Goal: Information Seeking & Learning: Understand process/instructions

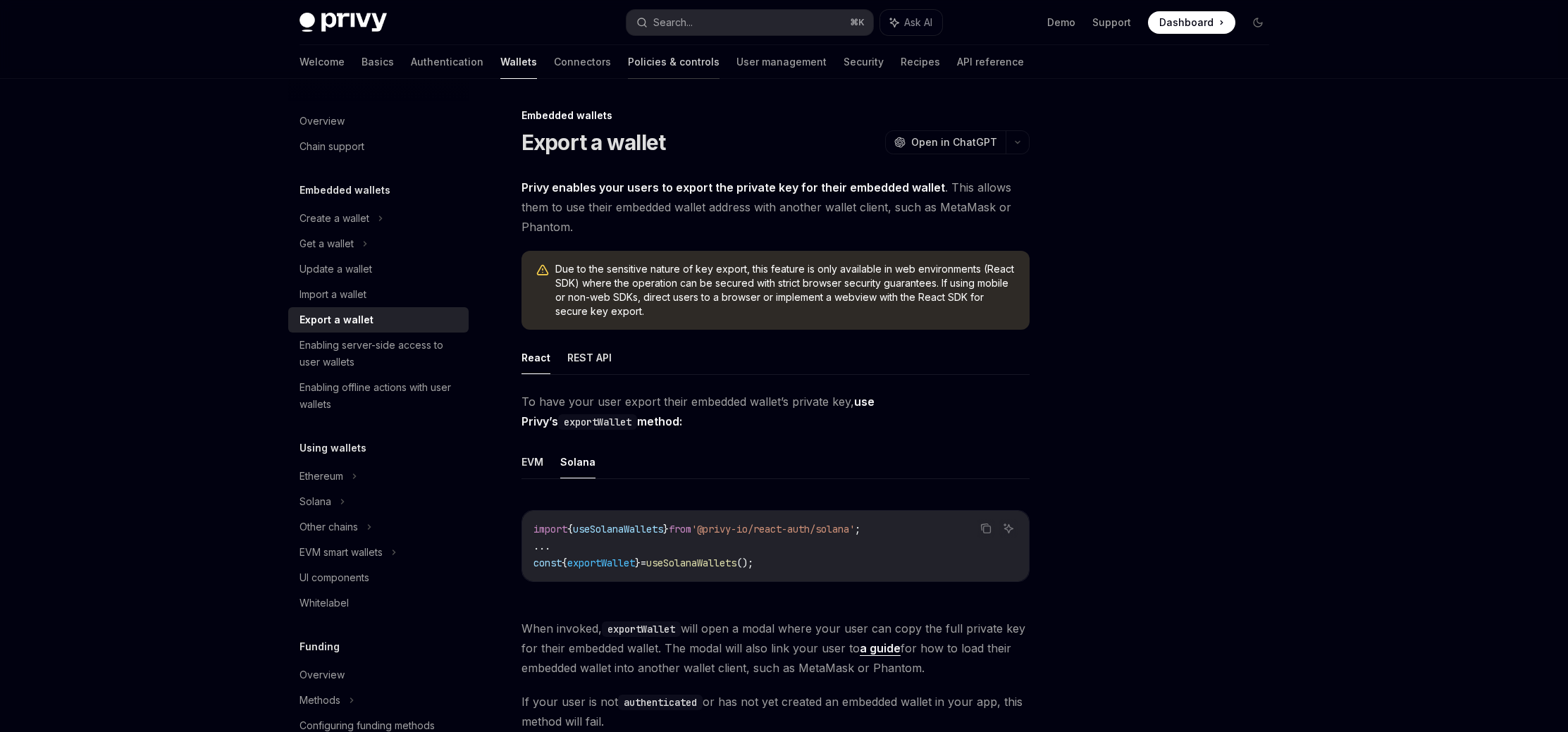
click at [628, 65] on link "Policies & controls" at bounding box center [674, 61] width 92 height 34
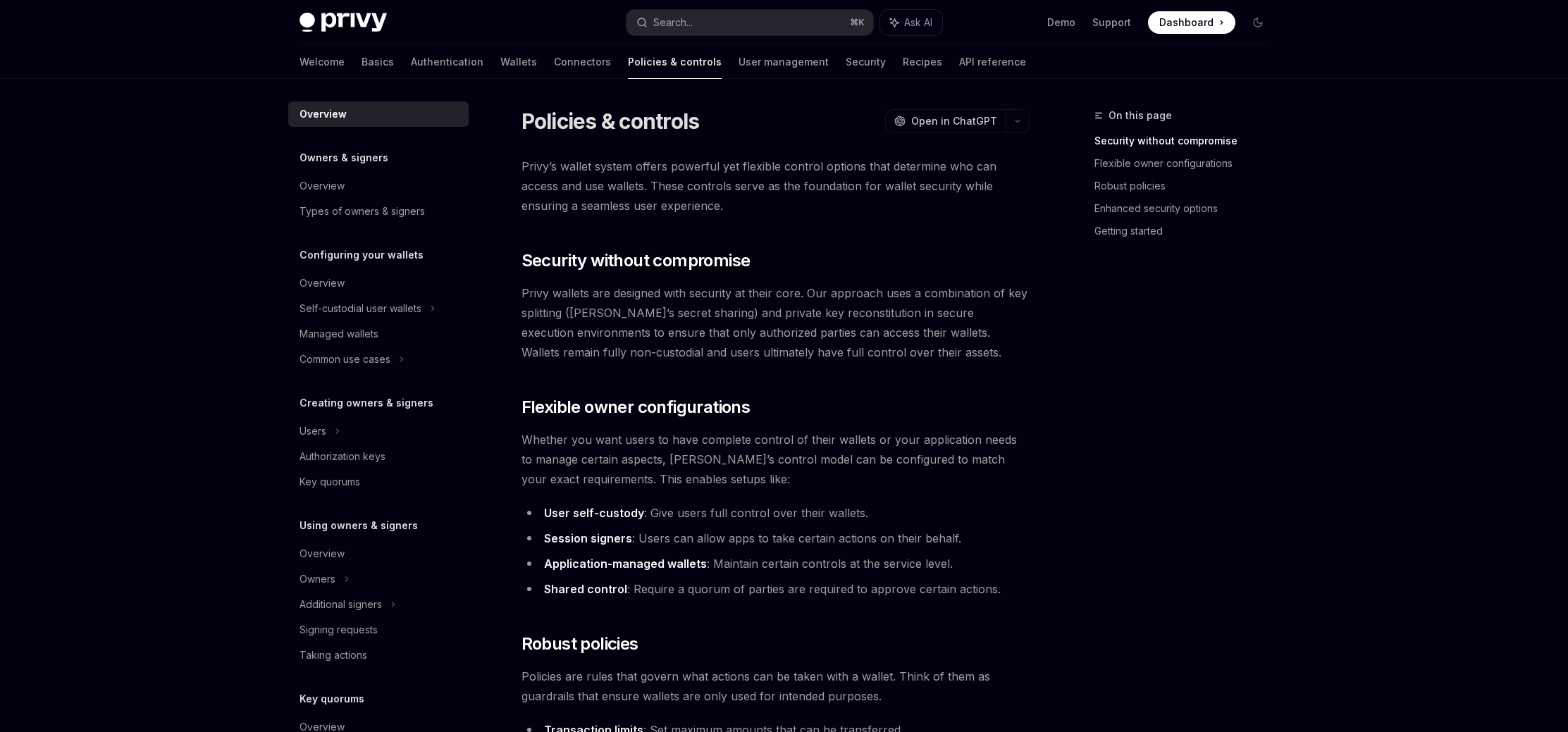
click at [500, 54] on link "Wallets" at bounding box center [519, 61] width 36 height 34
type textarea "*"
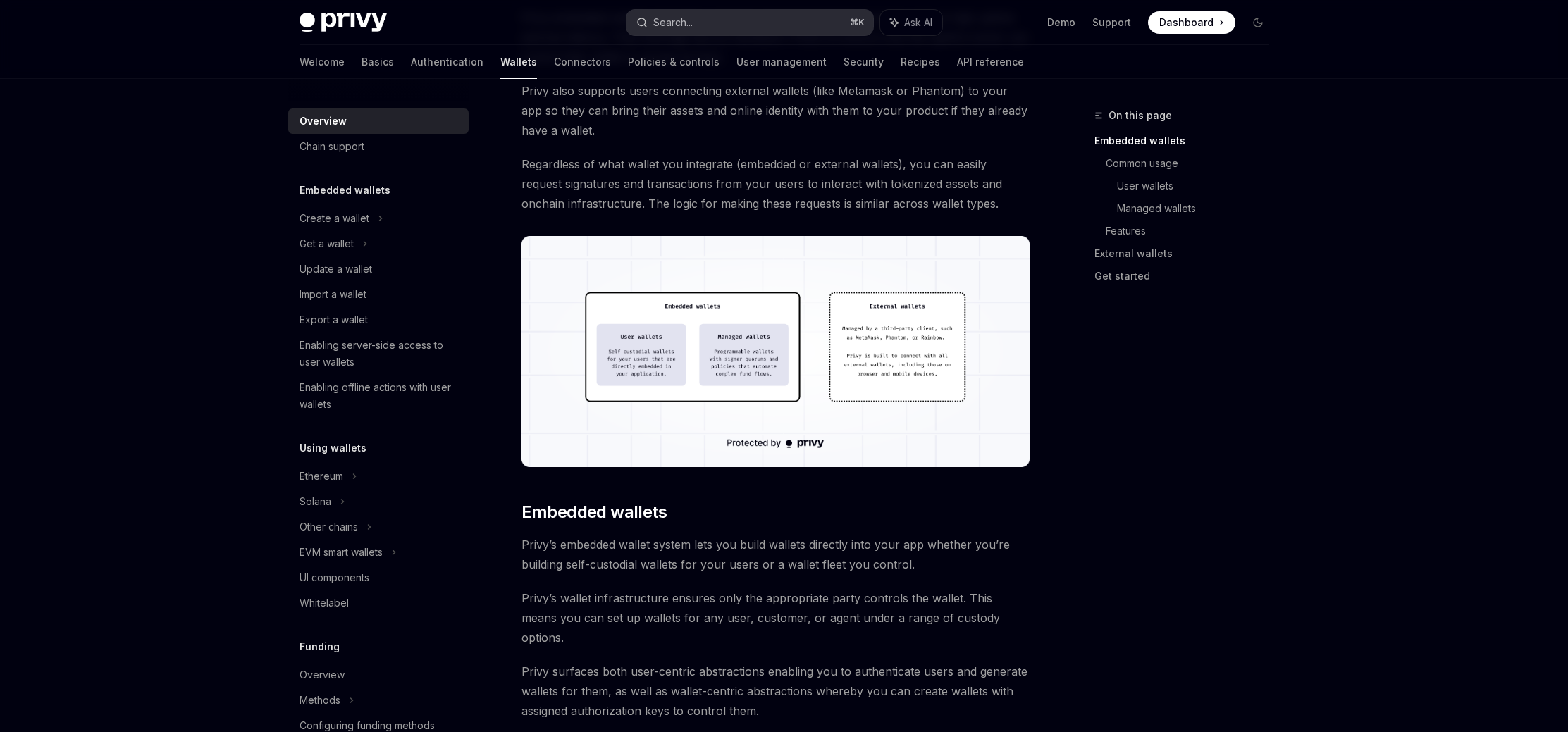
scroll to position [305, 0]
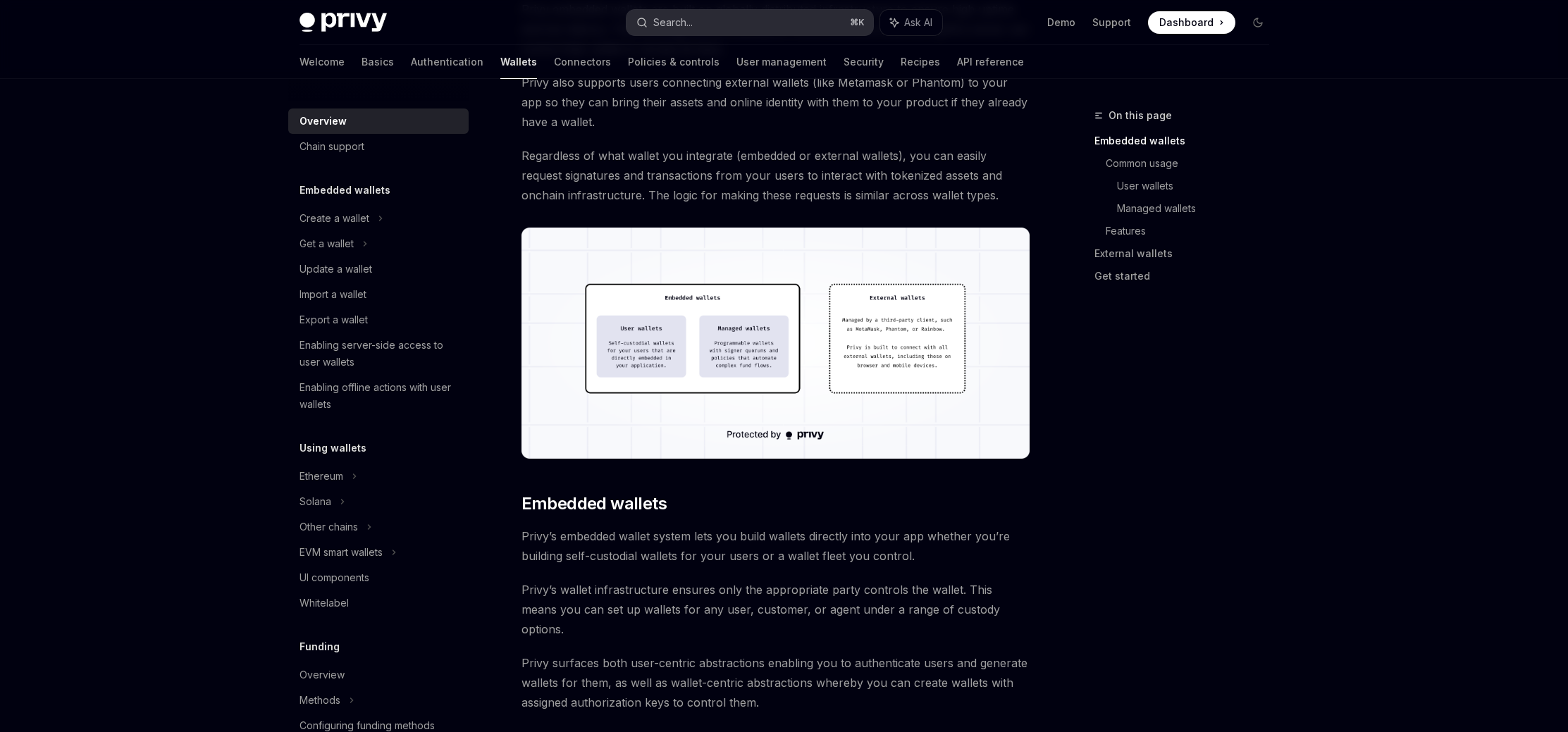
click at [726, 18] on button "Search... ⌘ K" at bounding box center [749, 22] width 246 height 25
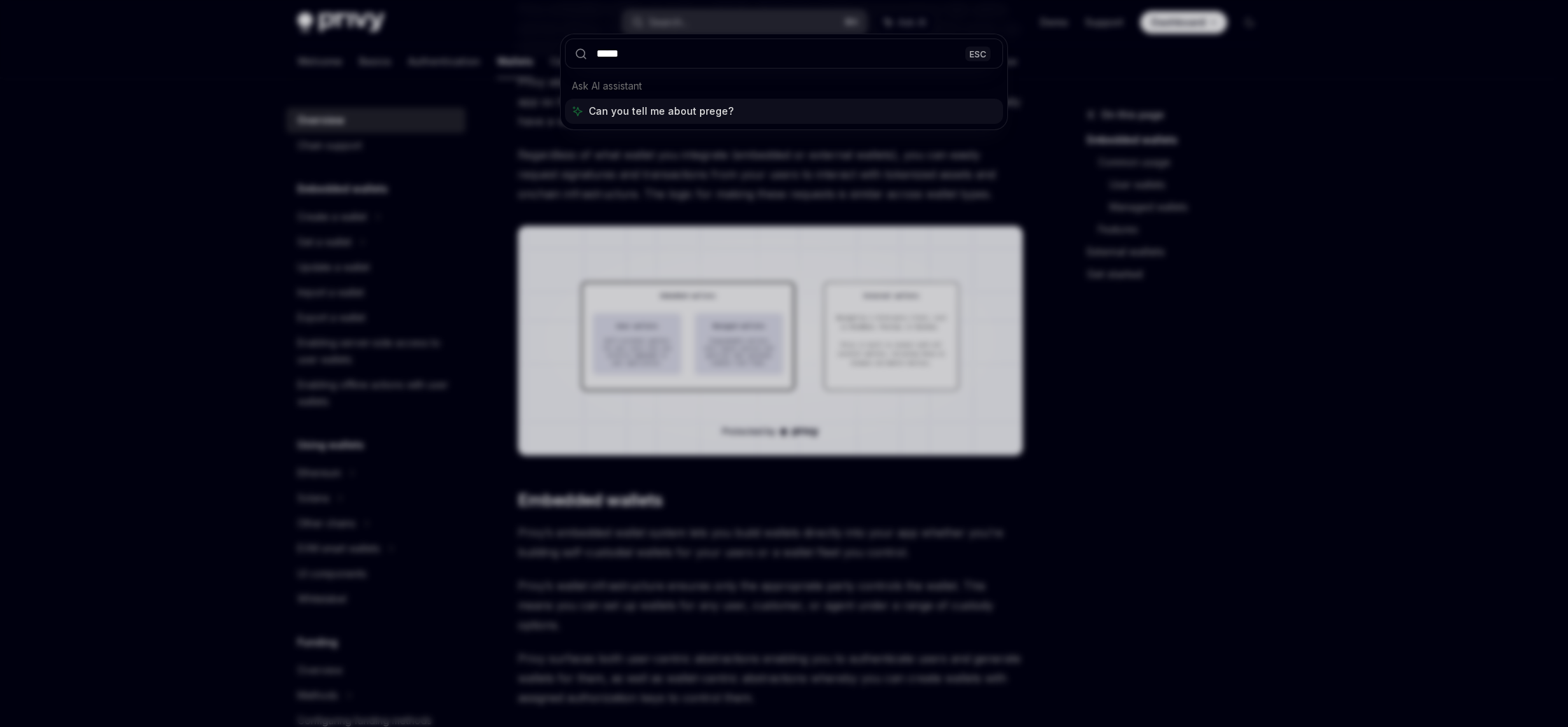
type input "******"
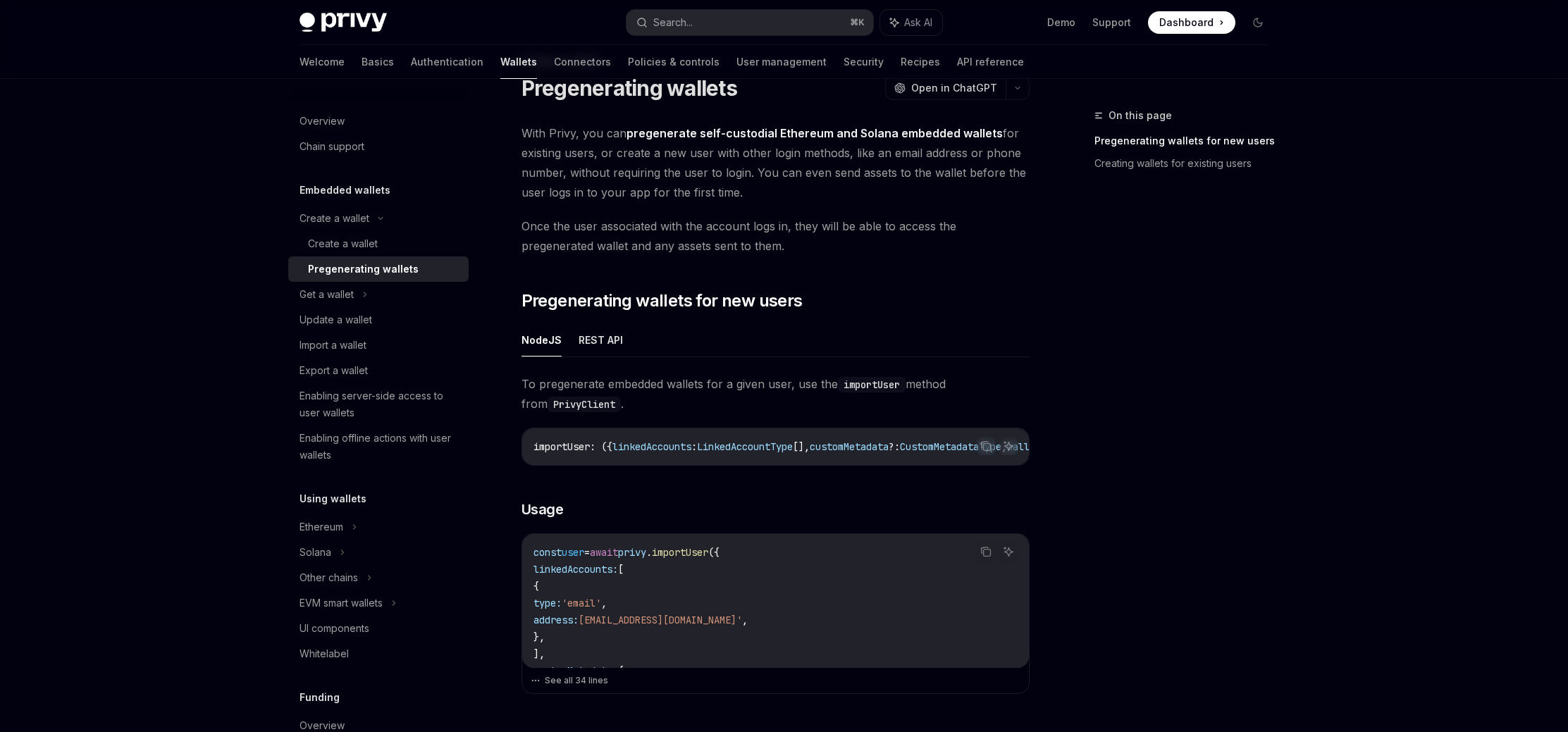
scroll to position [59, 0]
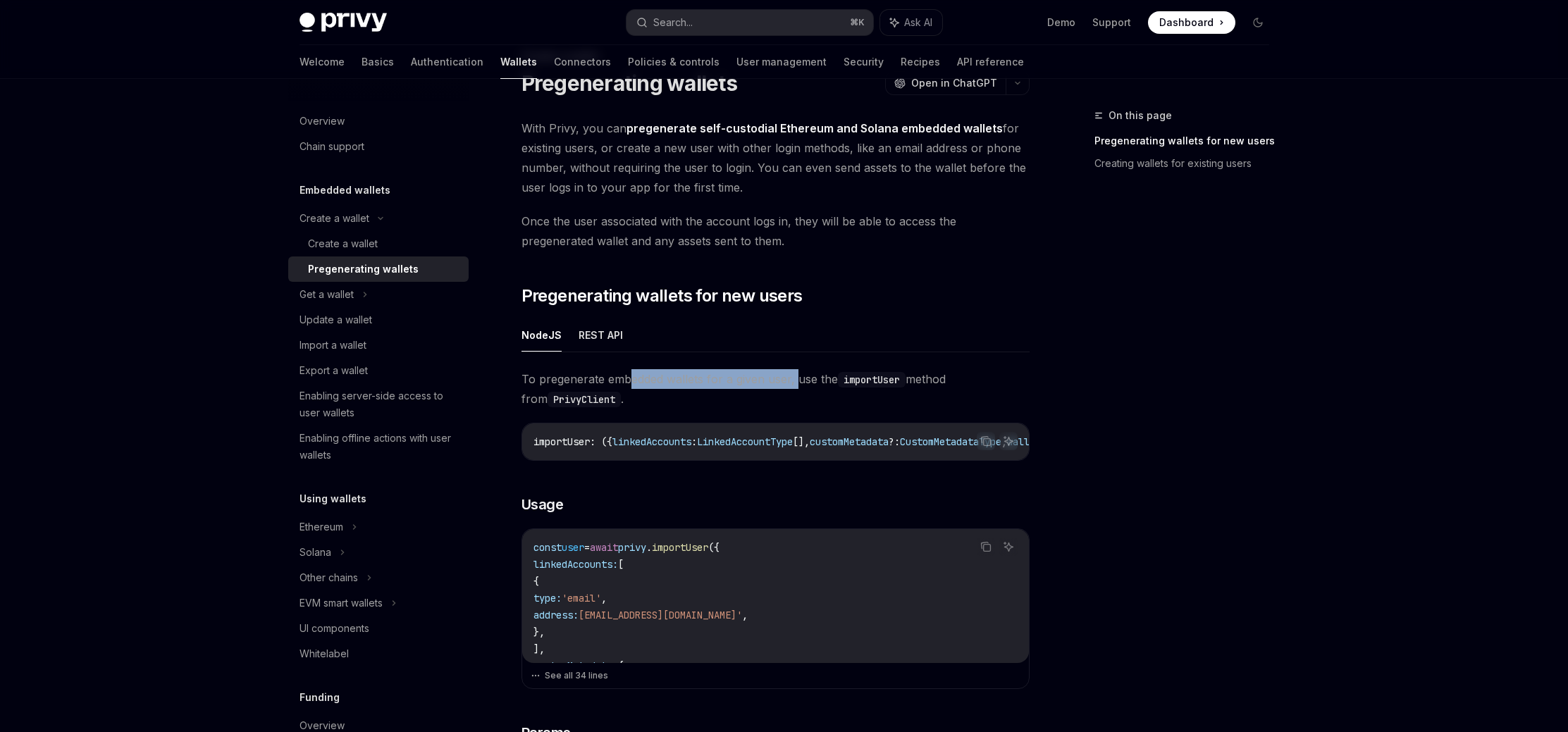
drag, startPoint x: 629, startPoint y: 379, endPoint x: 802, endPoint y: 384, distance: 173.1
click at [796, 384] on span "To pregenerate embedded wallets for a given user, use the importUser method fro…" at bounding box center [775, 388] width 508 height 39
click at [861, 390] on span "To pregenerate embedded wallets for a given user, use the importUser method fro…" at bounding box center [775, 388] width 508 height 39
drag, startPoint x: 848, startPoint y: 379, endPoint x: 916, endPoint y: 378, distance: 68.0
click at [916, 378] on span "To pregenerate embedded wallets for a given user, use the importUser method fro…" at bounding box center [775, 388] width 508 height 39
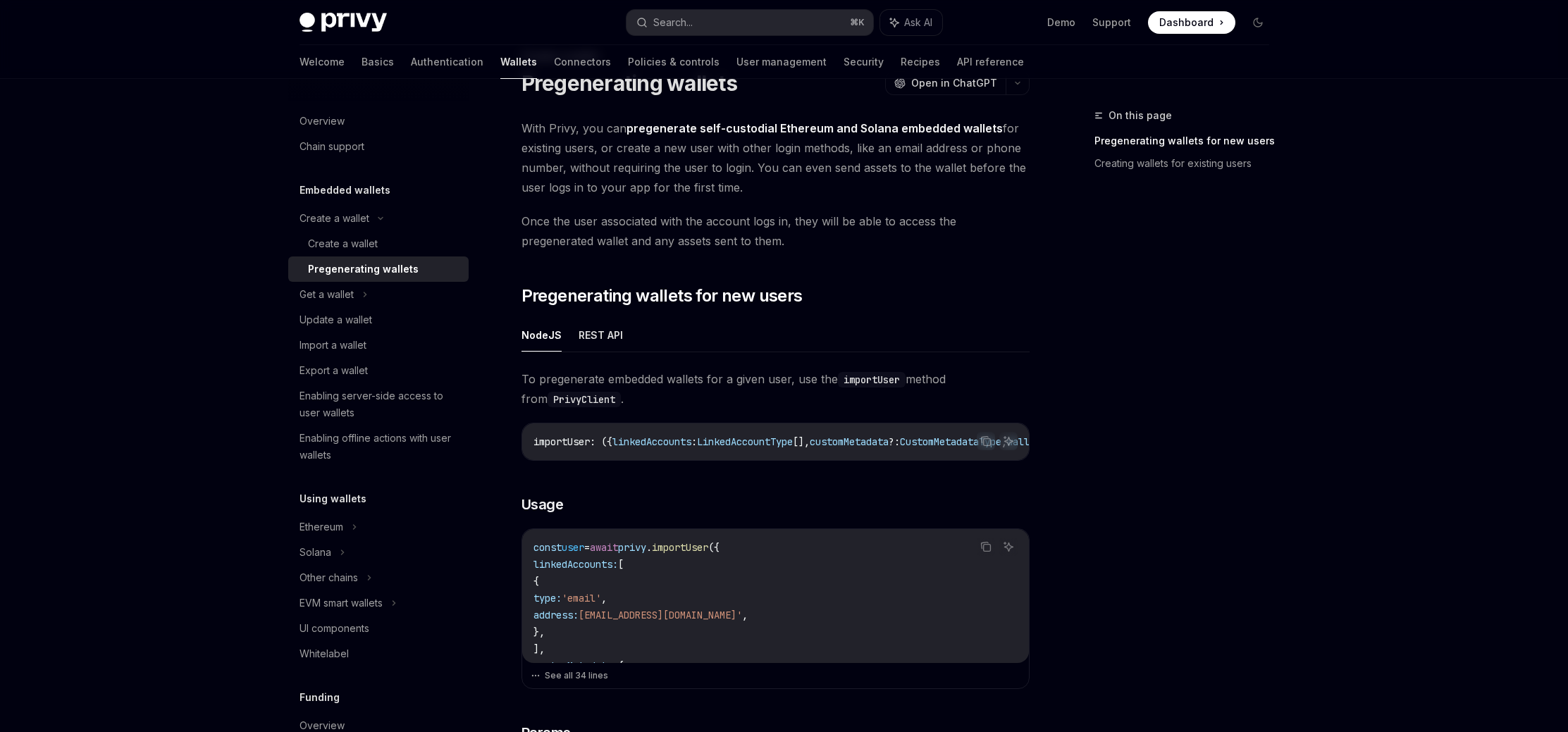
click at [924, 384] on span "To pregenerate embedded wallets for a given user, use the importUser method fro…" at bounding box center [775, 388] width 508 height 39
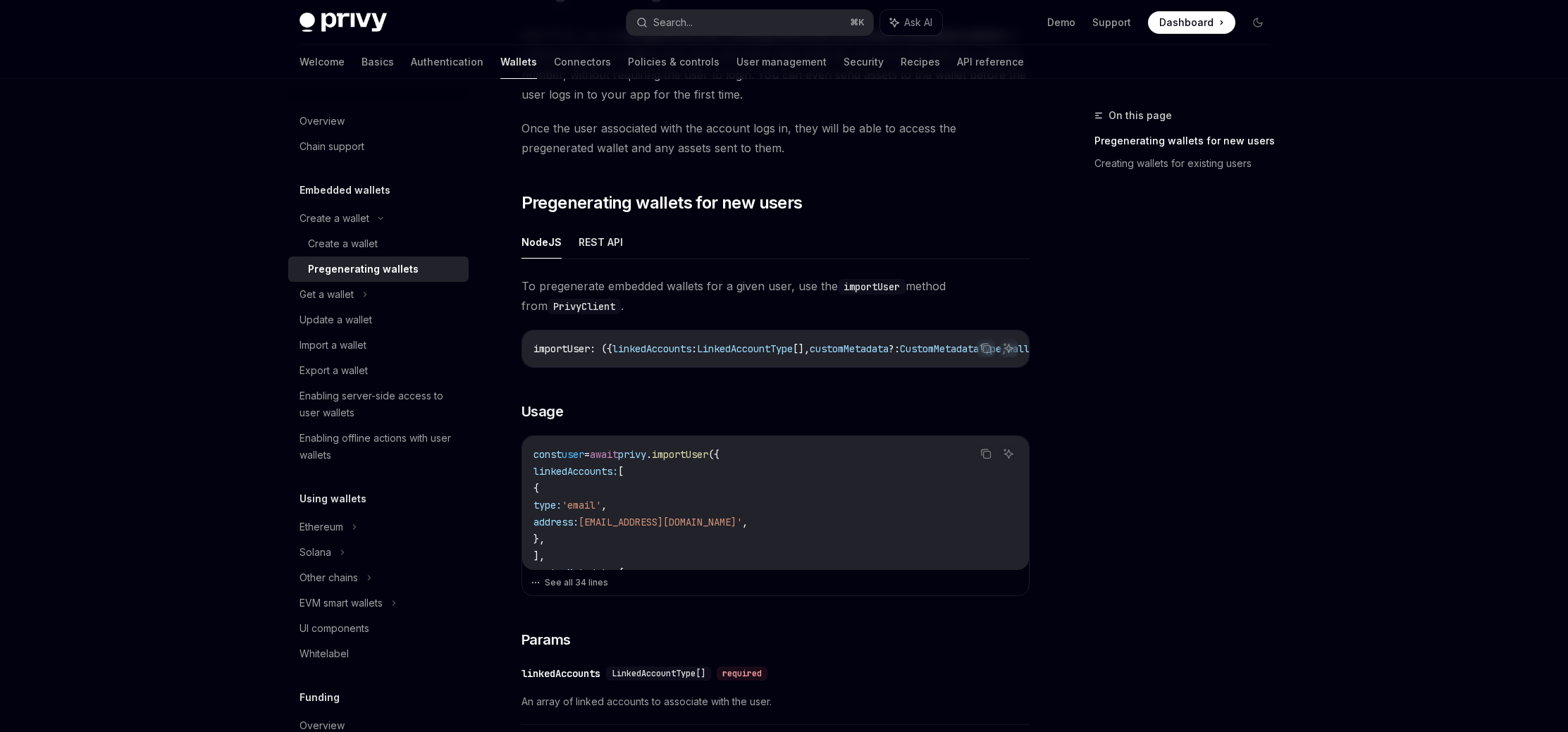
scroll to position [116, 0]
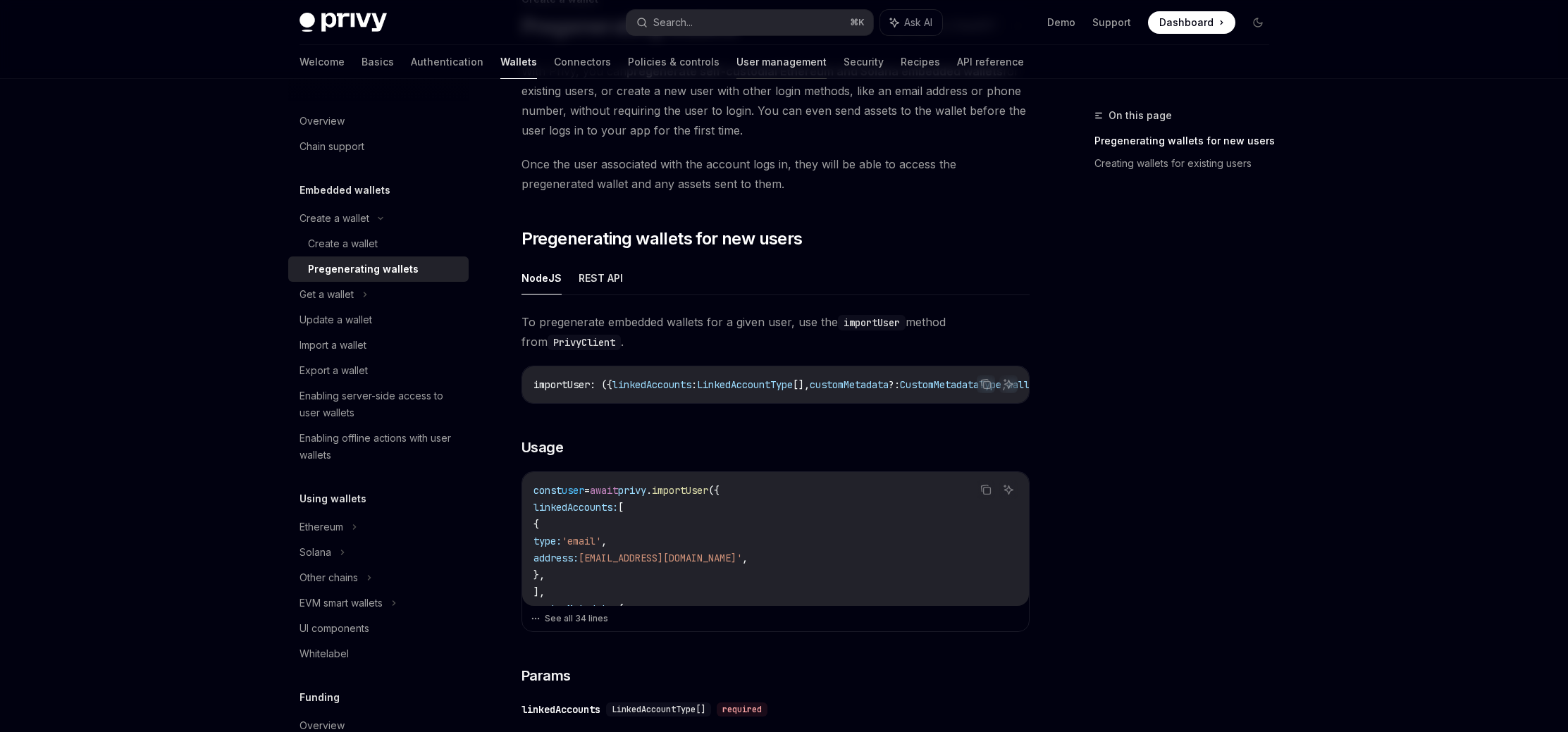
click at [736, 52] on link "User management" at bounding box center [781, 61] width 90 height 34
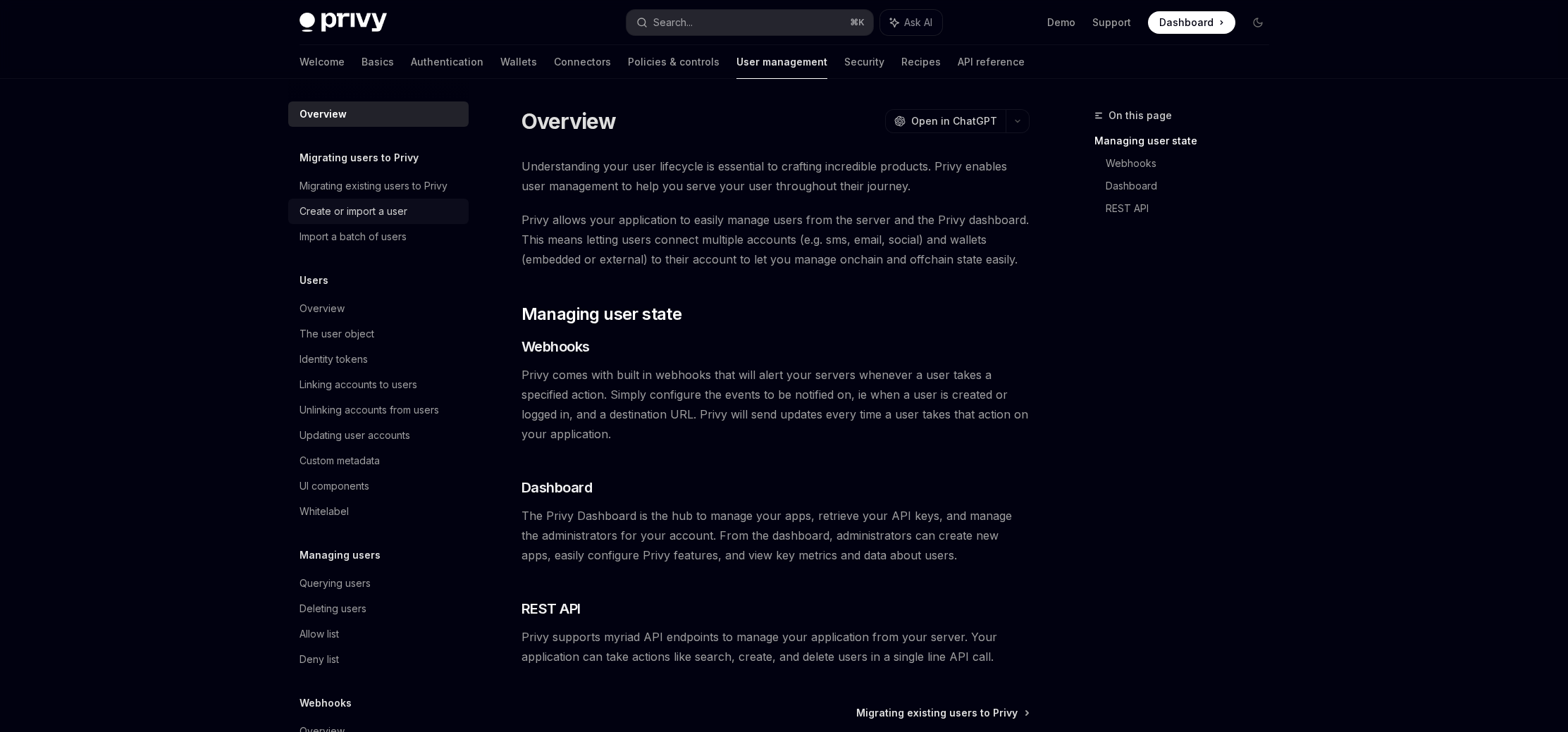
click at [398, 212] on div "Create or import a user" at bounding box center [353, 212] width 107 height 17
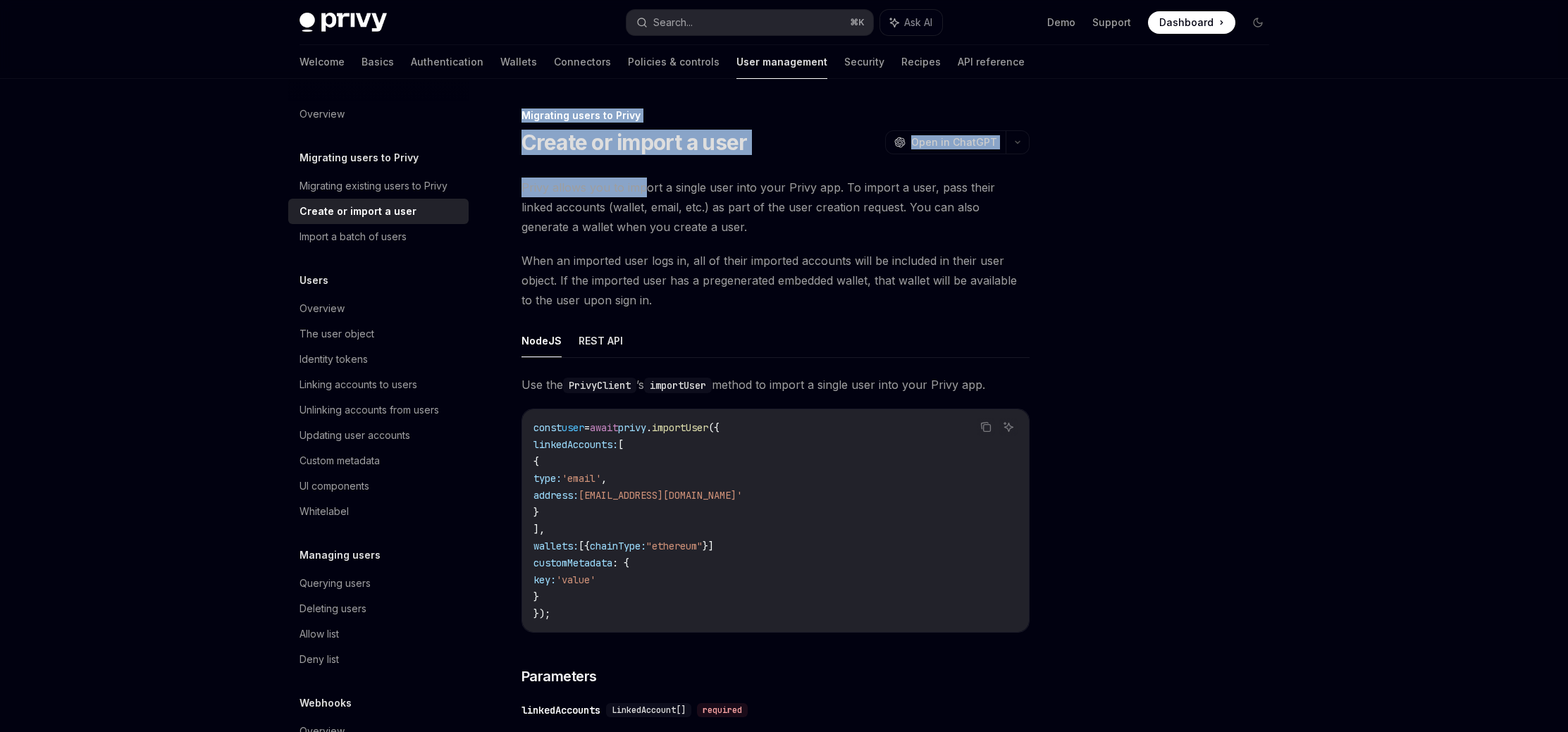
drag, startPoint x: 644, startPoint y: 183, endPoint x: 1051, endPoint y: 194, distance: 407.1
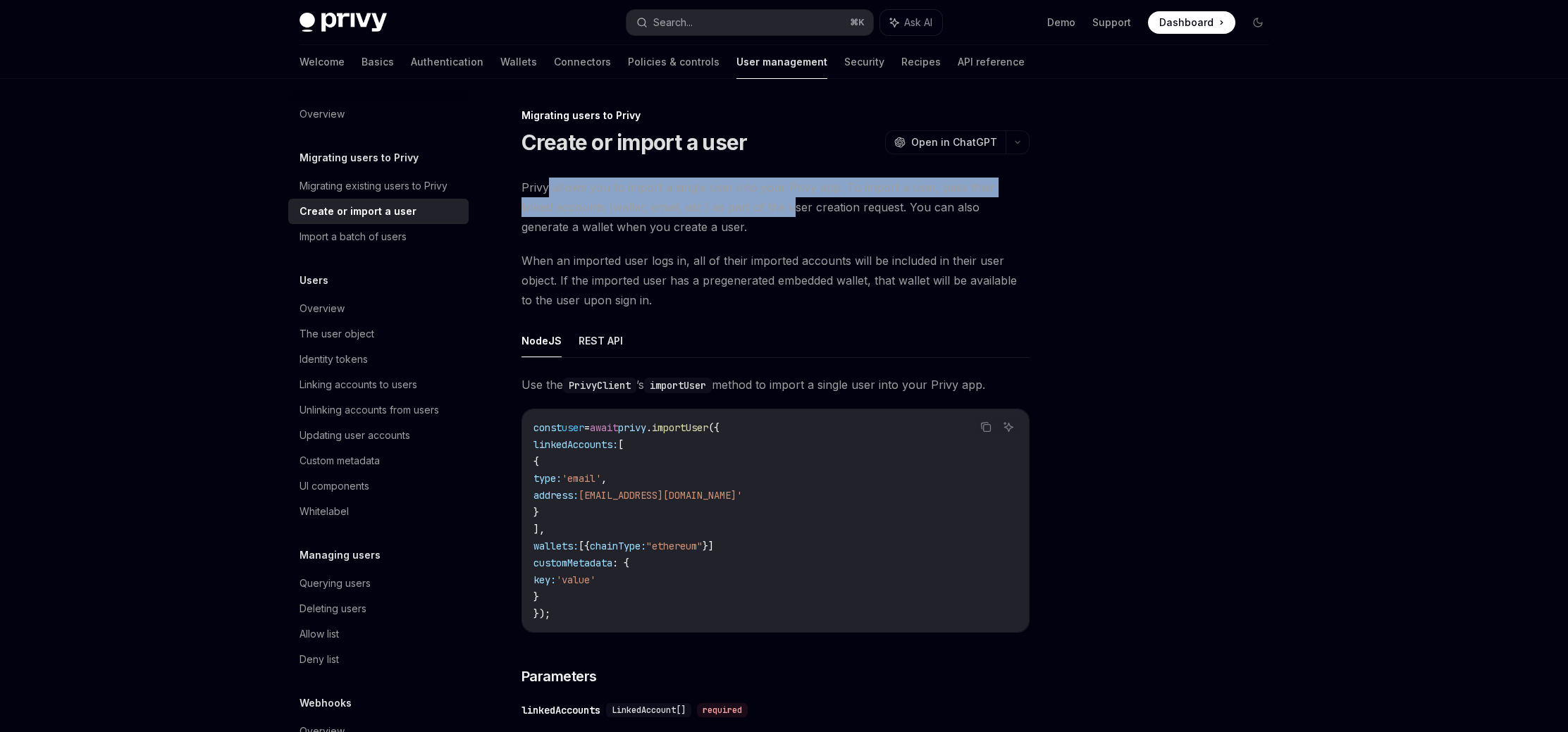
drag, startPoint x: 546, startPoint y: 187, endPoint x: 760, endPoint y: 214, distance: 215.7
click at [760, 214] on span "Privy allows you to import a single user into your Privy app. To import a user,…" at bounding box center [775, 207] width 508 height 59
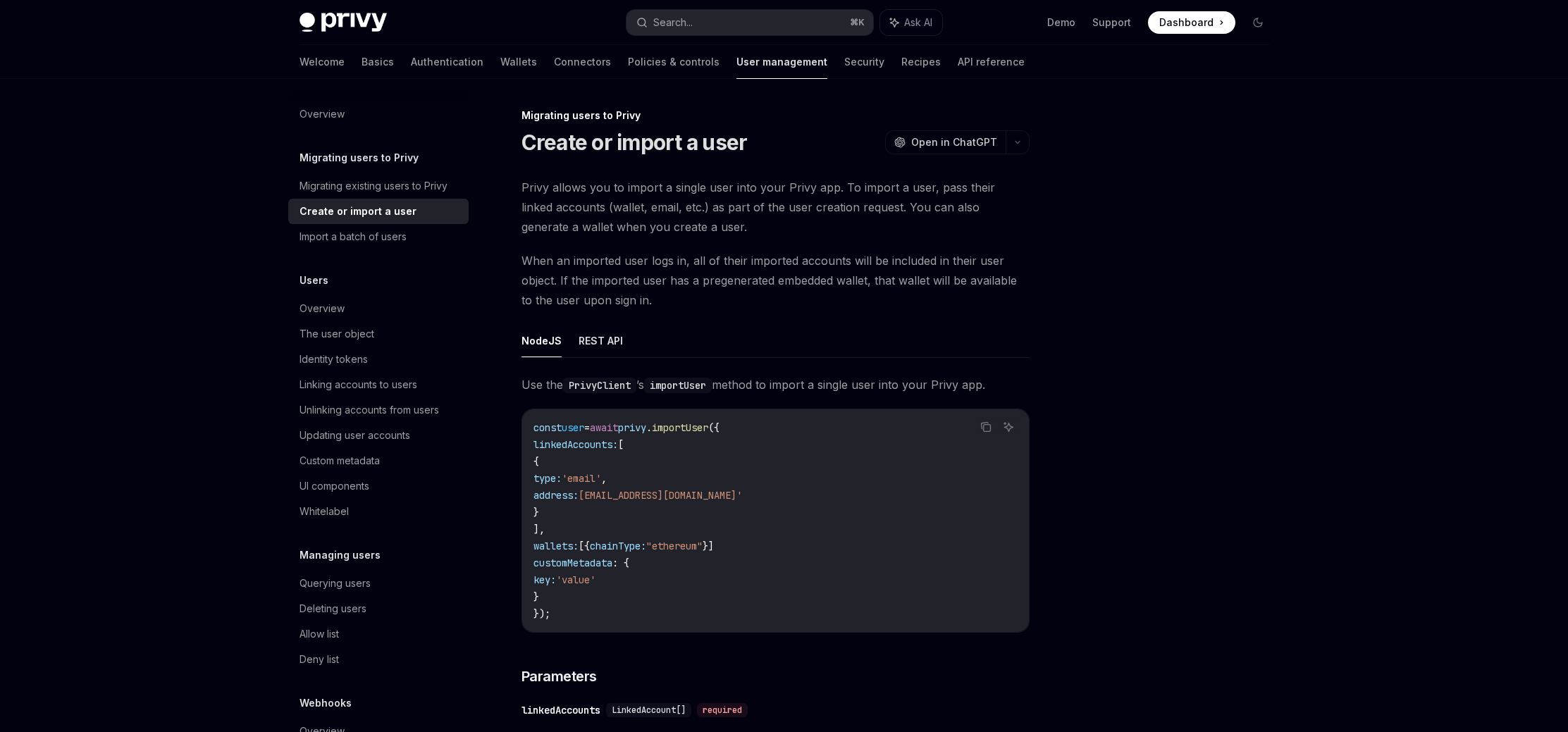
click at [772, 226] on span "Privy allows you to import a single user into your Privy app. To import a user,…" at bounding box center [775, 207] width 508 height 59
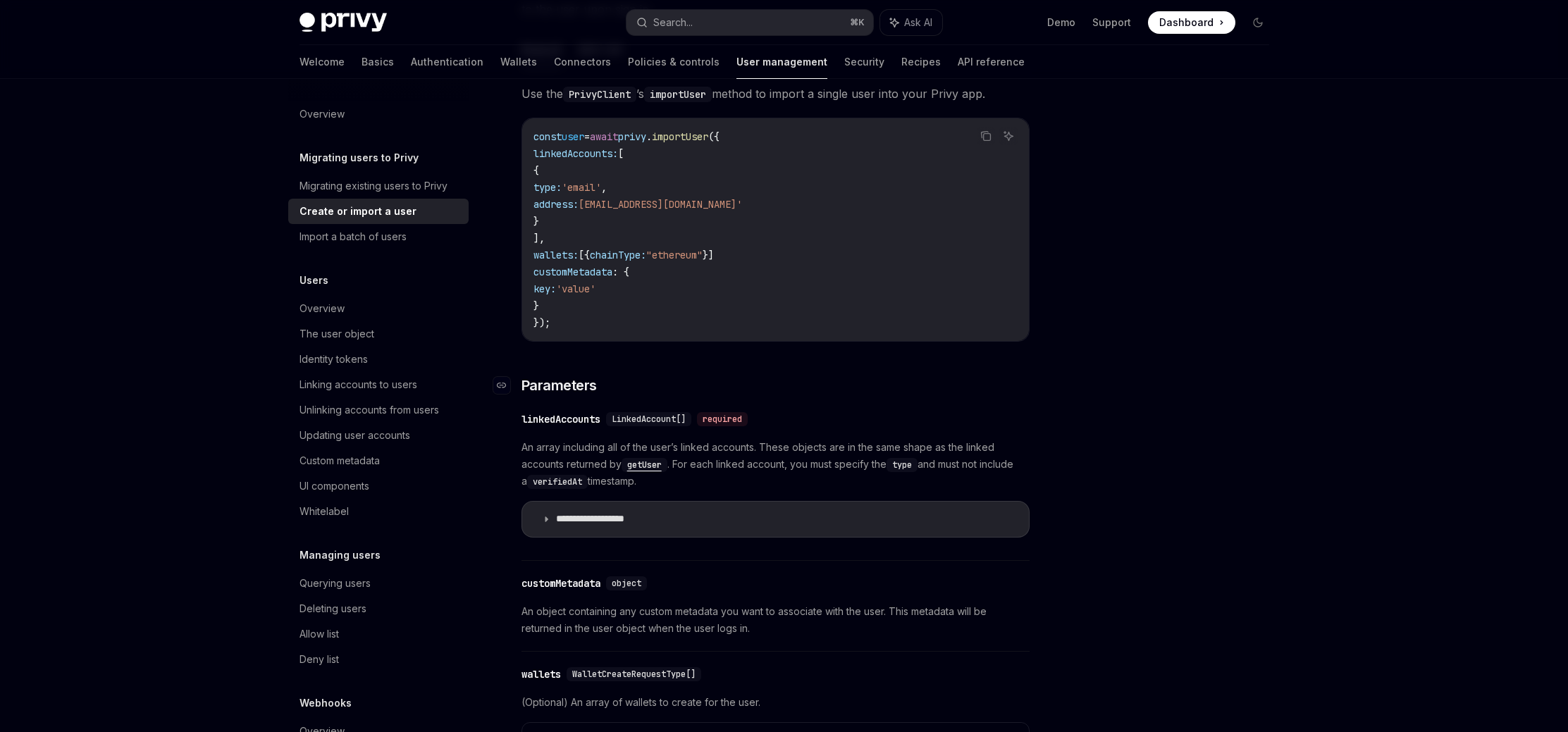
scroll to position [296, 0]
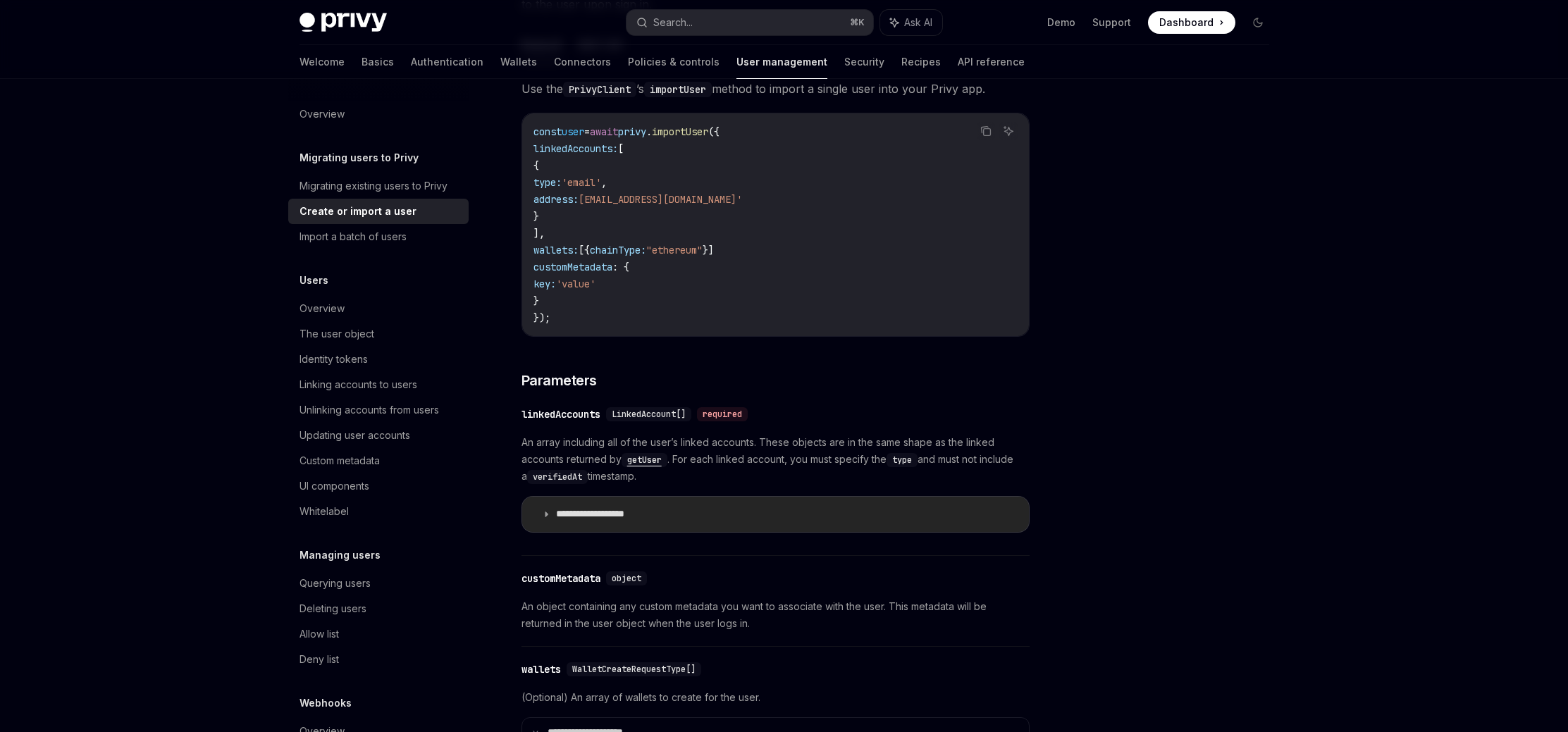
click at [587, 521] on summary "**********" at bounding box center [775, 514] width 507 height 35
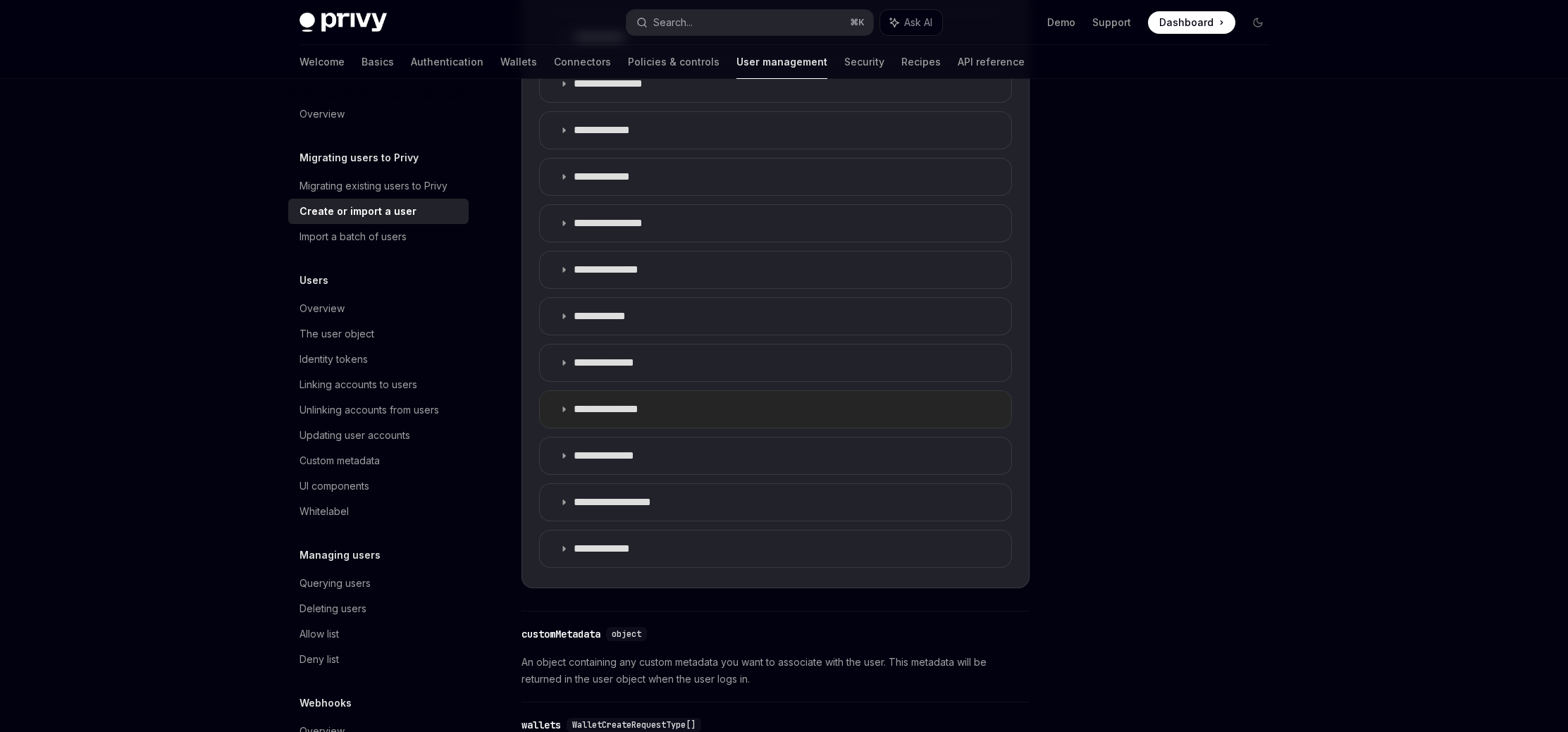
scroll to position [957, 0]
click at [611, 446] on p "**********" at bounding box center [613, 452] width 81 height 14
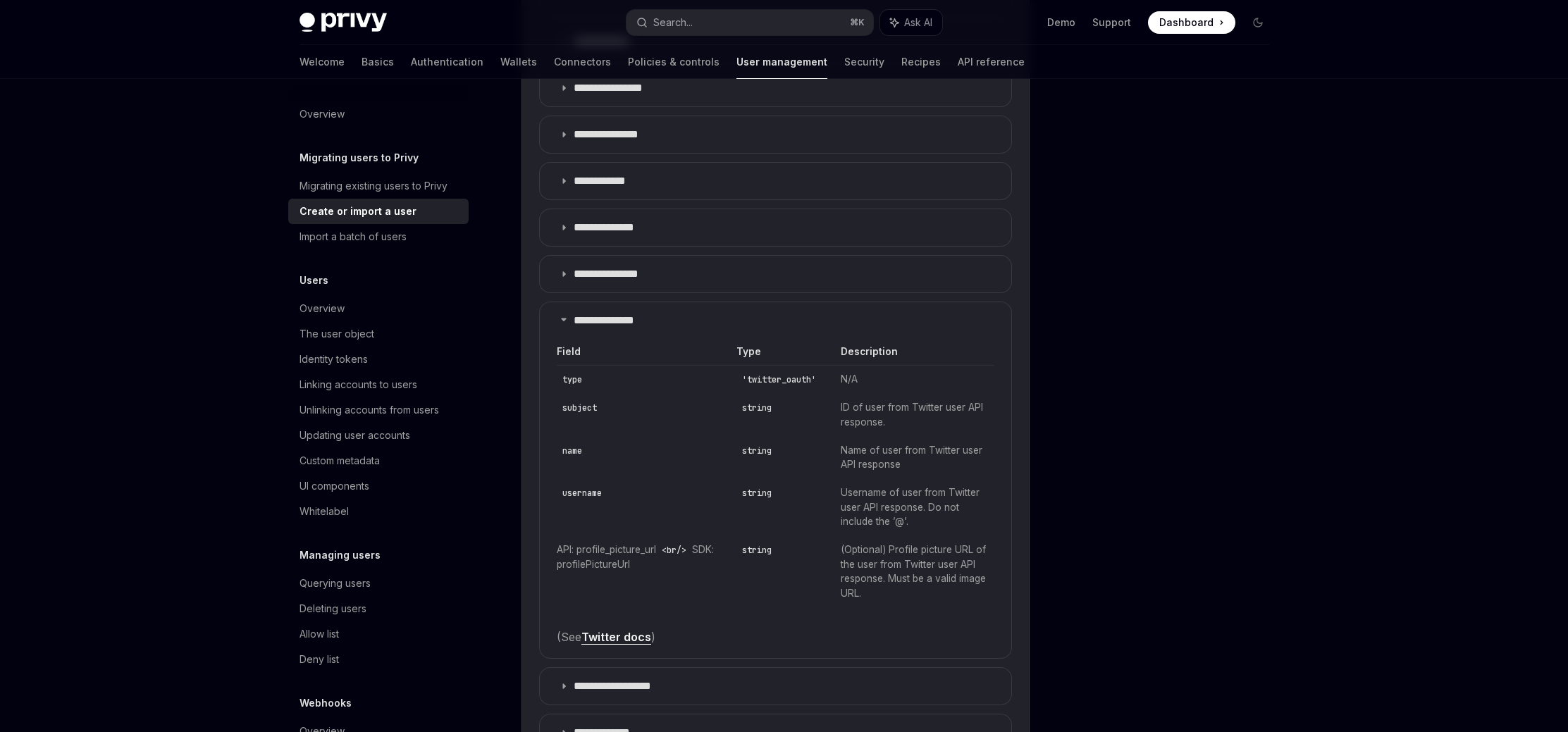
click at [1160, 435] on div at bounding box center [1172, 420] width 214 height 625
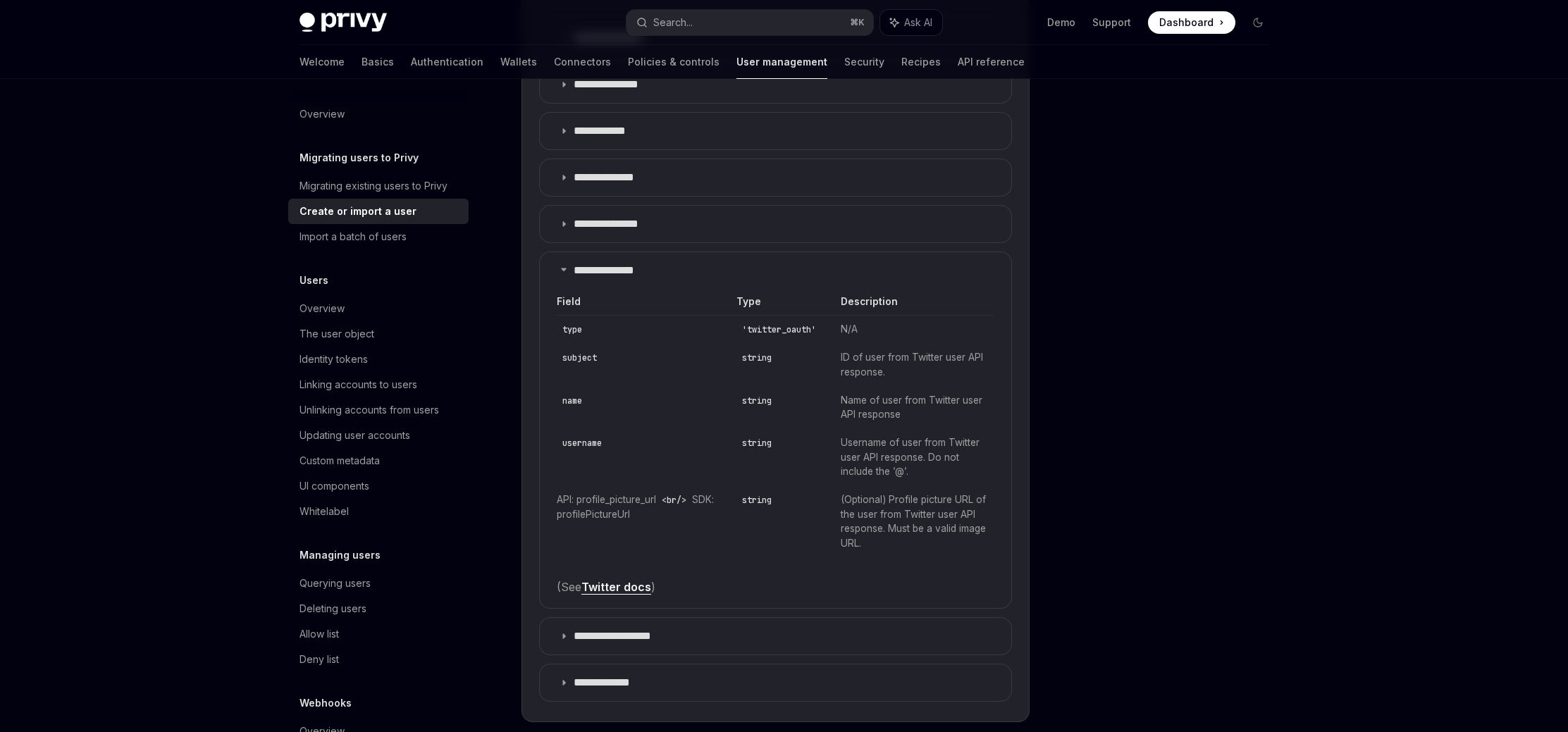
scroll to position [1149, 0]
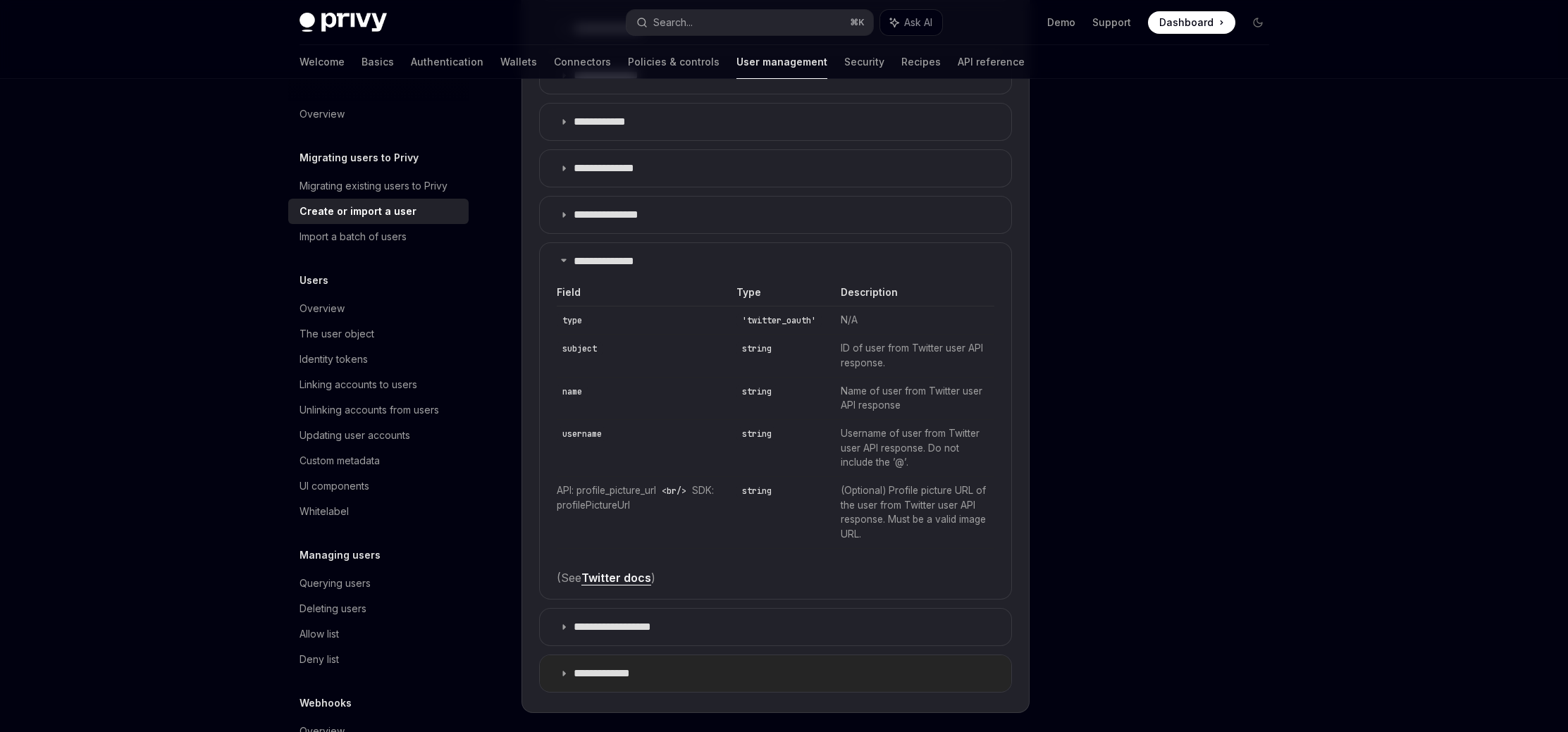
click at [625, 664] on summary "**********" at bounding box center [775, 674] width 472 height 36
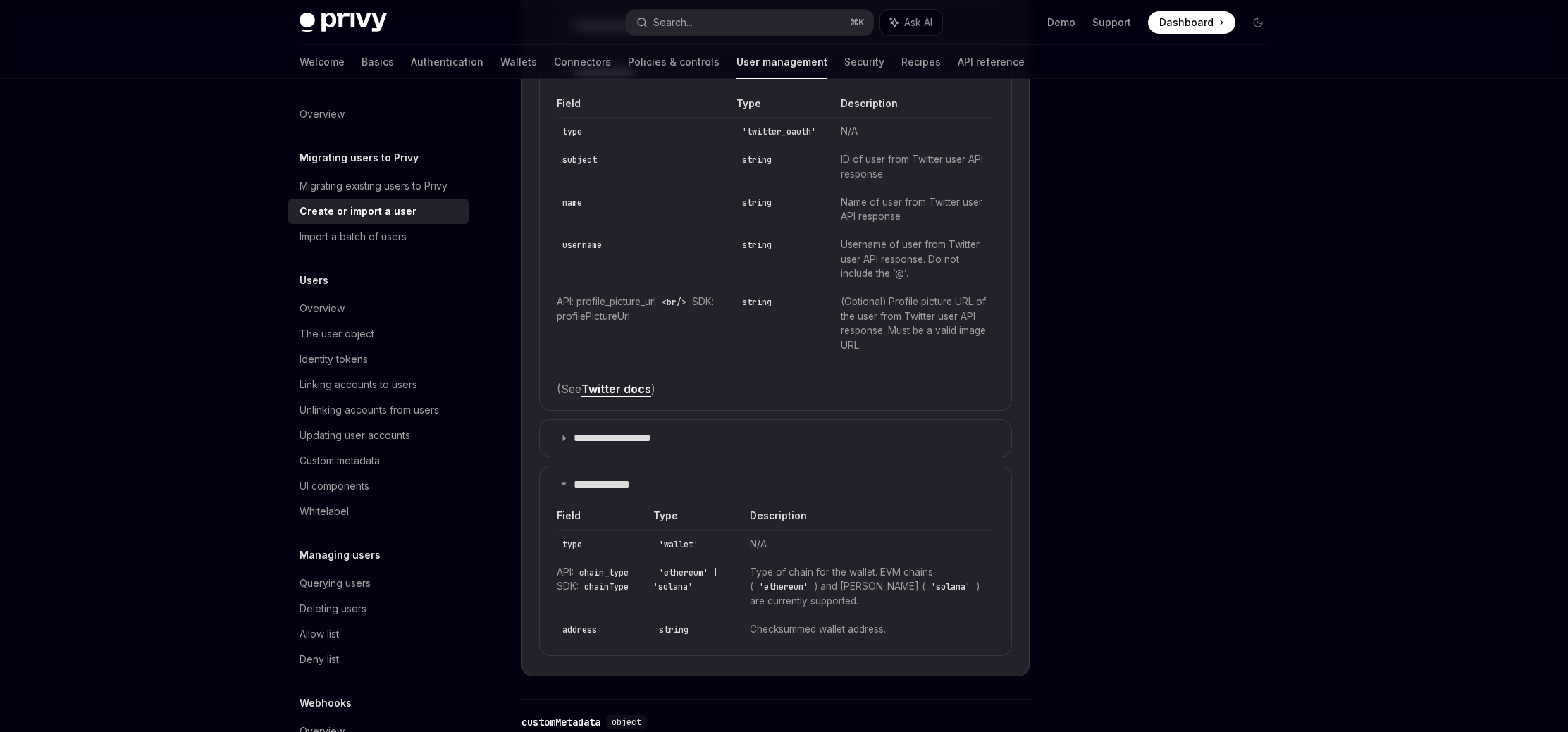
scroll to position [1352, 0]
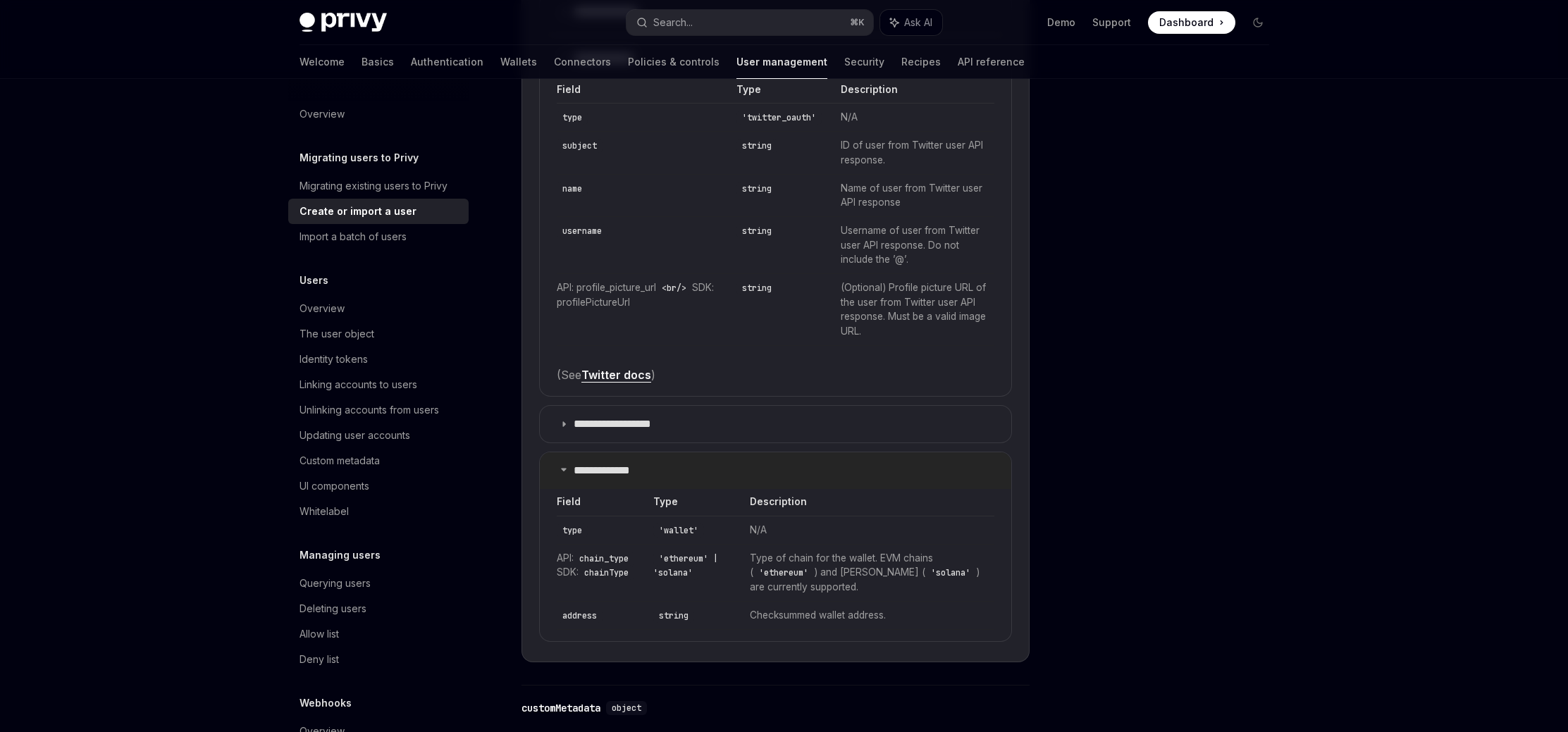
click at [626, 471] on p "**********" at bounding box center [612, 470] width 79 height 14
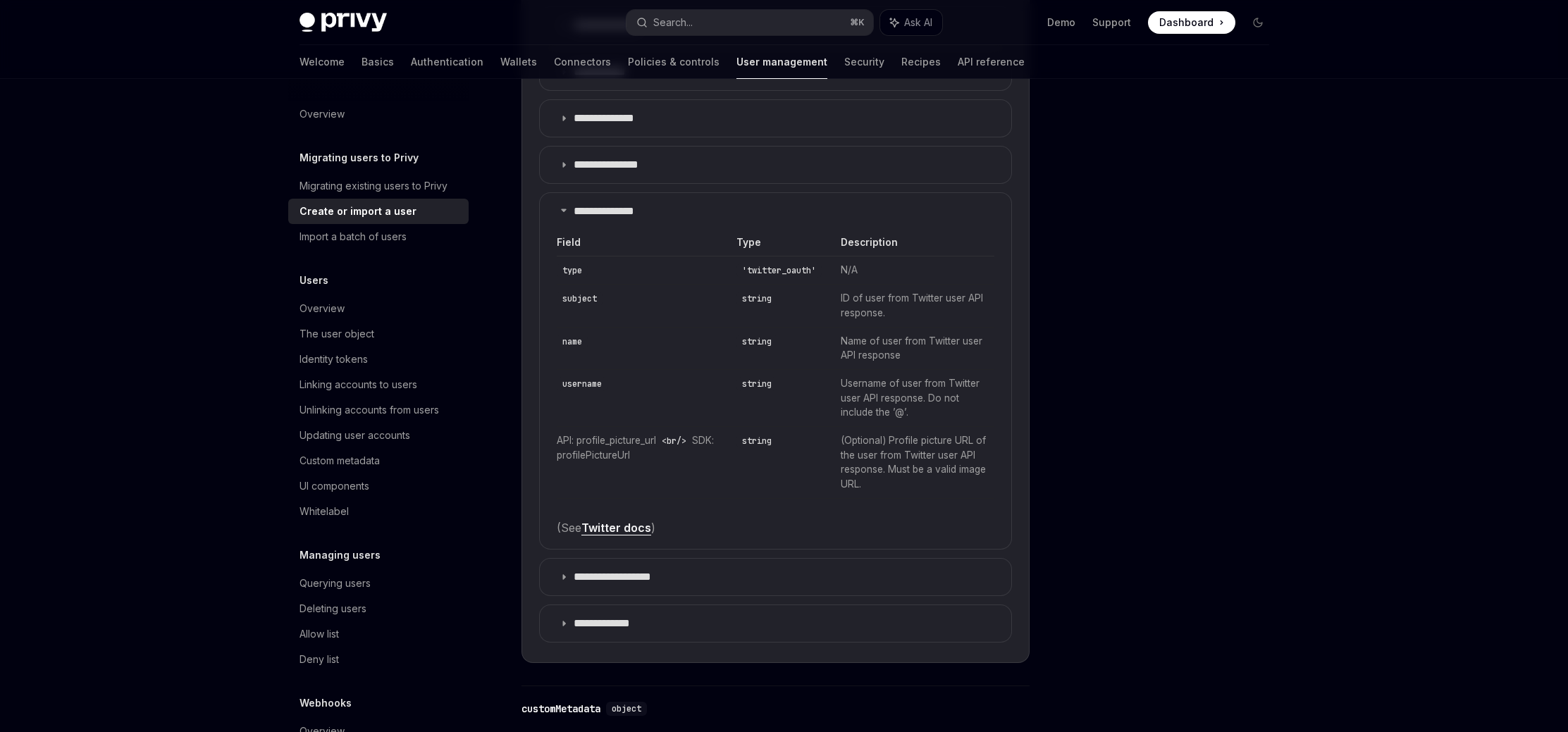
scroll to position [1207, 0]
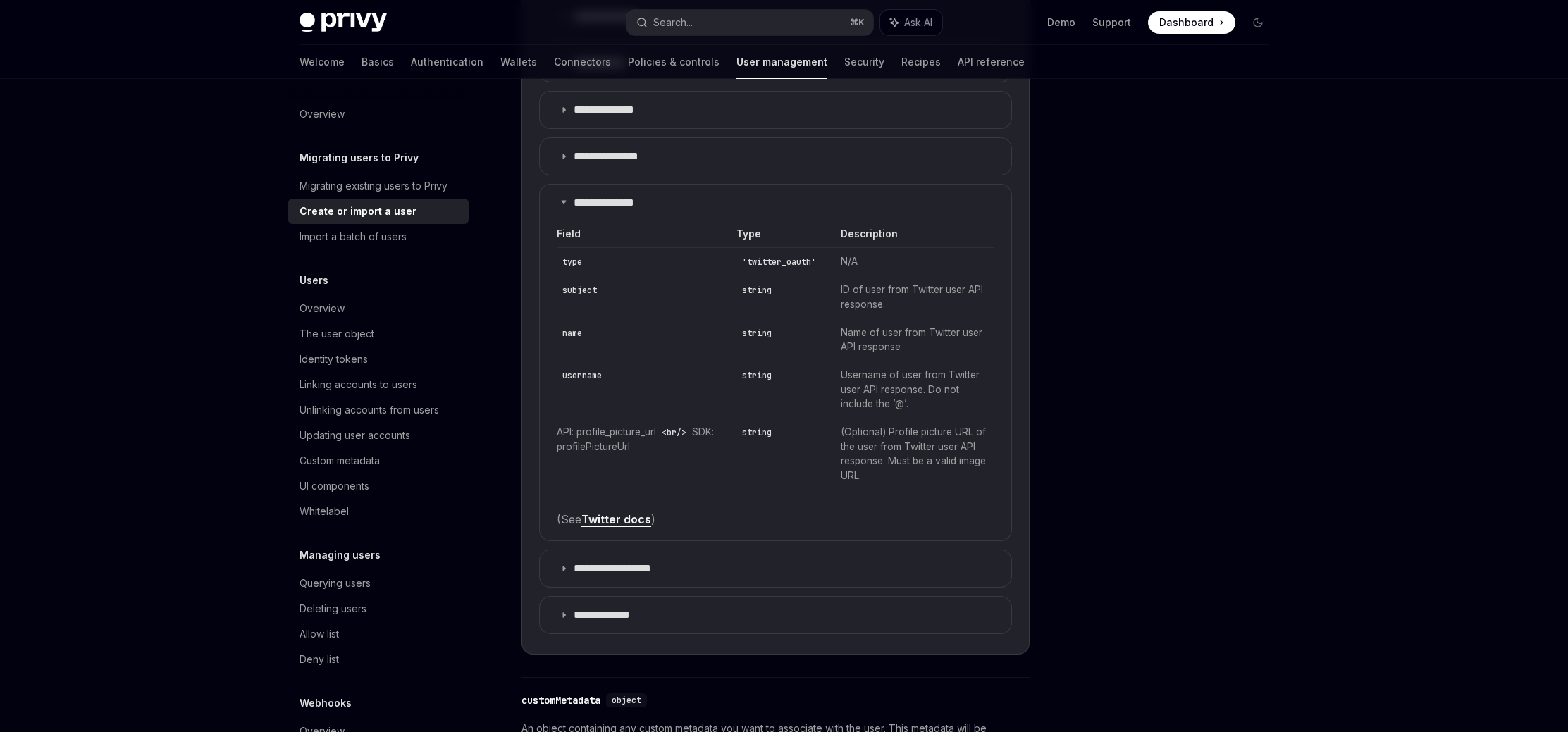
click at [1176, 496] on div at bounding box center [1172, 420] width 214 height 625
click at [1311, 281] on div "Privy Docs home page Search... ⌘ K Ask AI Demo Support Dashboard Dashboard Sear…" at bounding box center [784, 220] width 1568 height 2856
drag, startPoint x: 845, startPoint y: 372, endPoint x: 935, endPoint y: 408, distance: 96.9
click at [935, 408] on td "Username of user from Twitter user API response. Do not include the ’@’." at bounding box center [912, 390] width 163 height 57
click at [954, 408] on td "Username of user from Twitter user API response. Do not include the ’@’." at bounding box center [912, 390] width 163 height 57
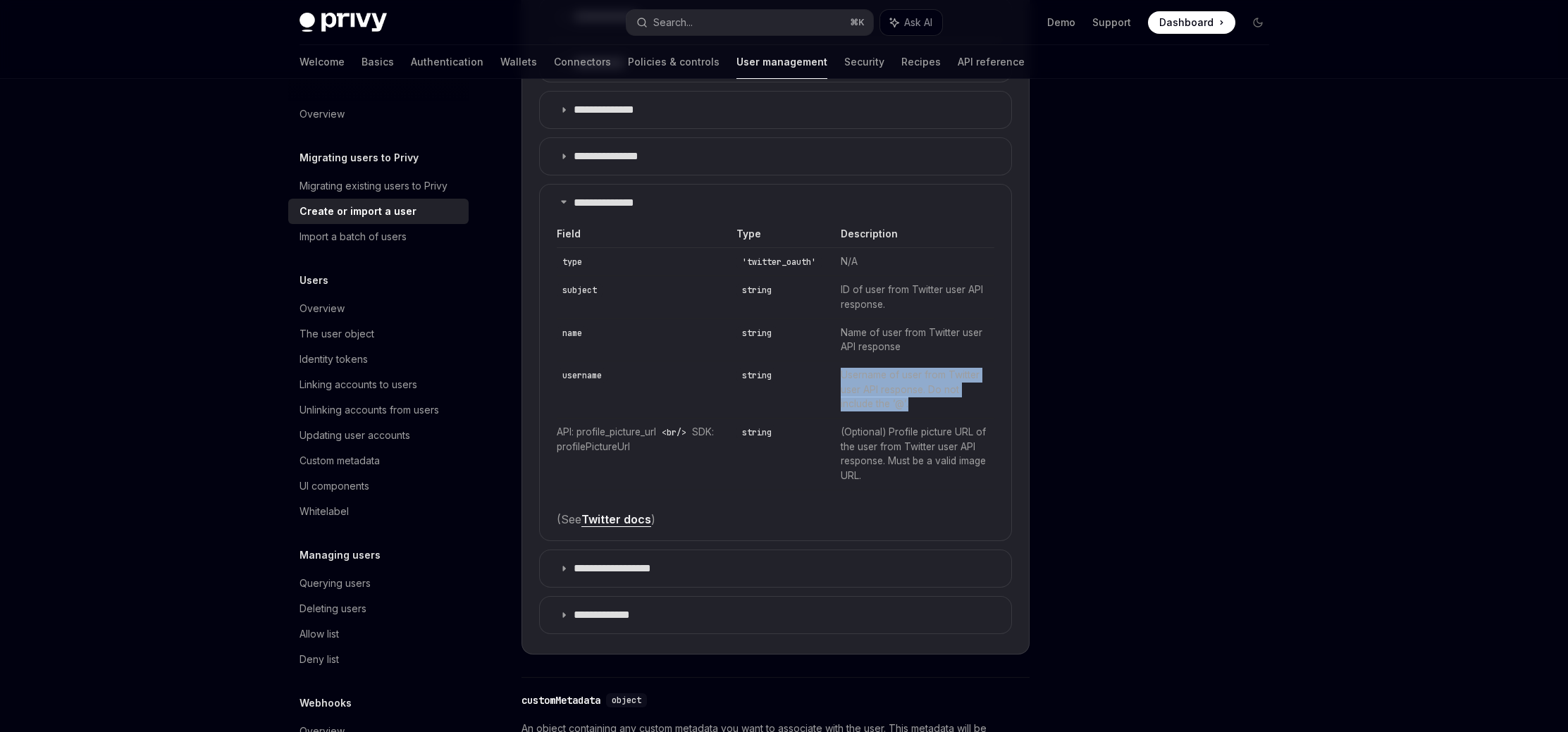
drag, startPoint x: 954, startPoint y: 408, endPoint x: 842, endPoint y: 373, distance: 117.3
click at [842, 373] on td "Username of user from Twitter user API response. Do not include the ’@’." at bounding box center [912, 390] width 163 height 57
click at [1164, 380] on div at bounding box center [1172, 420] width 214 height 625
click at [853, 371] on td "Username of user from Twitter user API response. Do not include the ’@’." at bounding box center [912, 390] width 163 height 57
drag, startPoint x: 844, startPoint y: 375, endPoint x: 933, endPoint y: 401, distance: 92.7
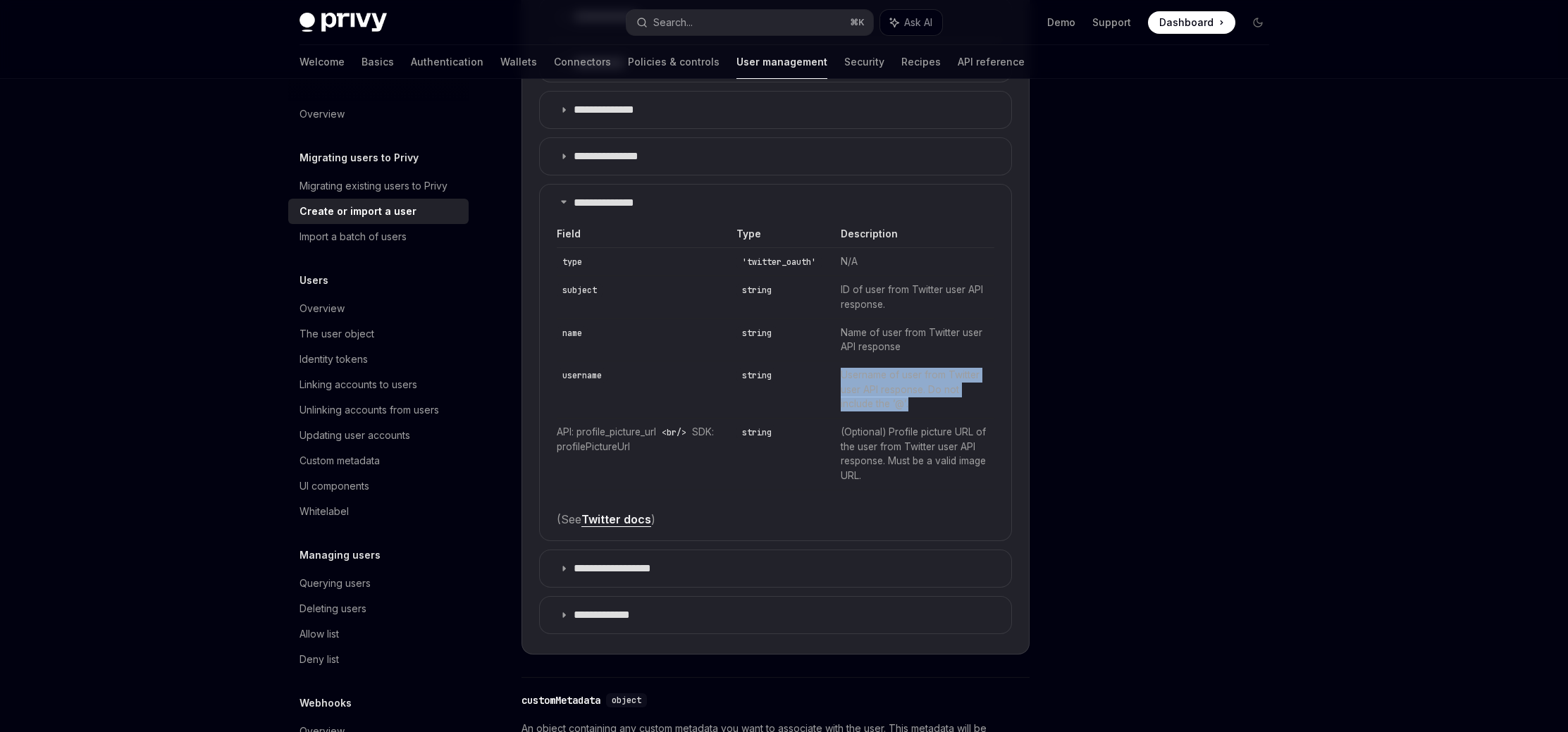
click at [933, 401] on td "Username of user from Twitter user API response. Do not include the ’@’." at bounding box center [912, 390] width 163 height 57
click at [933, 402] on td "Username of user from Twitter user API response. Do not include the ’@’." at bounding box center [912, 390] width 163 height 57
click at [1150, 349] on div at bounding box center [1172, 420] width 214 height 625
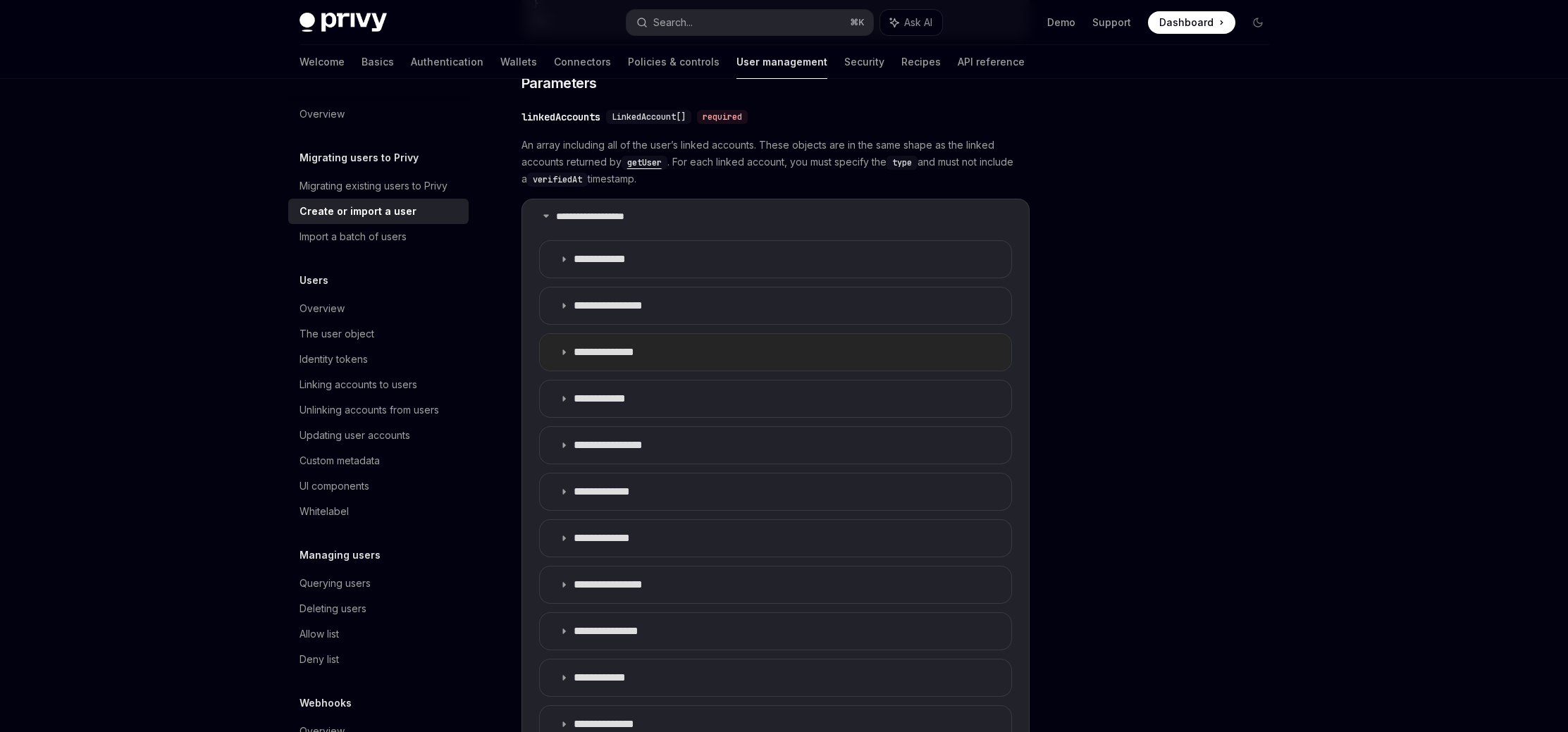
scroll to position [584, 0]
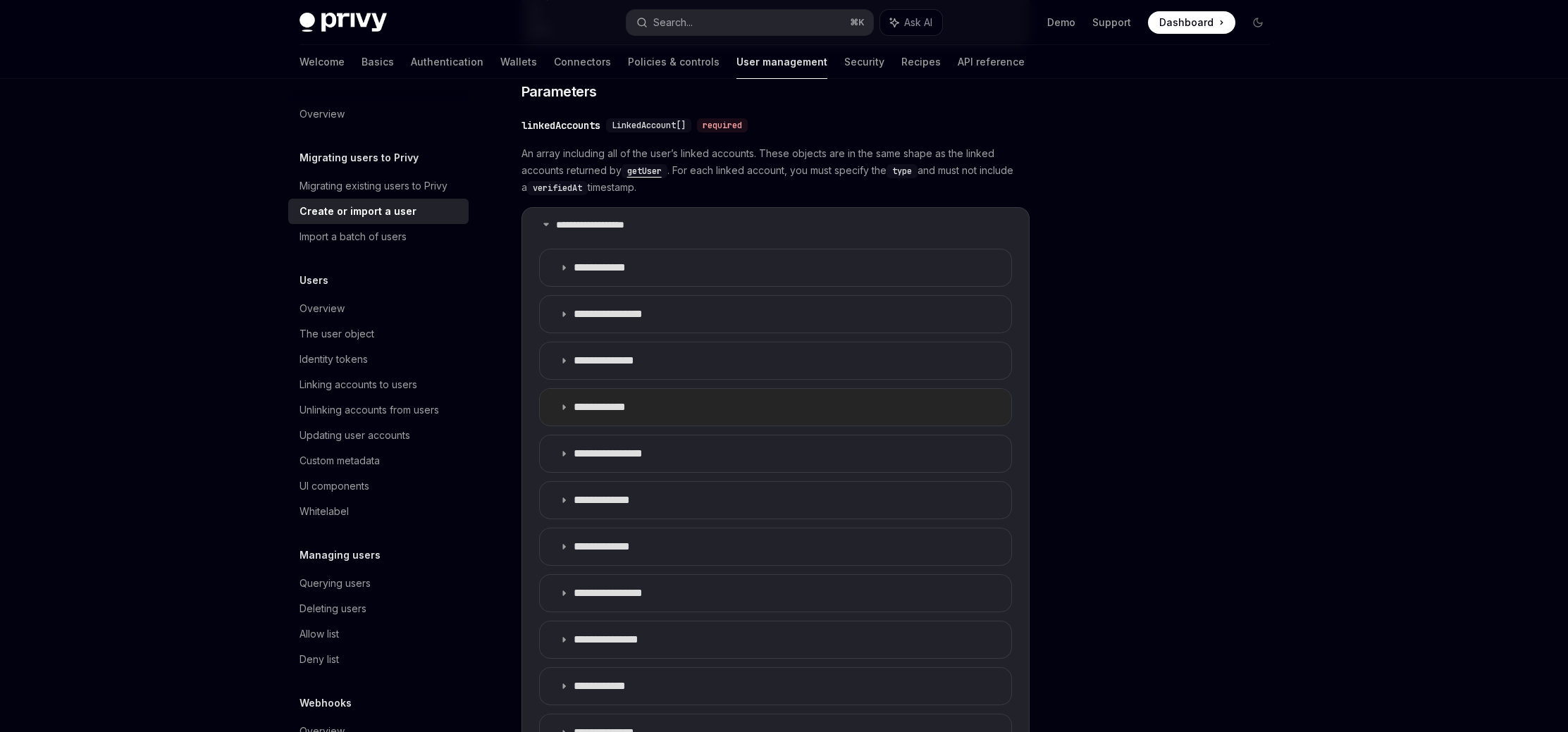
click at [749, 414] on summary "**********" at bounding box center [775, 407] width 472 height 36
click at [750, 411] on summary "**********" at bounding box center [775, 407] width 472 height 36
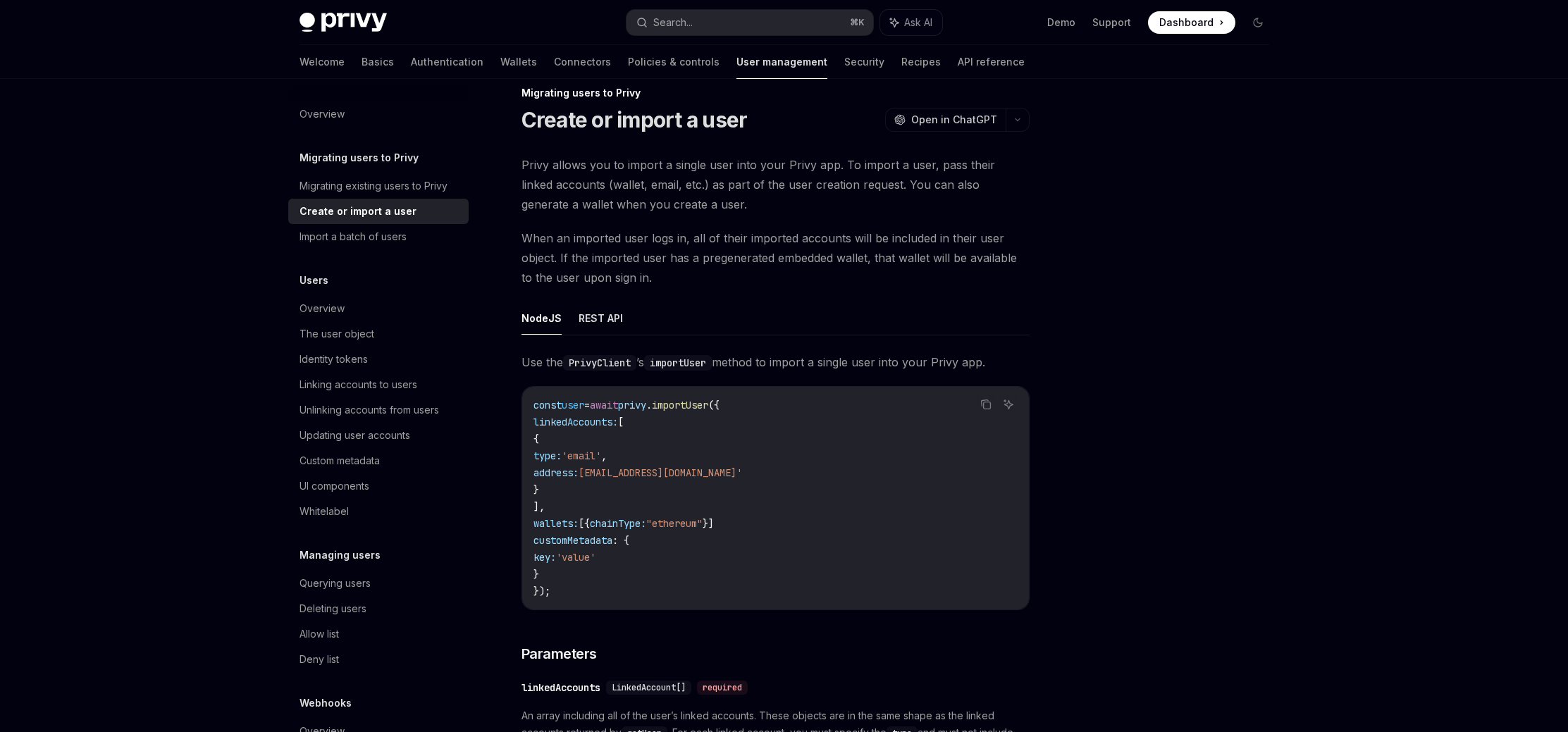
scroll to position [21, 0]
click at [612, 584] on code "const user = await privy . importUser ({ linkedAccounts: [ { type: 'email' , ad…" at bounding box center [774, 499] width 484 height 203
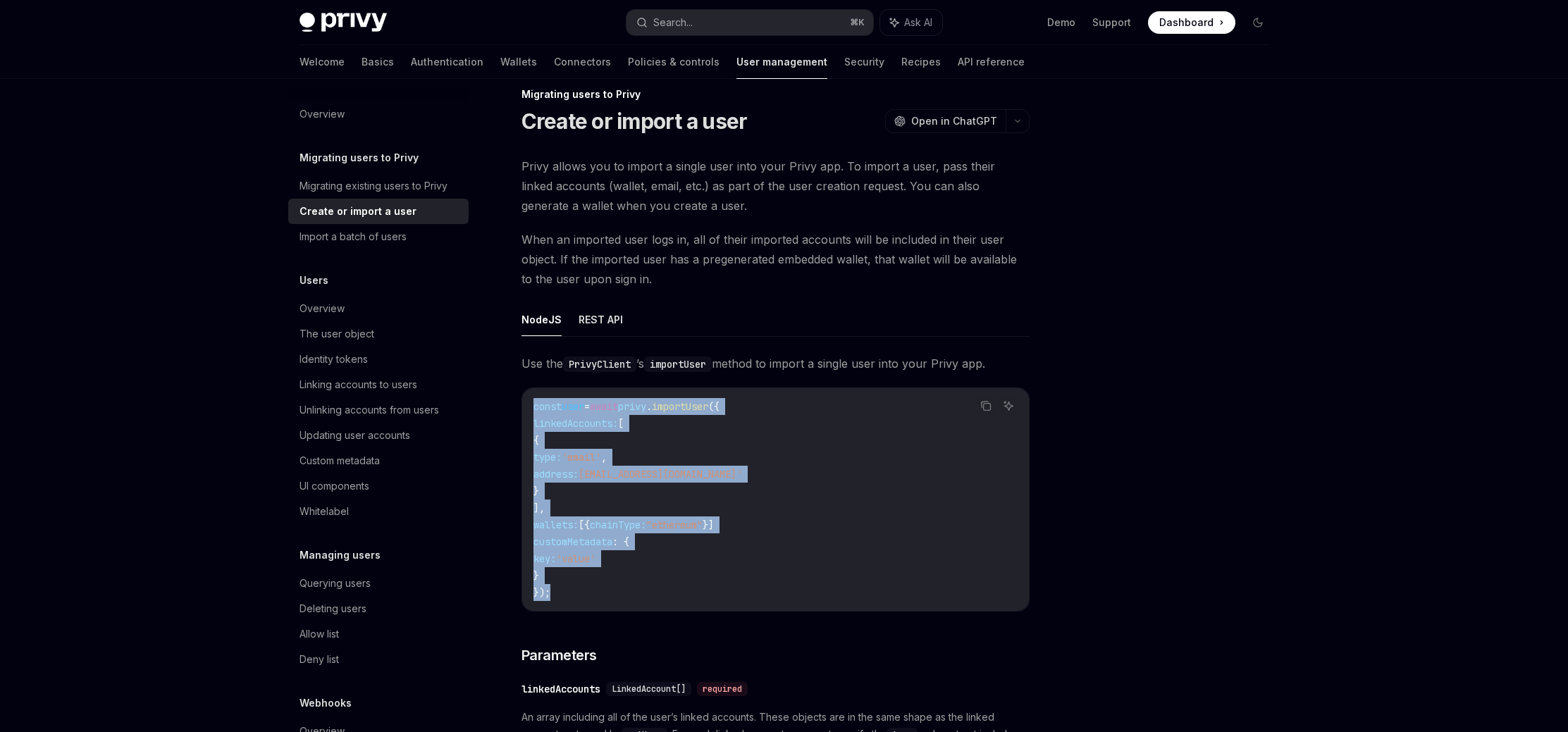
drag, startPoint x: 571, startPoint y: 592, endPoint x: 533, endPoint y: 407, distance: 188.9
click at [533, 407] on code "const user = await privy . importUser ({ linkedAccounts: [ { type: 'email' , ad…" at bounding box center [774, 499] width 484 height 203
copy code "const user = await privy . importUser ({ linkedAccounts: [ { type: 'email' , ad…"
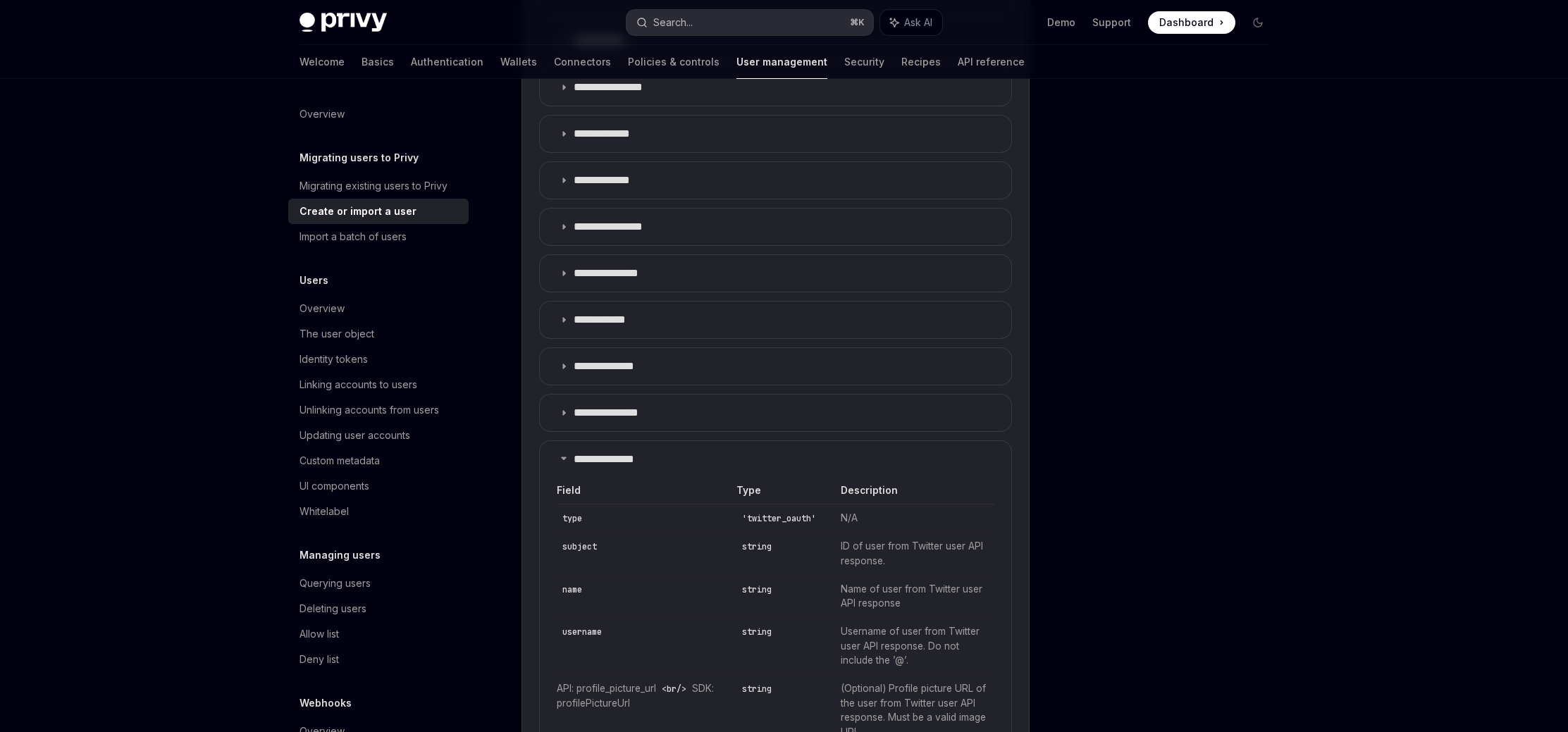
scroll to position [957, 0]
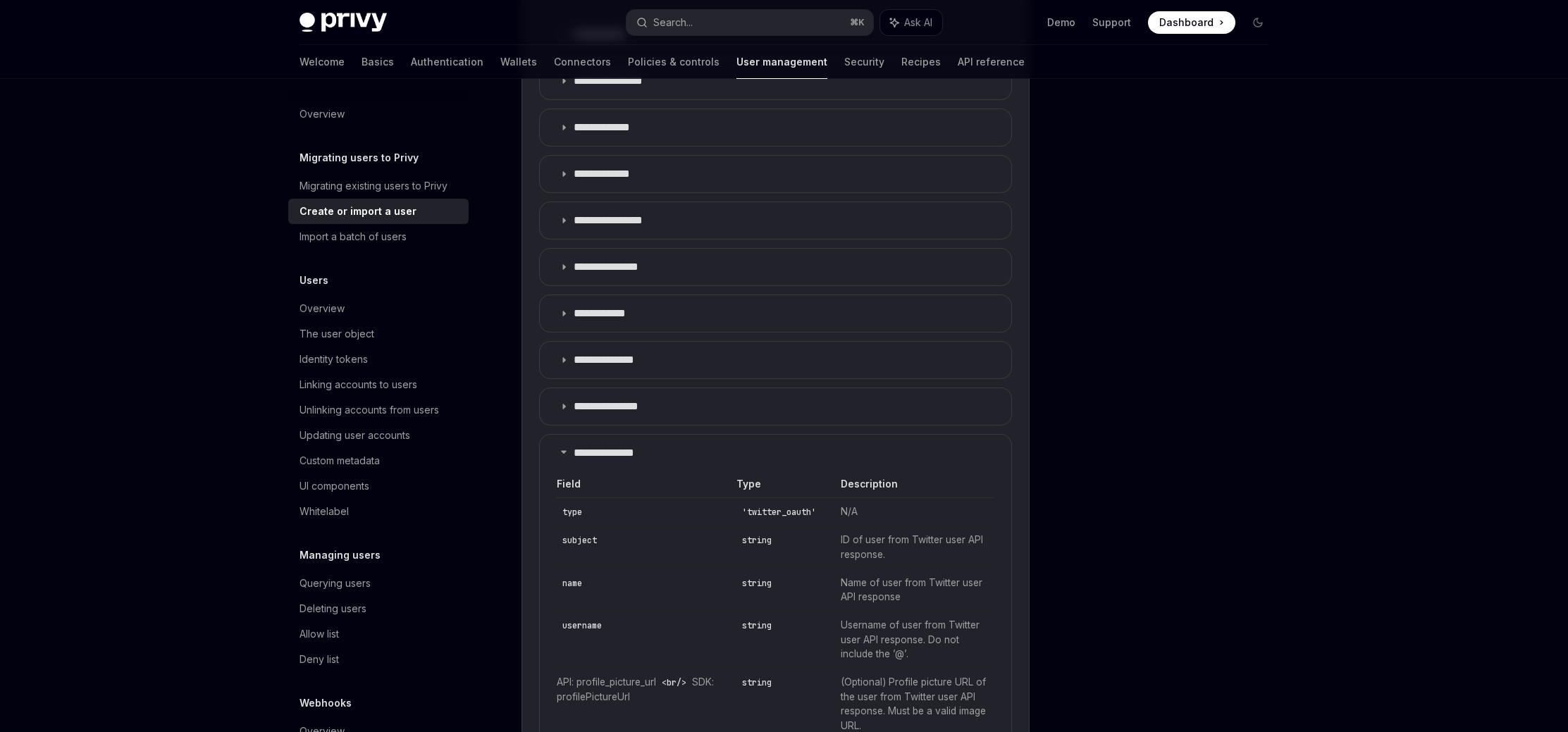
click at [792, 512] on code "'twitter_oauth'" at bounding box center [778, 512] width 85 height 14
click at [792, 513] on code "'twitter_oauth'" at bounding box center [778, 512] width 85 height 14
copy code "twitter_oauth"
click at [579, 628] on code "username" at bounding box center [582, 625] width 51 height 14
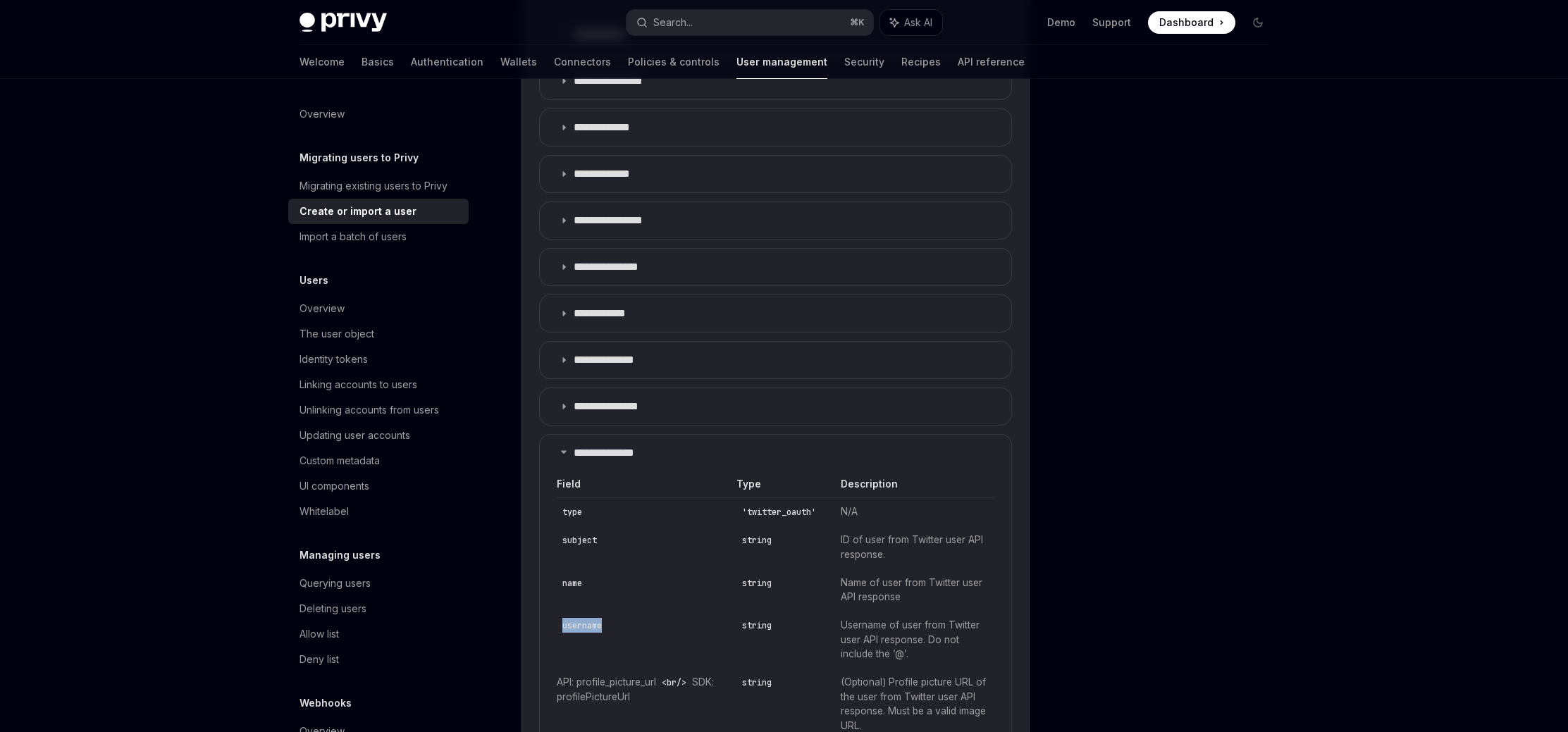
copy code "username"
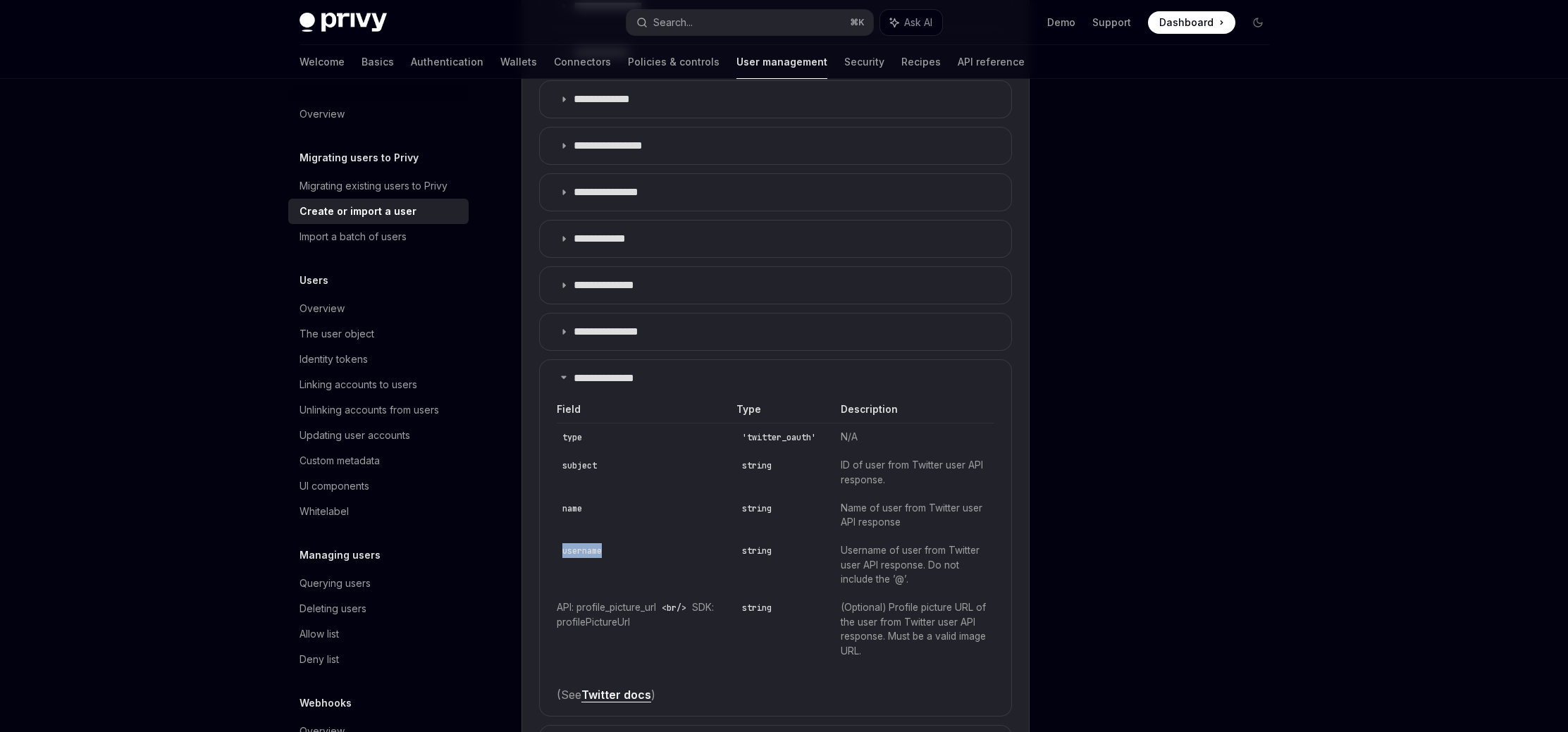
scroll to position [1033, 0]
click at [1057, 517] on div "Migrating users to Privy Create or import a user OpenAI Open in ChatGPT OpenAI …" at bounding box center [784, 435] width 992 height 2778
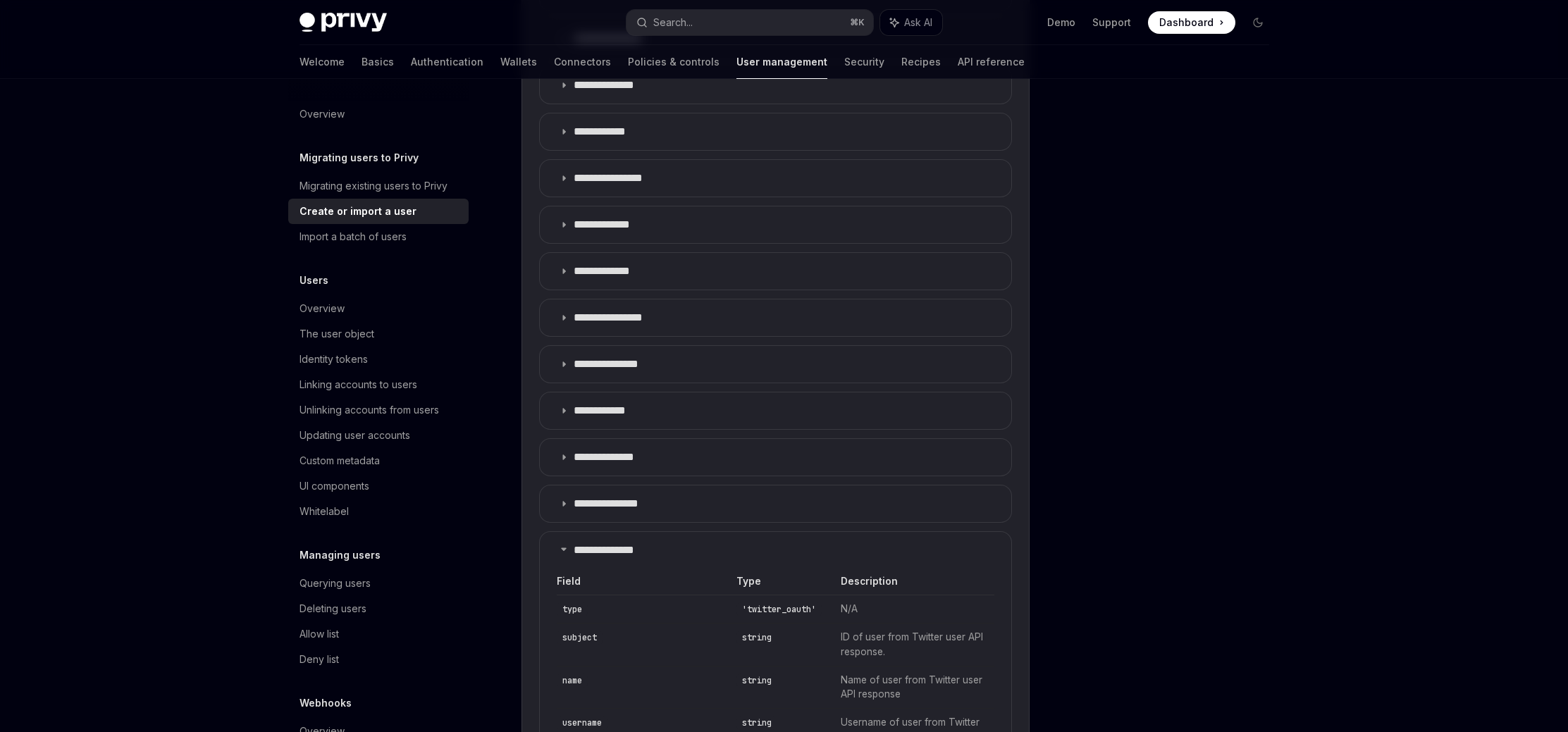
scroll to position [0, 0]
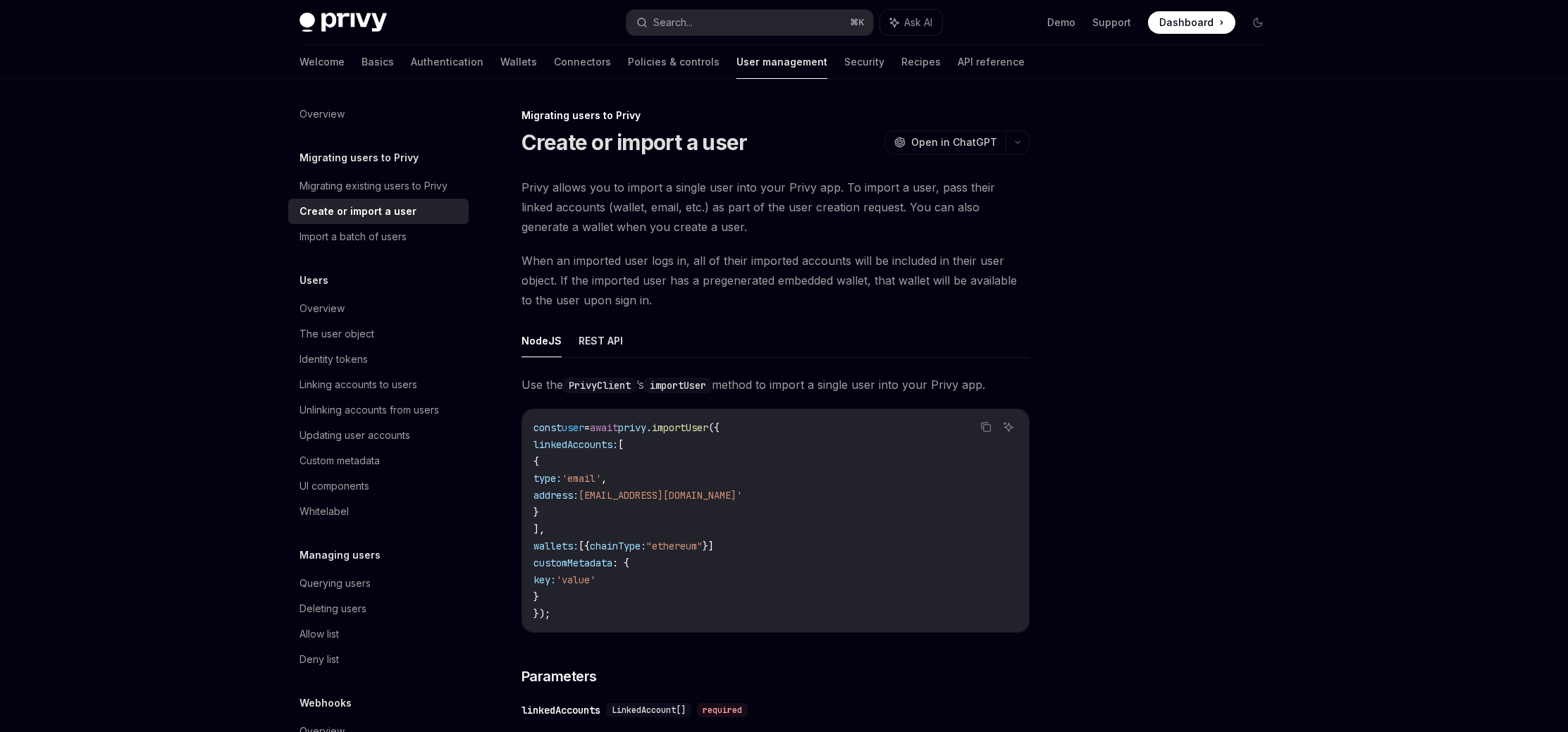
click at [1199, 517] on div at bounding box center [1172, 420] width 214 height 625
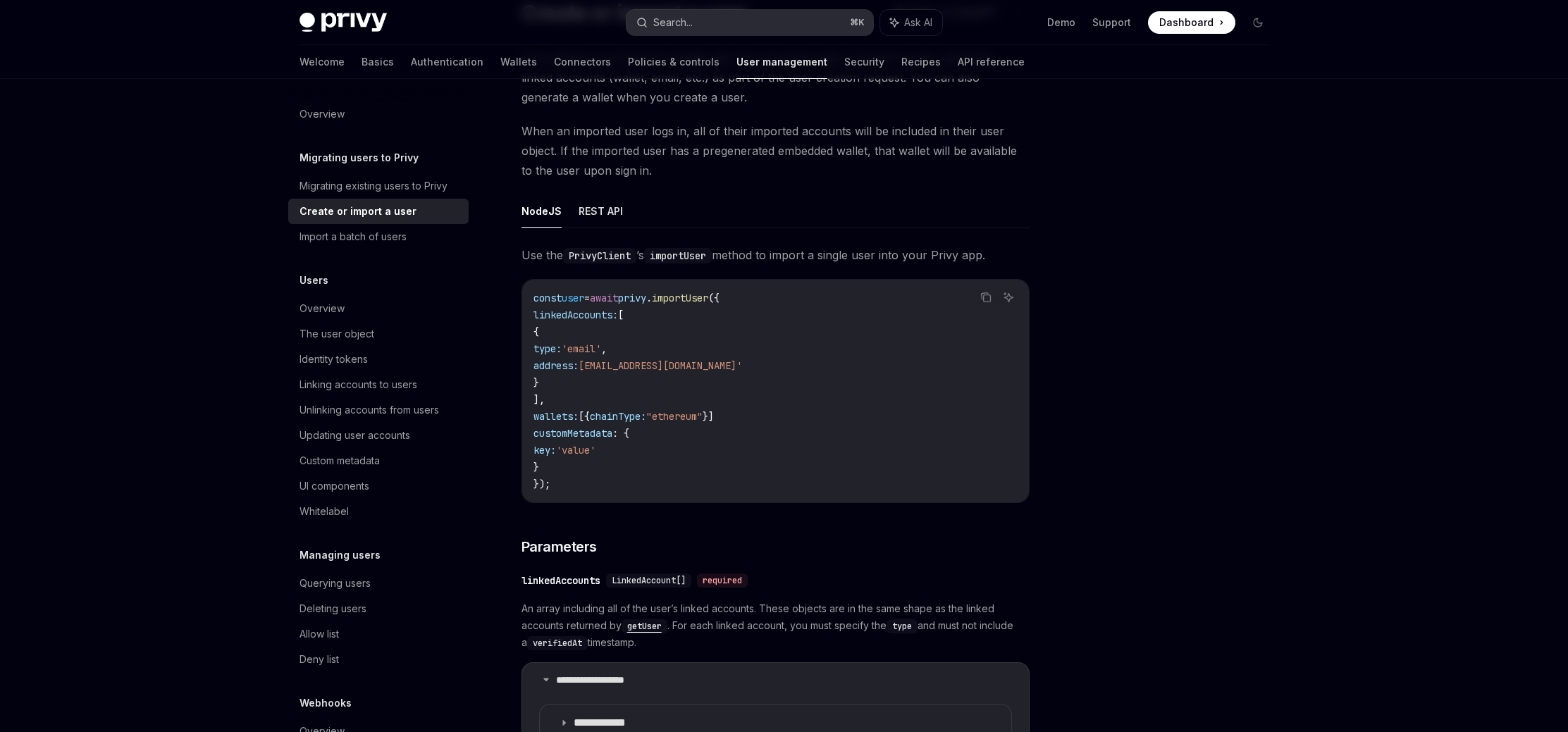
click at [791, 23] on button "Search... ⌘ K" at bounding box center [749, 22] width 246 height 25
type textarea "*"
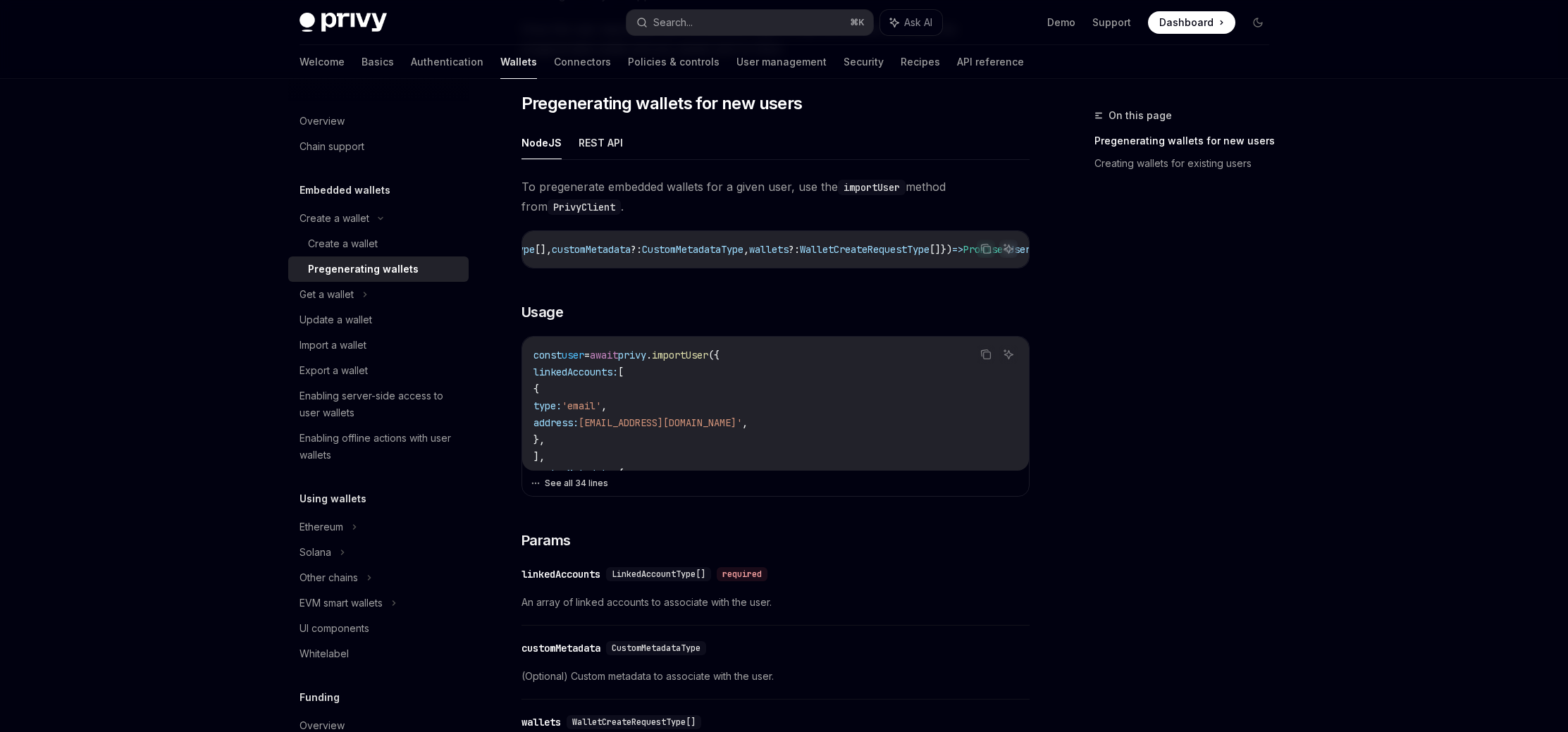
scroll to position [257, 0]
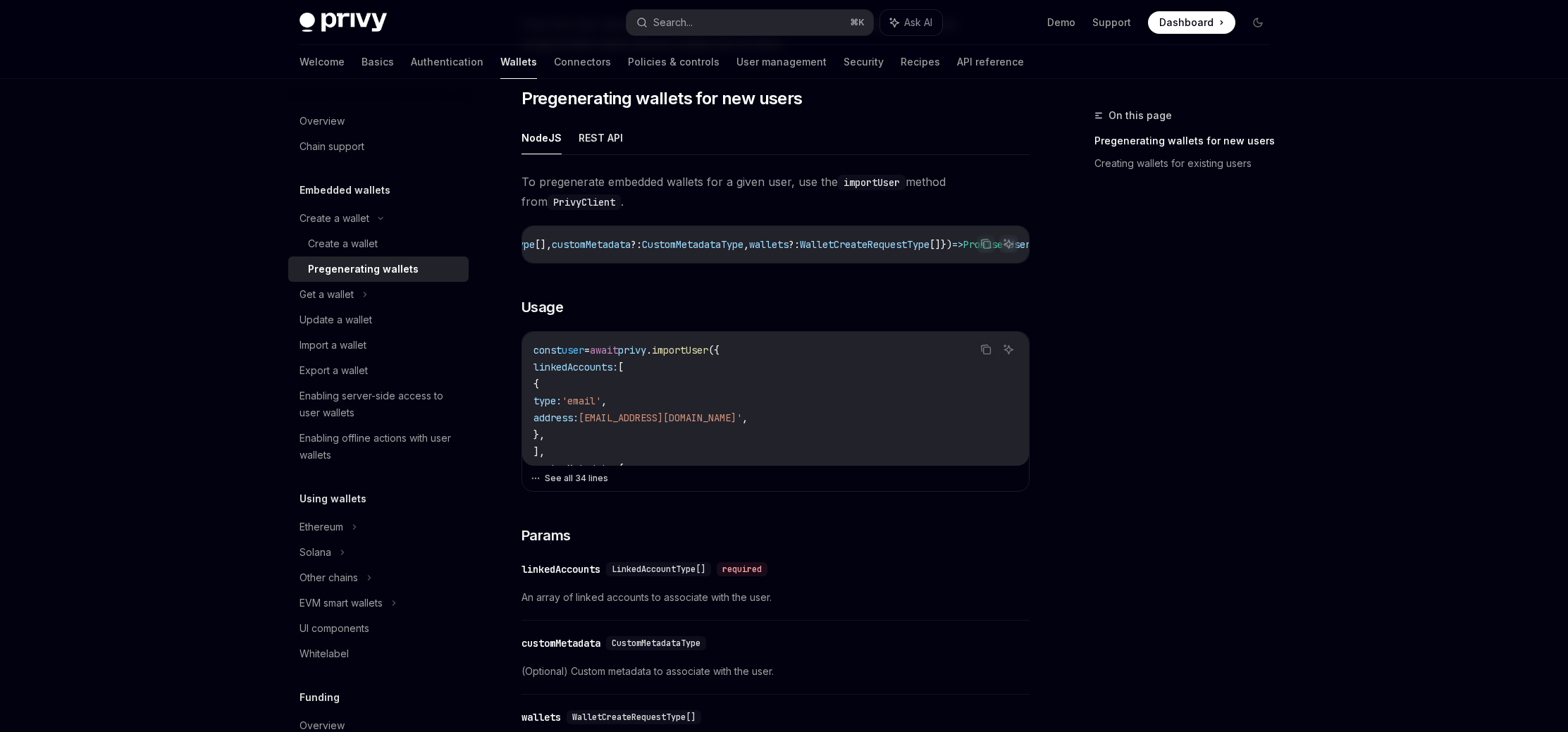
click at [606, 479] on button "See all 34 lines" at bounding box center [775, 478] width 490 height 20
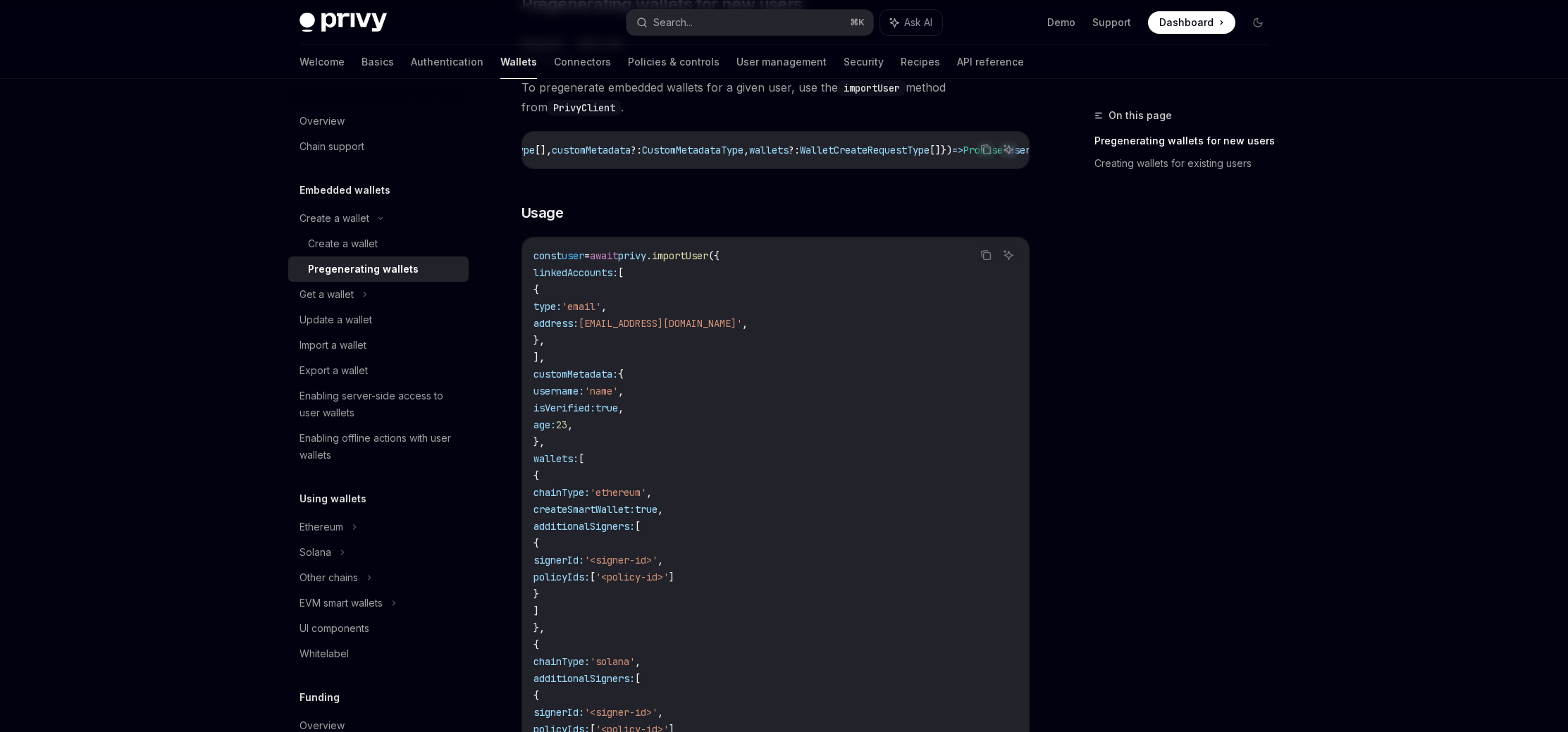
scroll to position [355, 0]
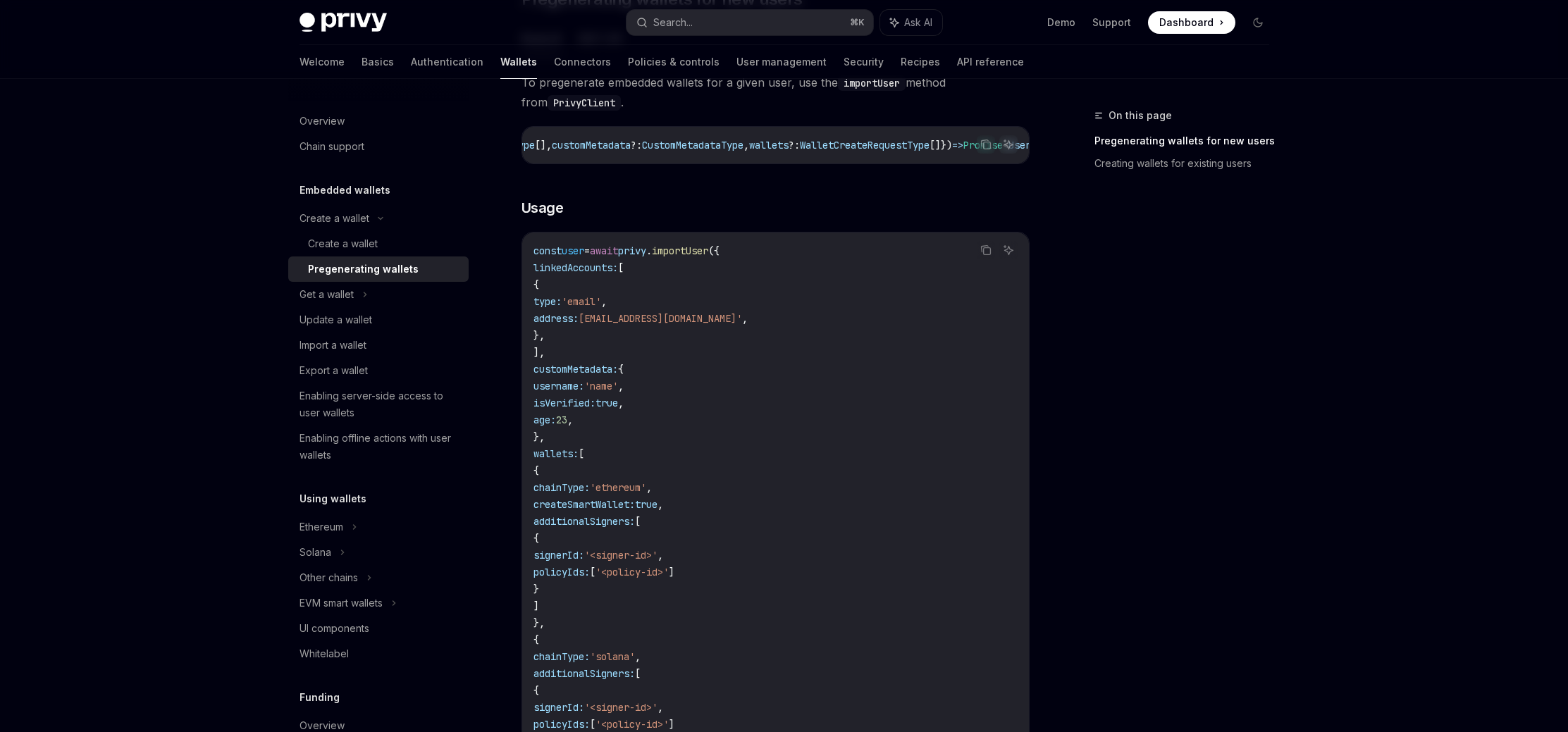
click at [1200, 332] on div "On this page Pregenerating wallets for new users Creating wallets for existing …" at bounding box center [1172, 420] width 214 height 625
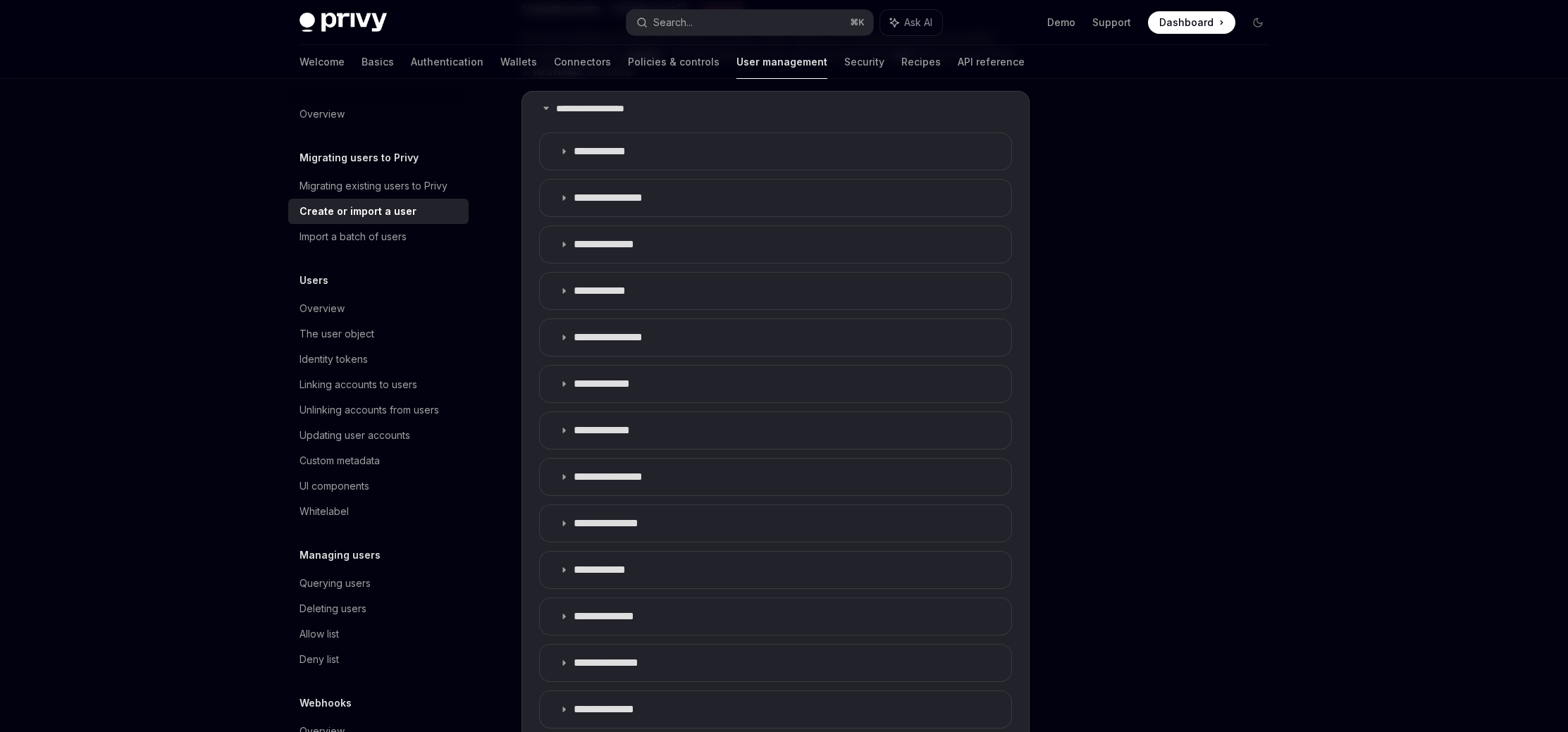
scroll to position [702, 0]
type textarea "*"
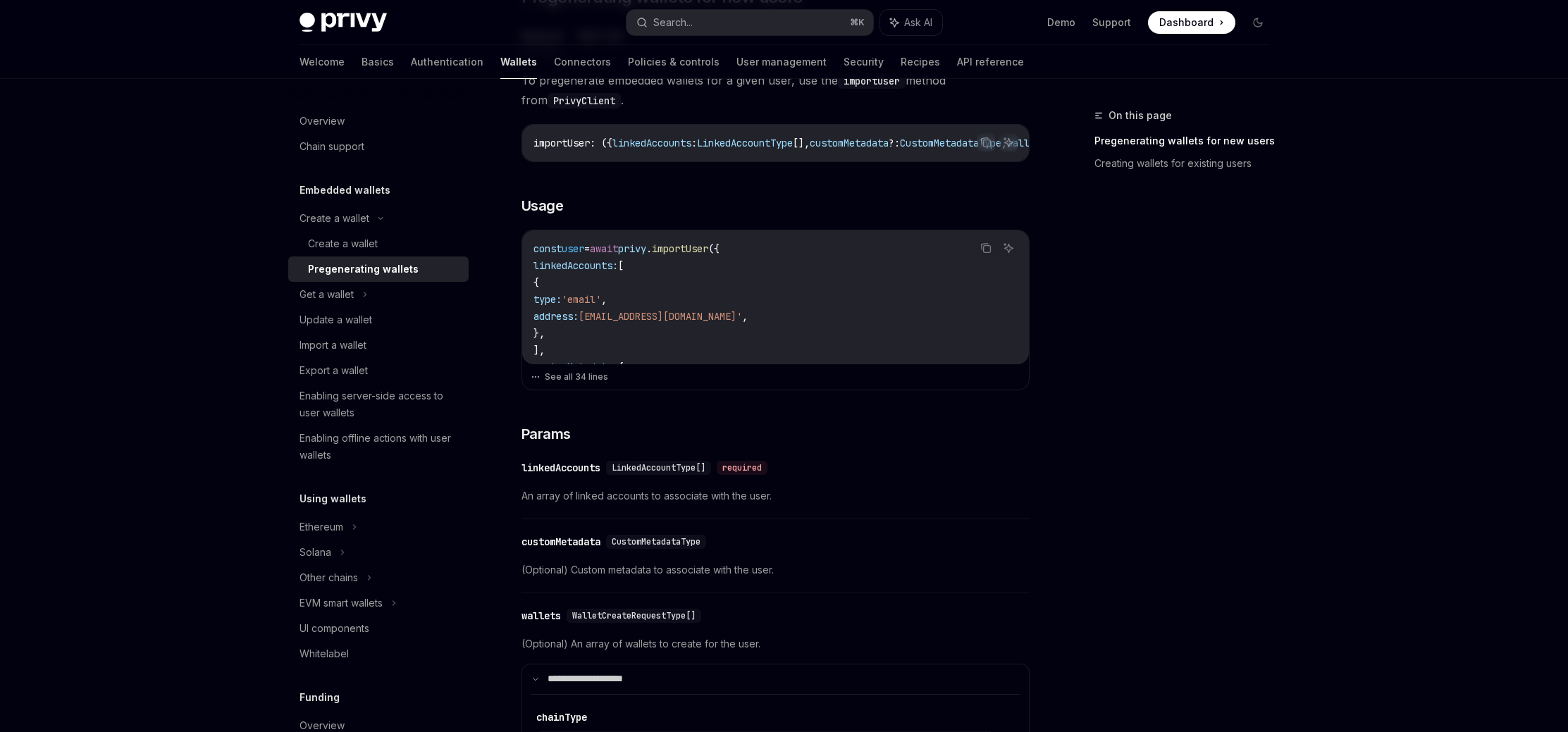
scroll to position [355, 0]
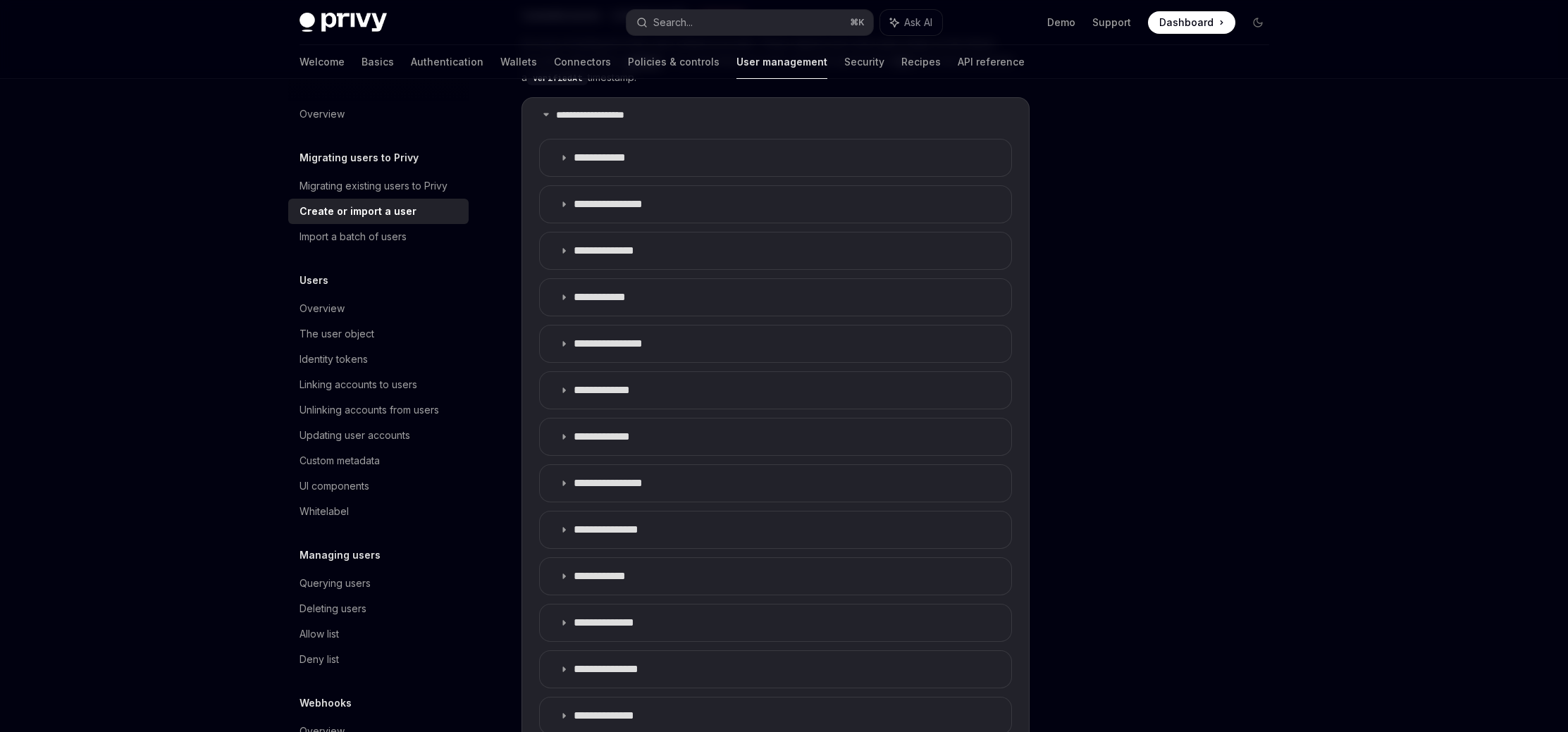
scroll to position [702, 0]
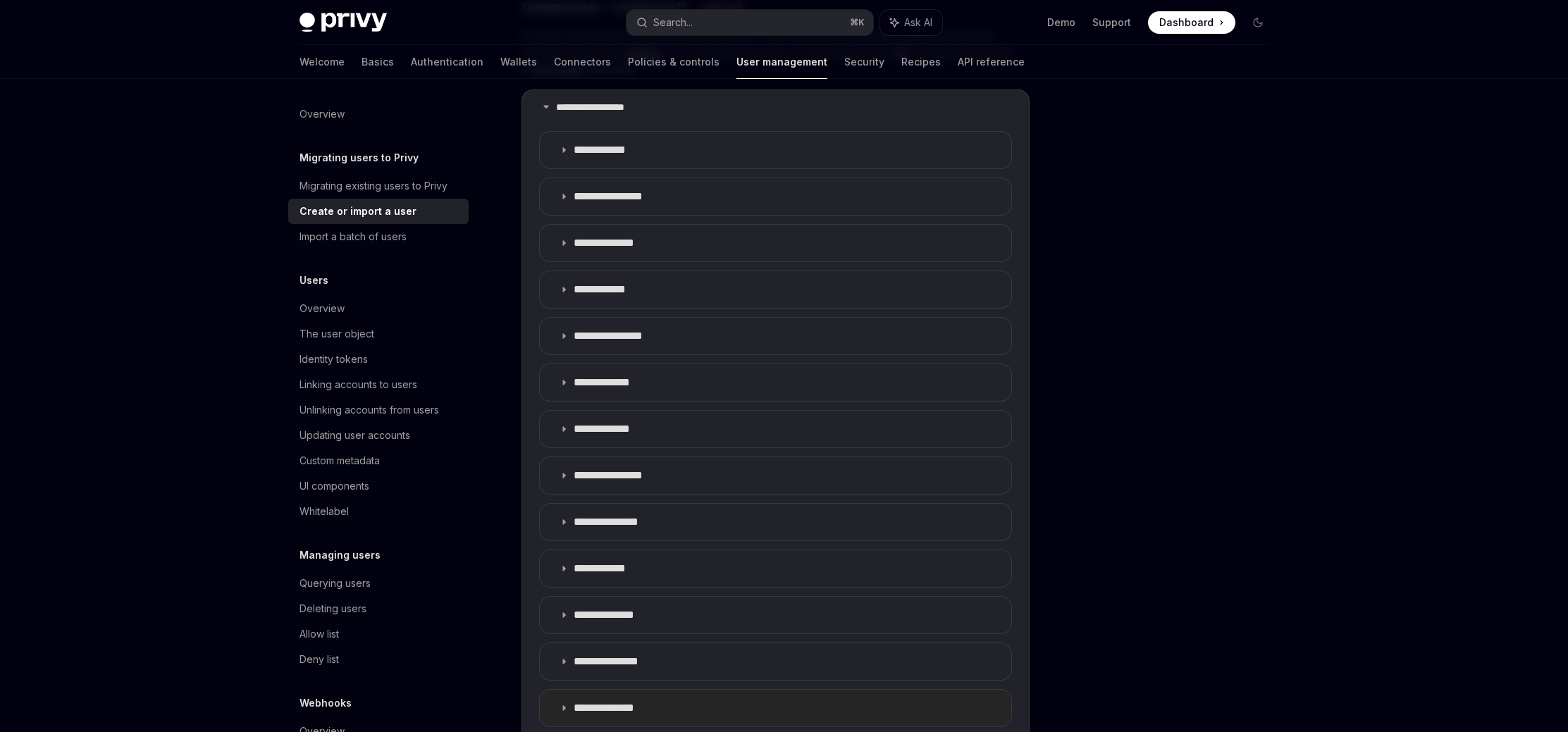
click at [666, 713] on summary "**********" at bounding box center [775, 708] width 472 height 36
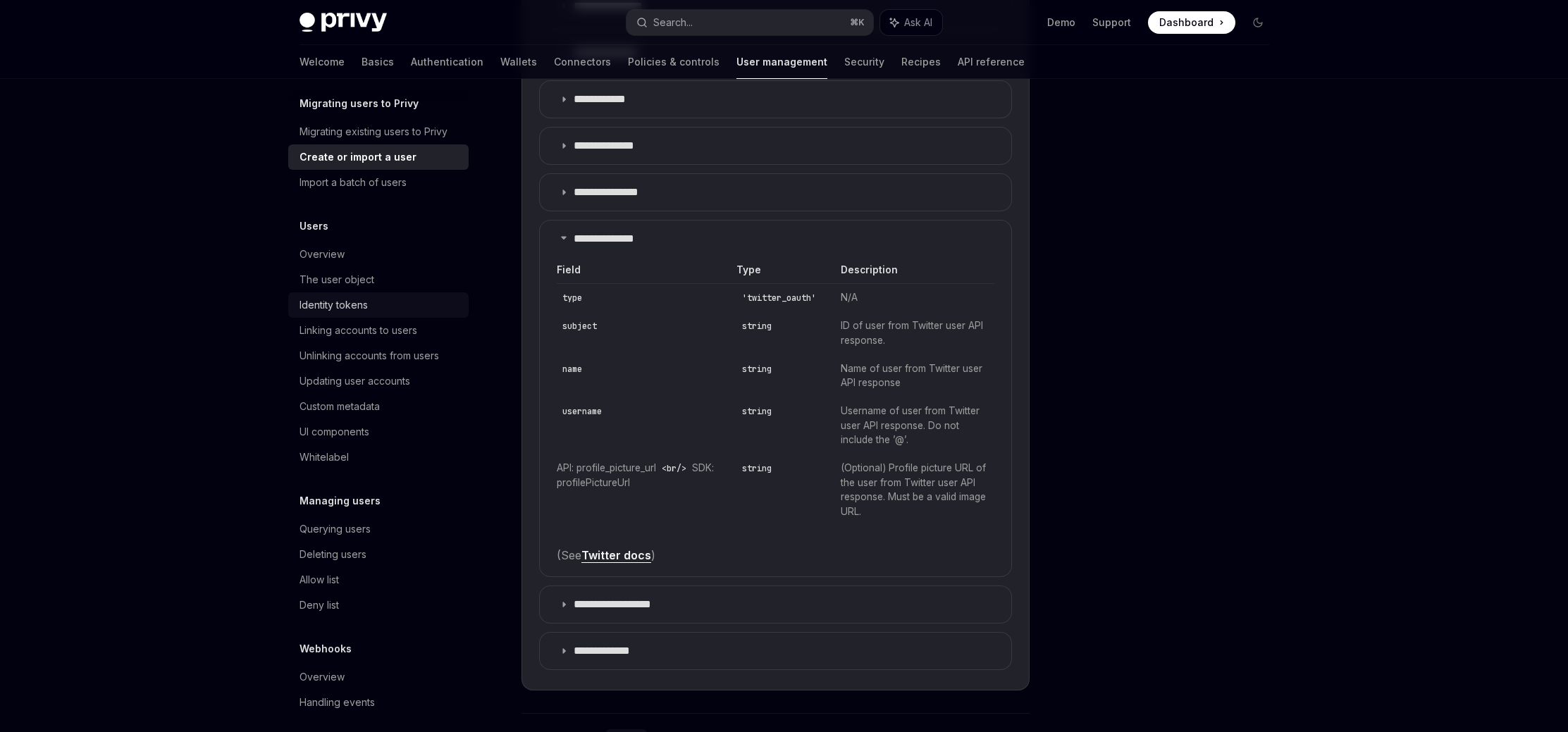
scroll to position [59, 0]
click at [367, 280] on div "The user object" at bounding box center [336, 275] width 75 height 17
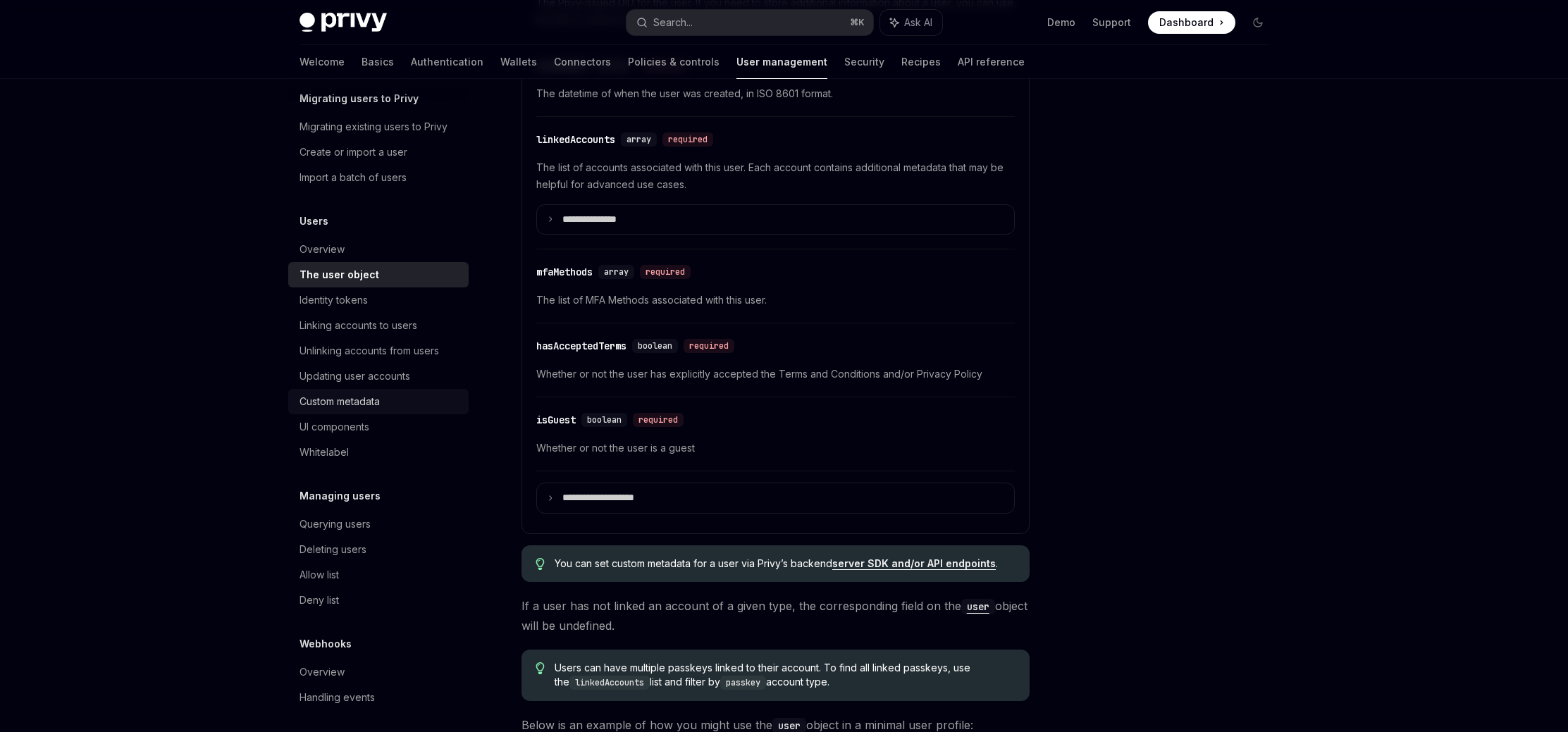
scroll to position [65, 0]
click at [360, 526] on link "Querying users" at bounding box center [379, 517] width 180 height 25
type textarea "*"
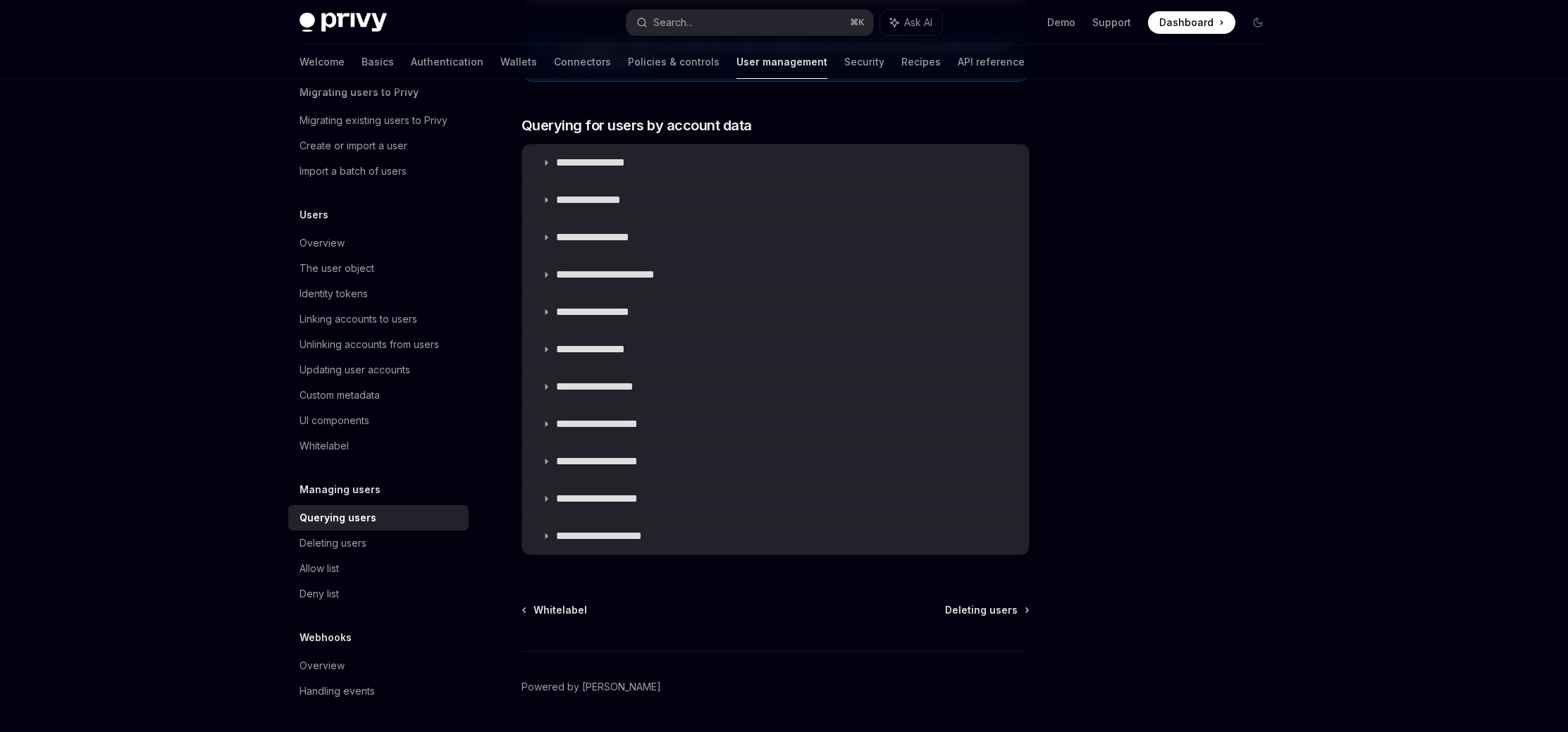
scroll to position [901, 0]
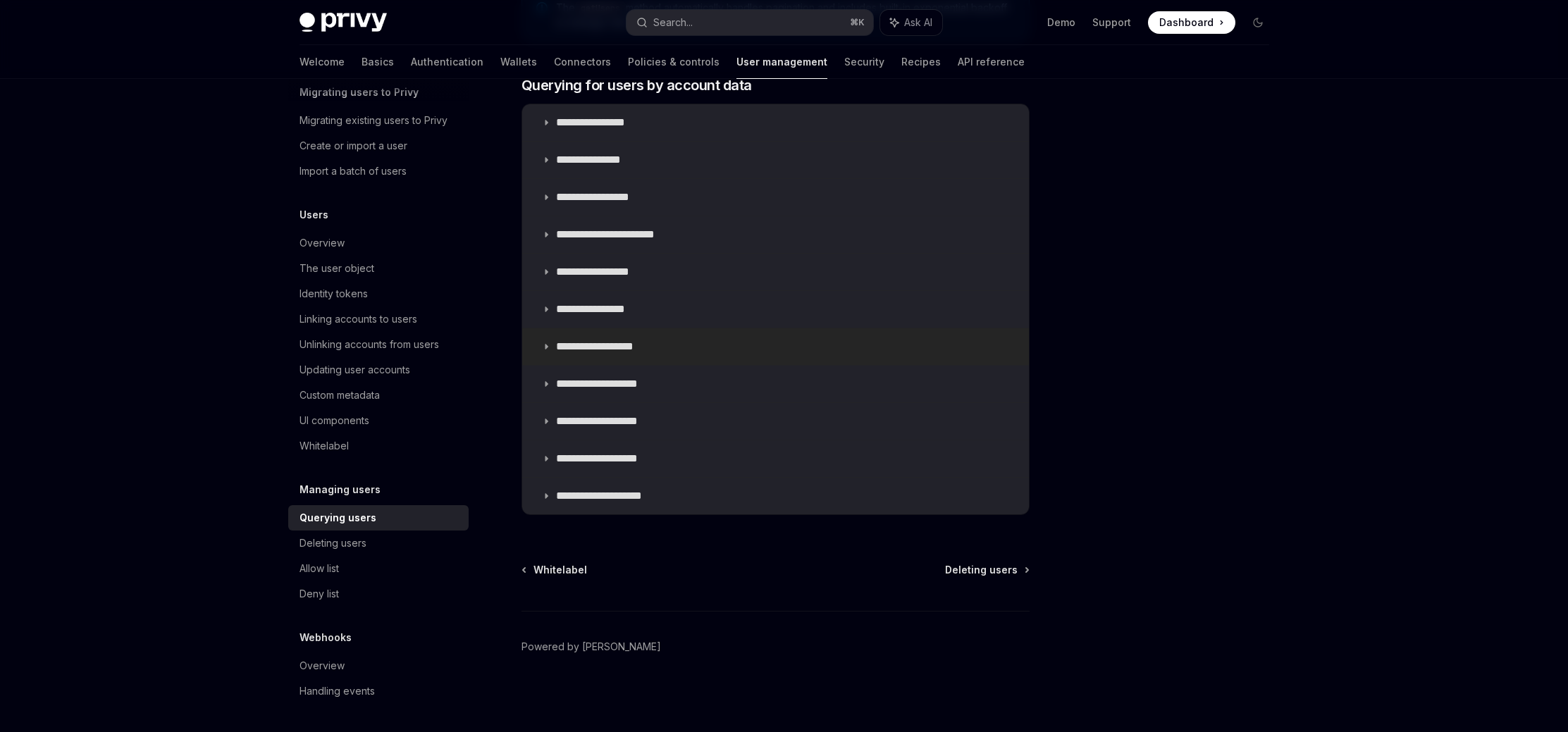
click at [632, 344] on p "**********" at bounding box center [604, 346] width 97 height 14
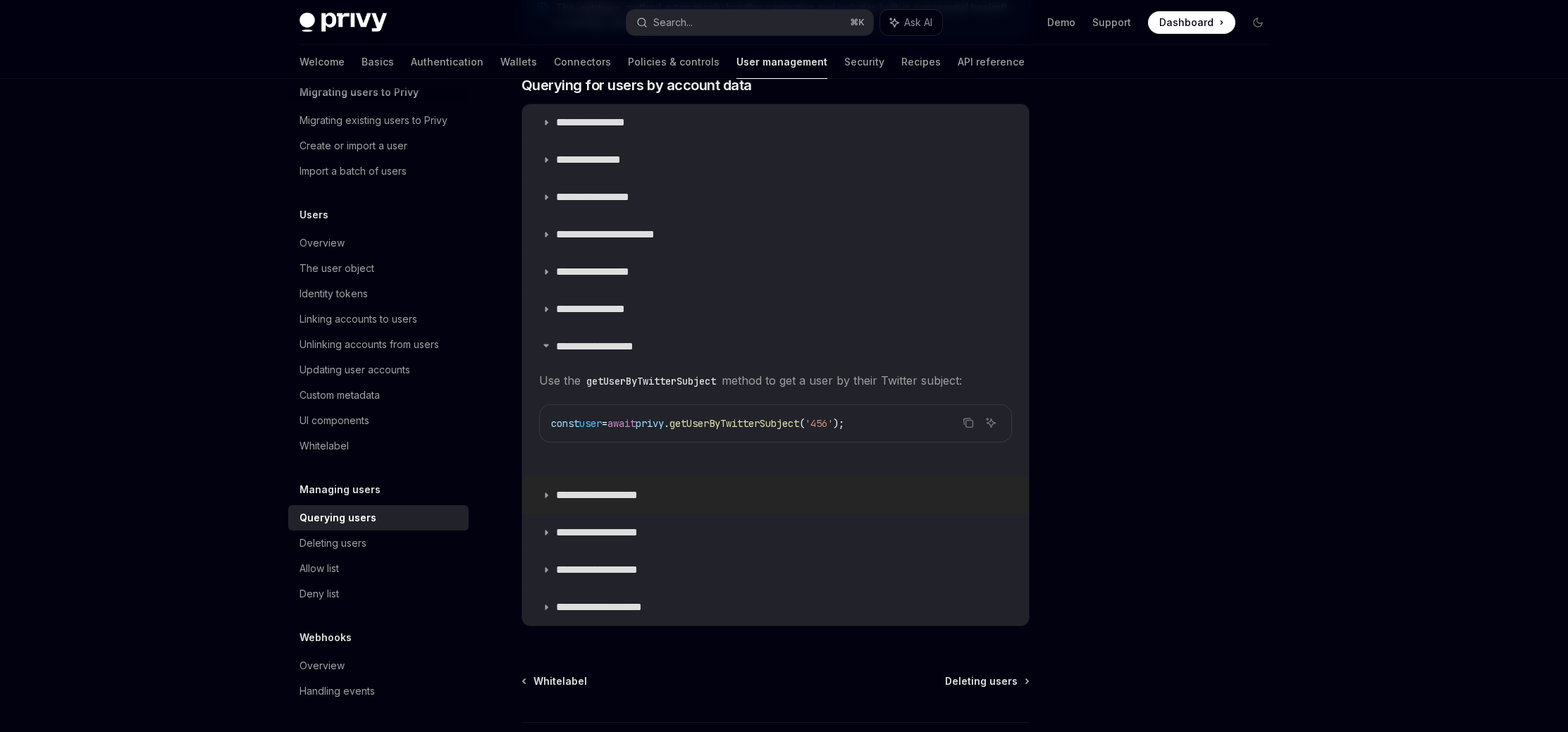
click at [639, 492] on p "**********" at bounding box center [611, 494] width 111 height 14
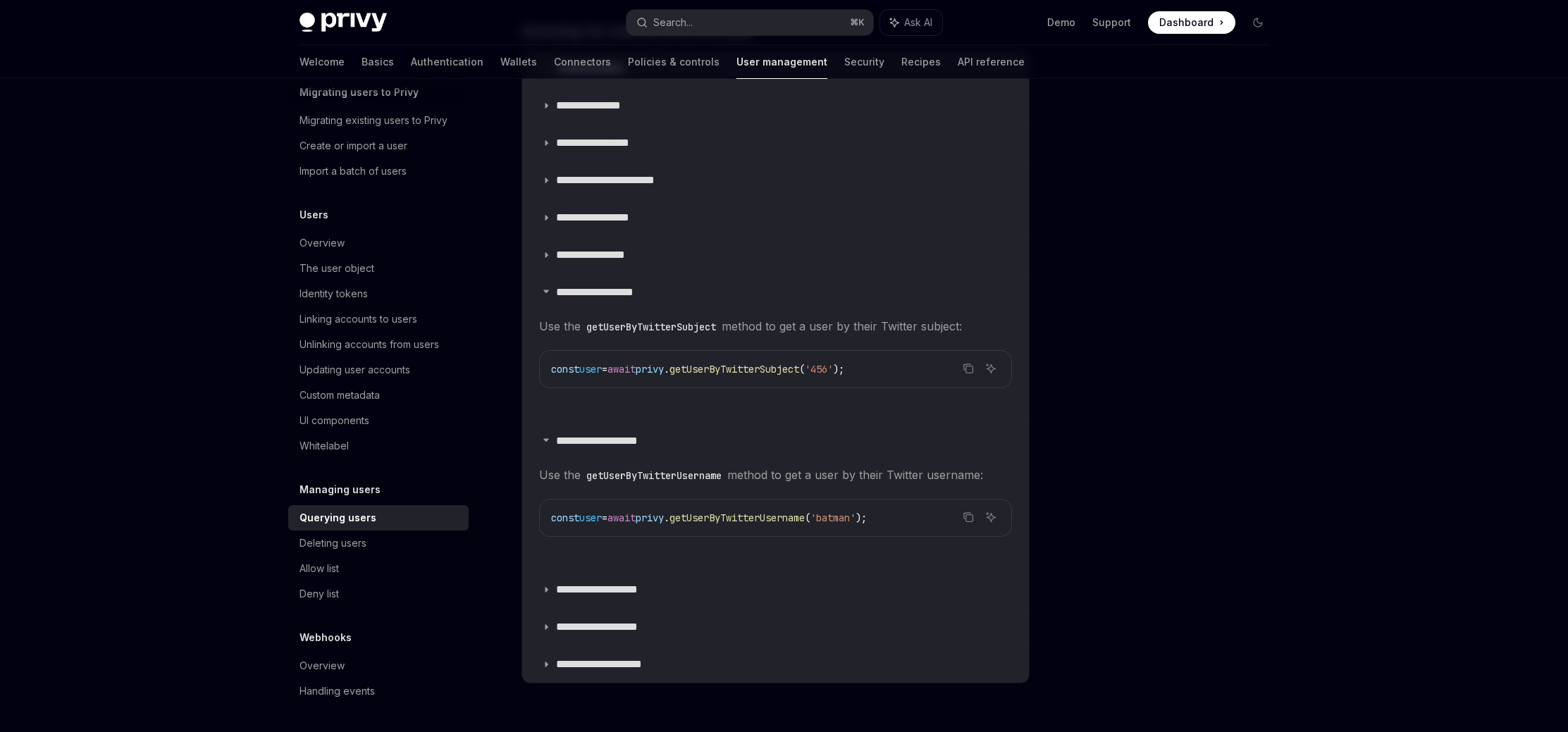
scroll to position [960, 0]
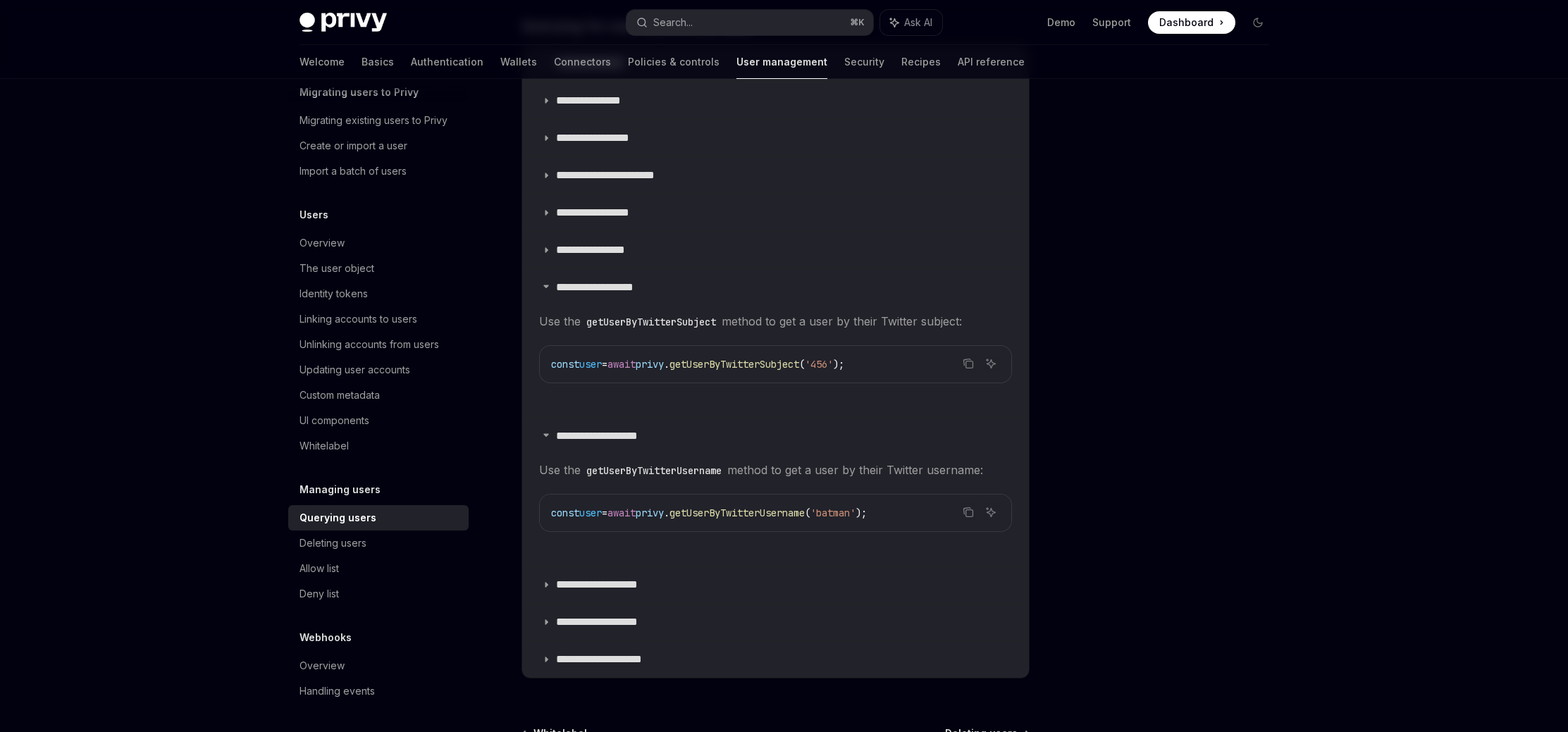
click at [1211, 443] on div at bounding box center [1172, 420] width 214 height 625
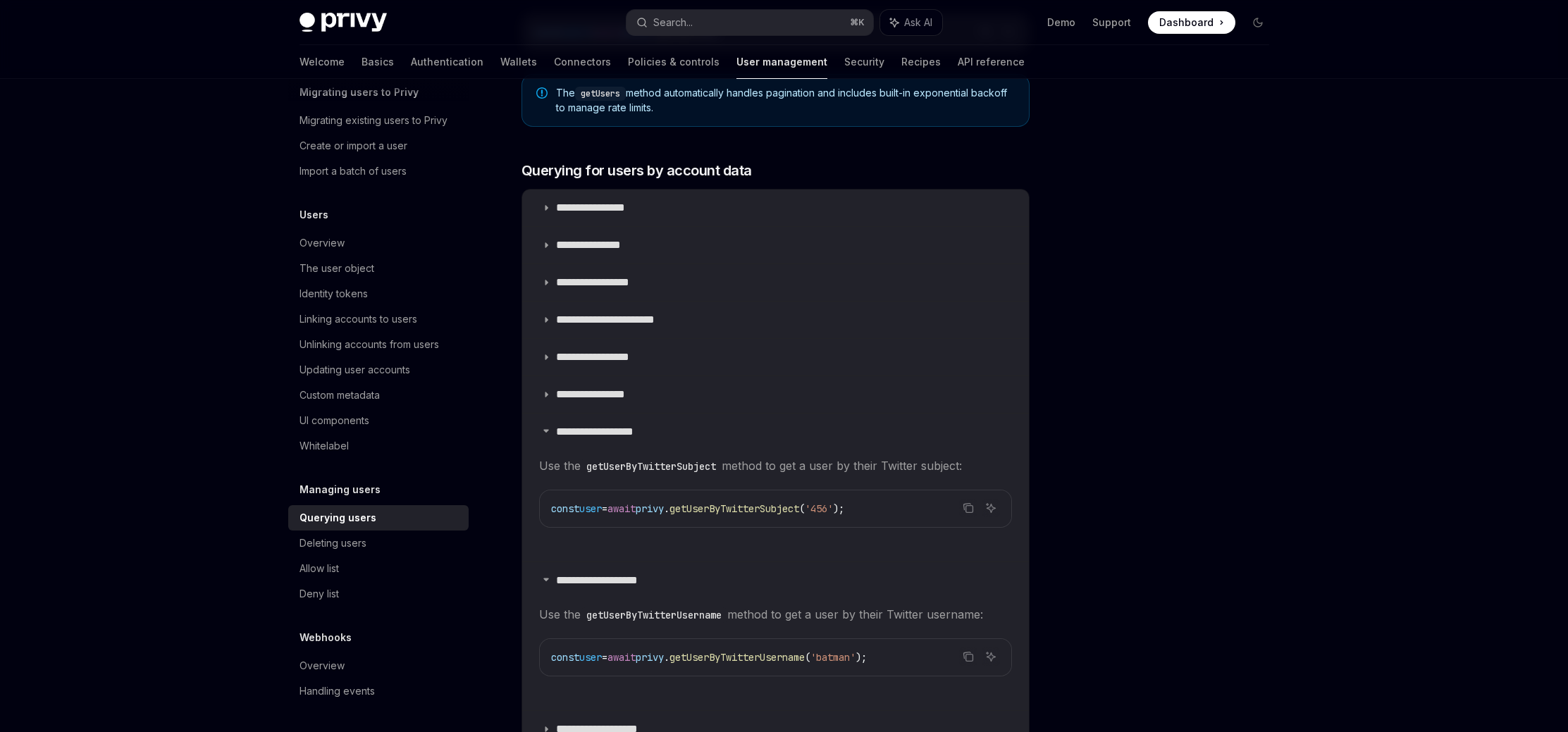
scroll to position [807, 0]
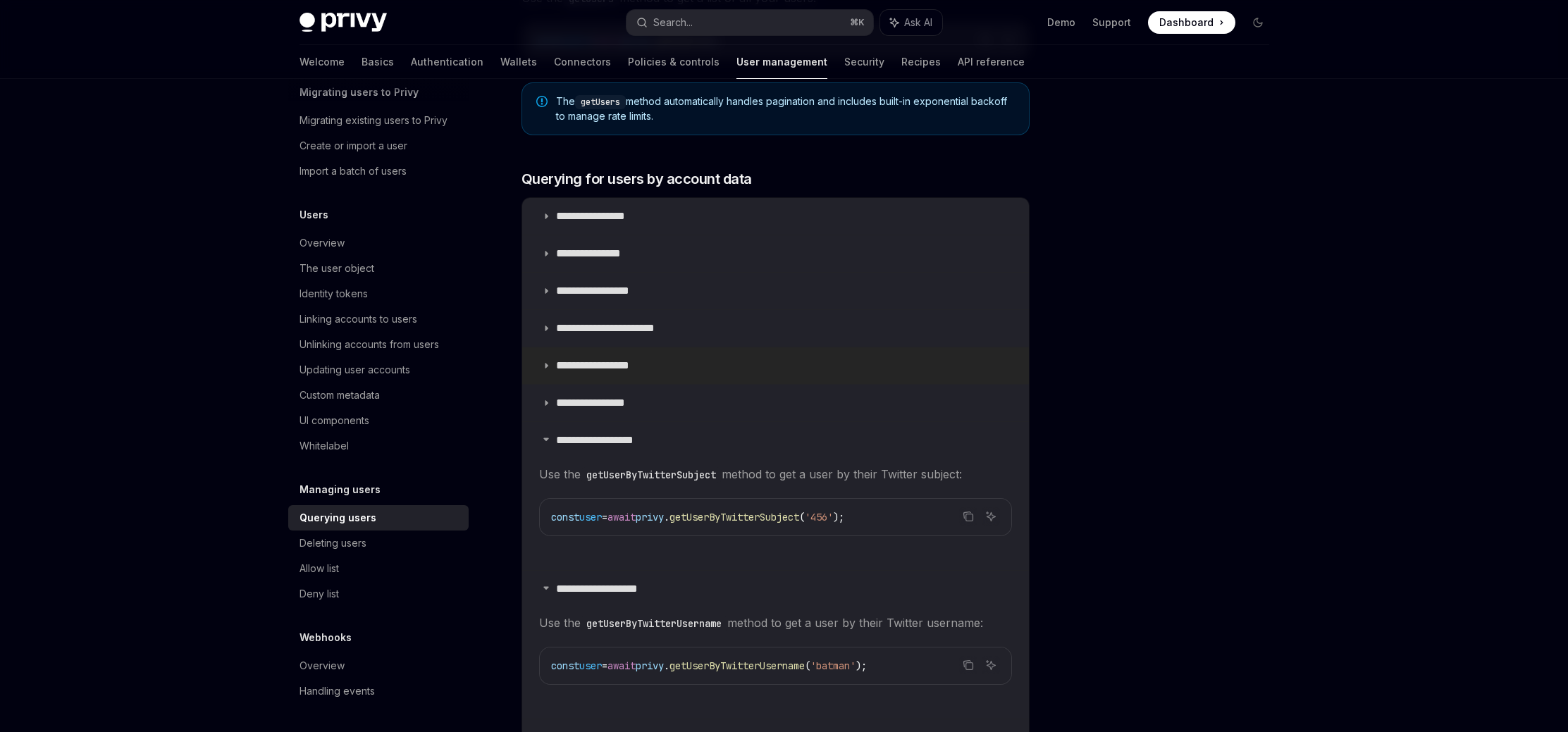
click at [679, 366] on summary "**********" at bounding box center [775, 365] width 507 height 36
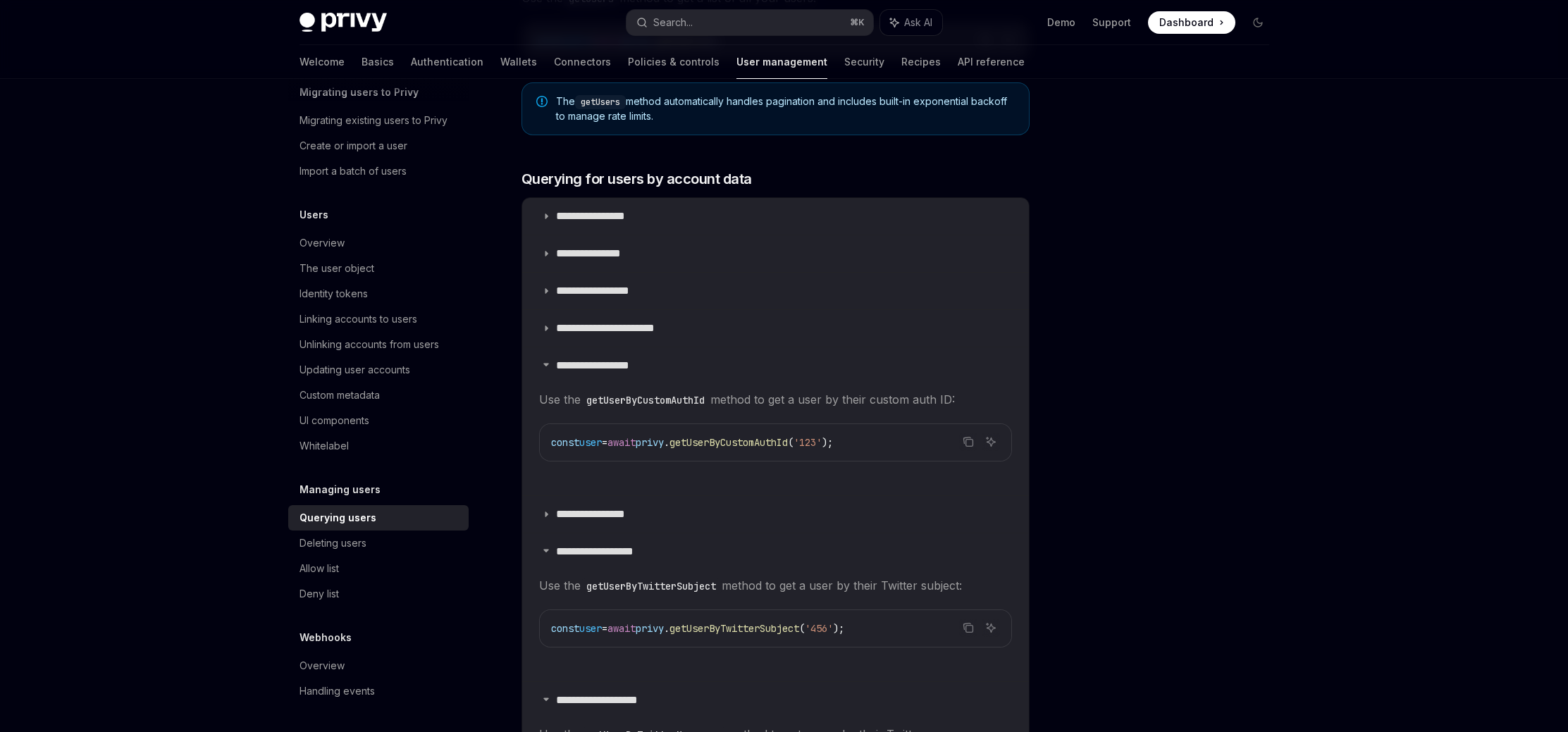
click at [1145, 419] on div at bounding box center [1172, 420] width 214 height 625
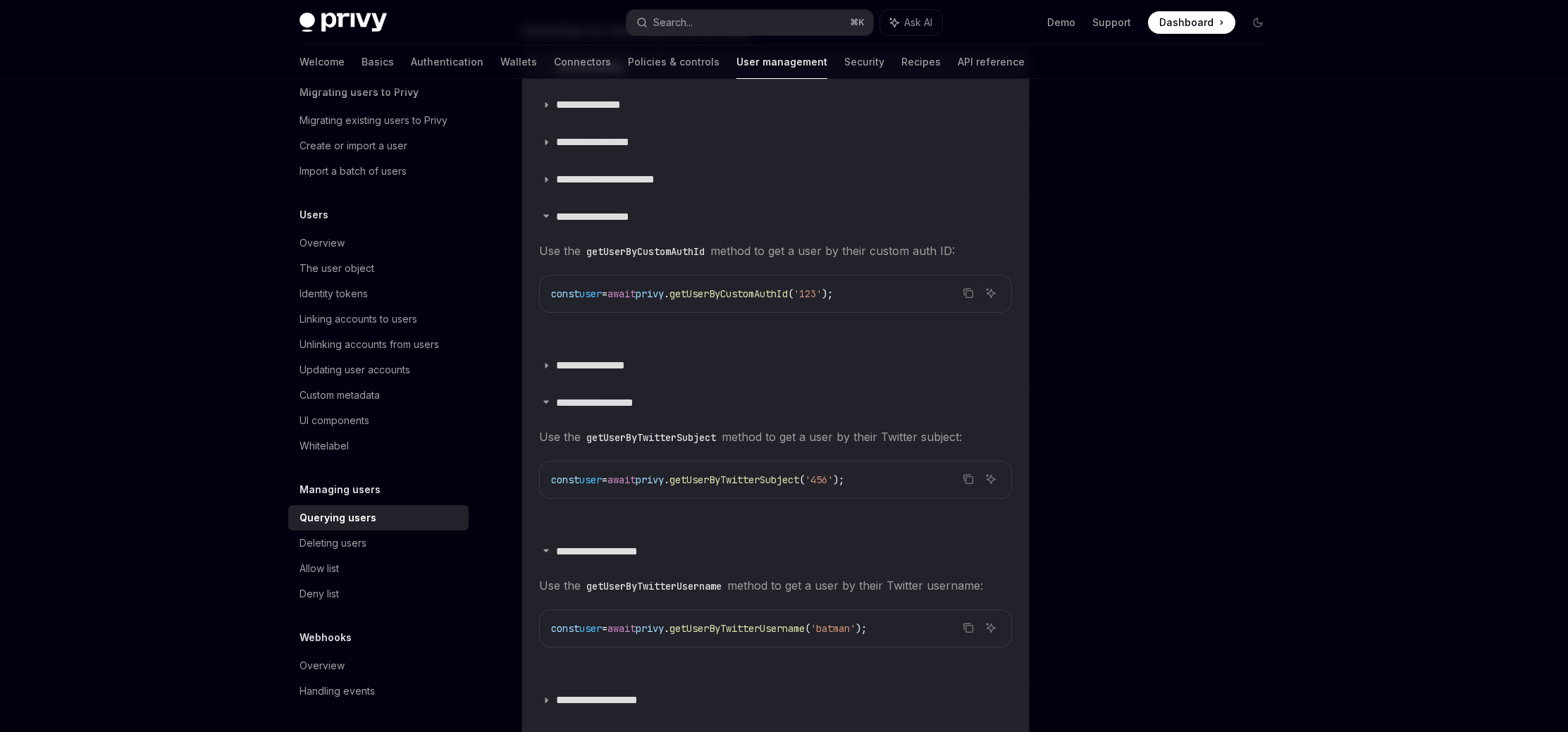
scroll to position [949, 0]
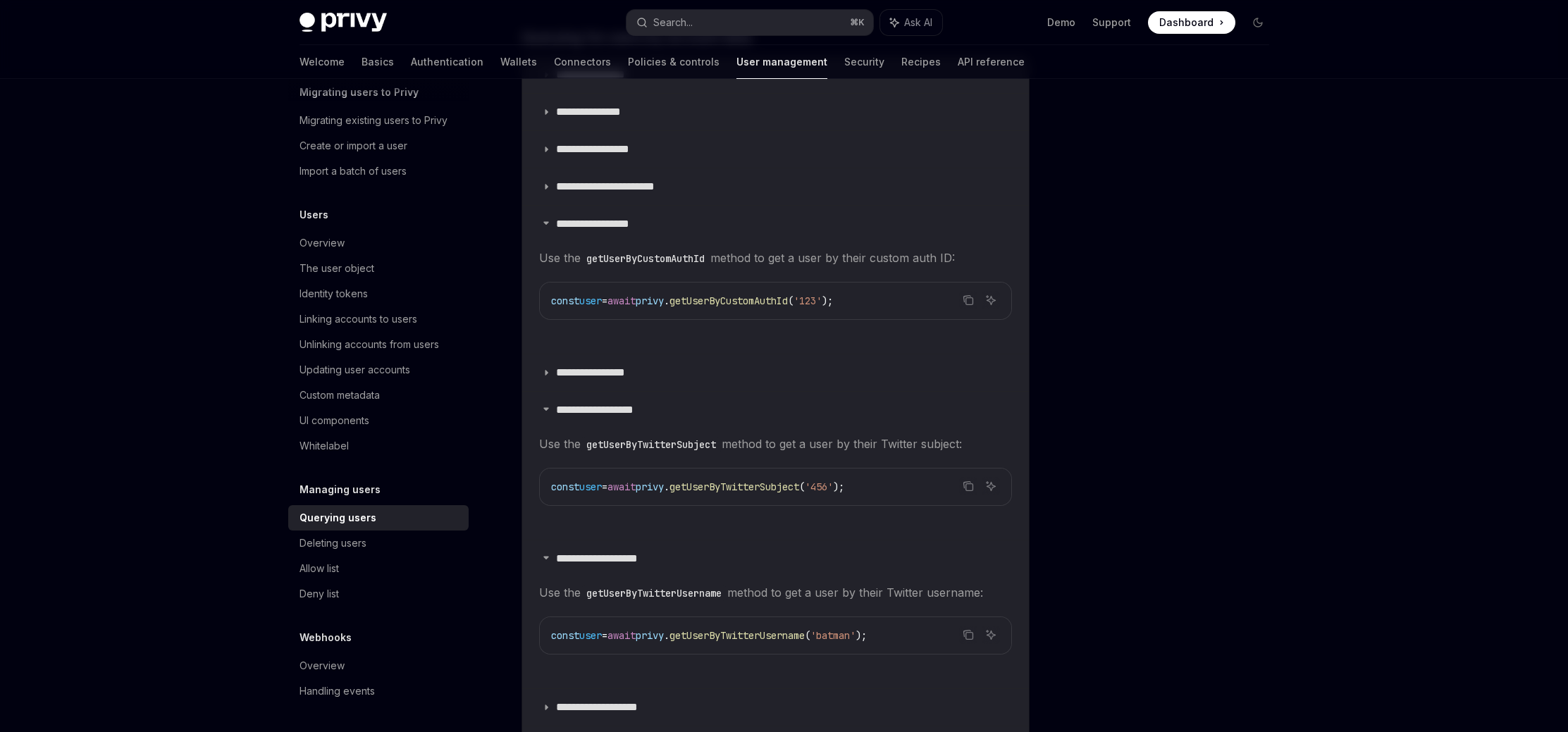
click at [1273, 217] on div at bounding box center [1172, 420] width 214 height 625
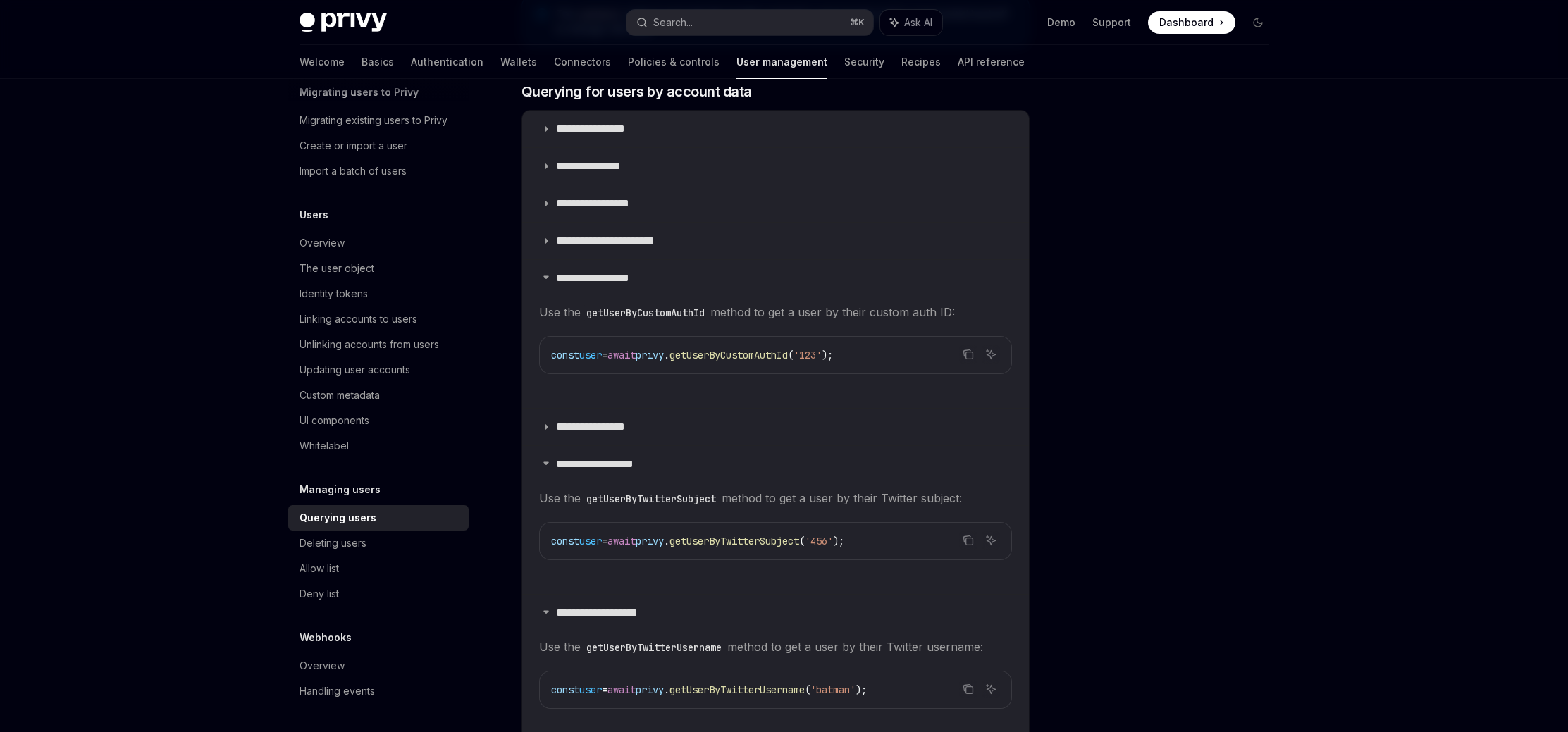
scroll to position [889, 0]
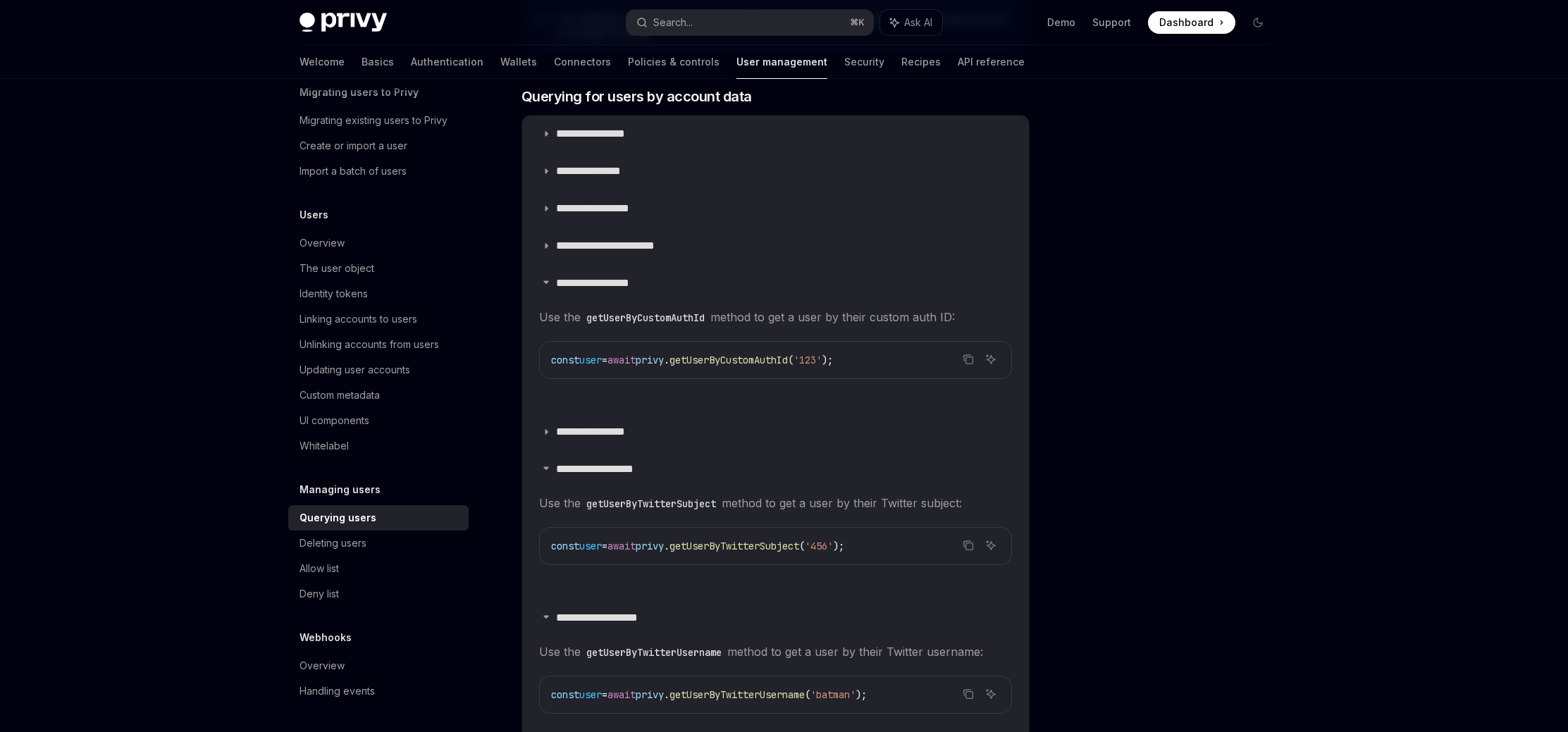
click at [1271, 203] on div at bounding box center [1172, 420] width 214 height 625
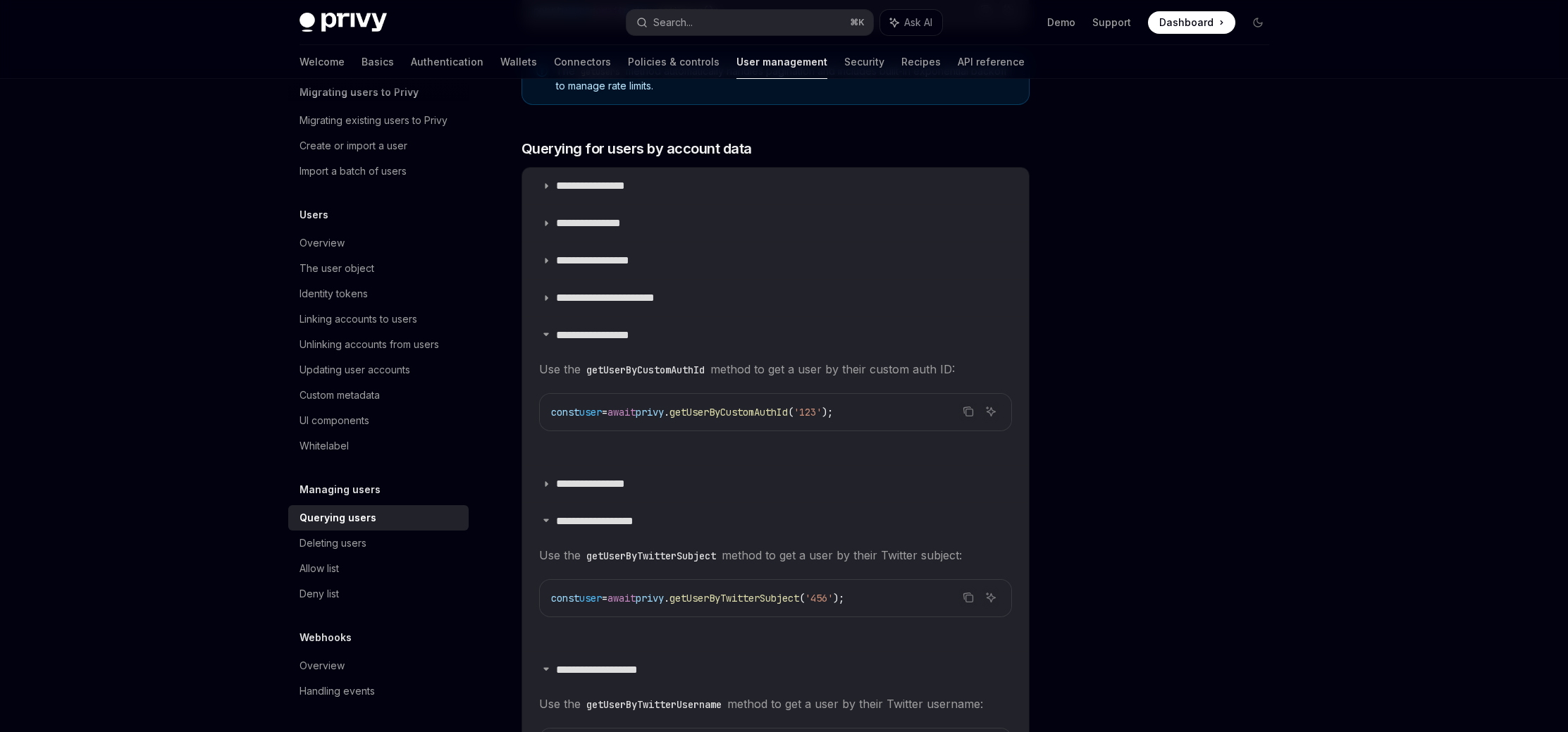
scroll to position [831, 0]
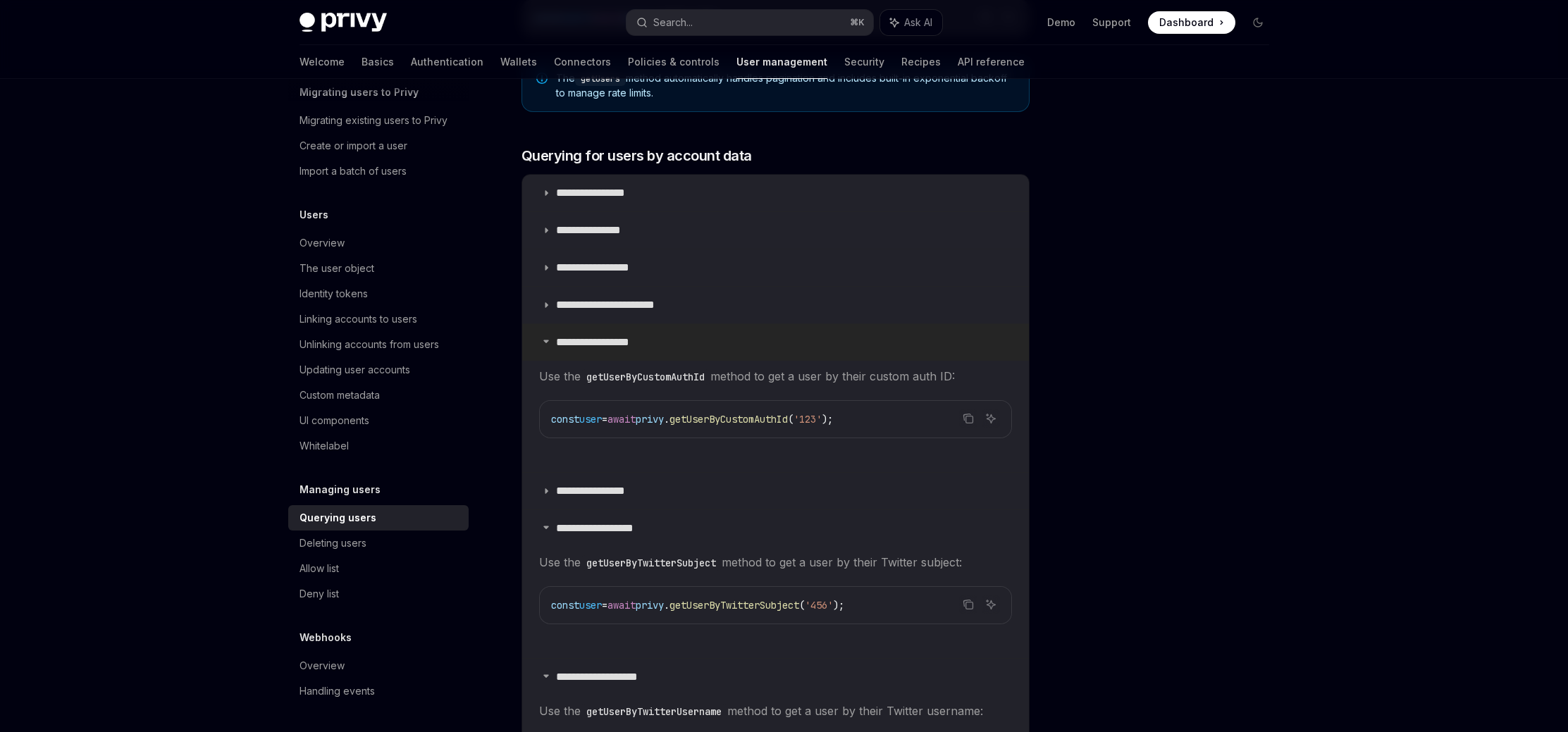
click at [662, 343] on summary "**********" at bounding box center [775, 342] width 507 height 36
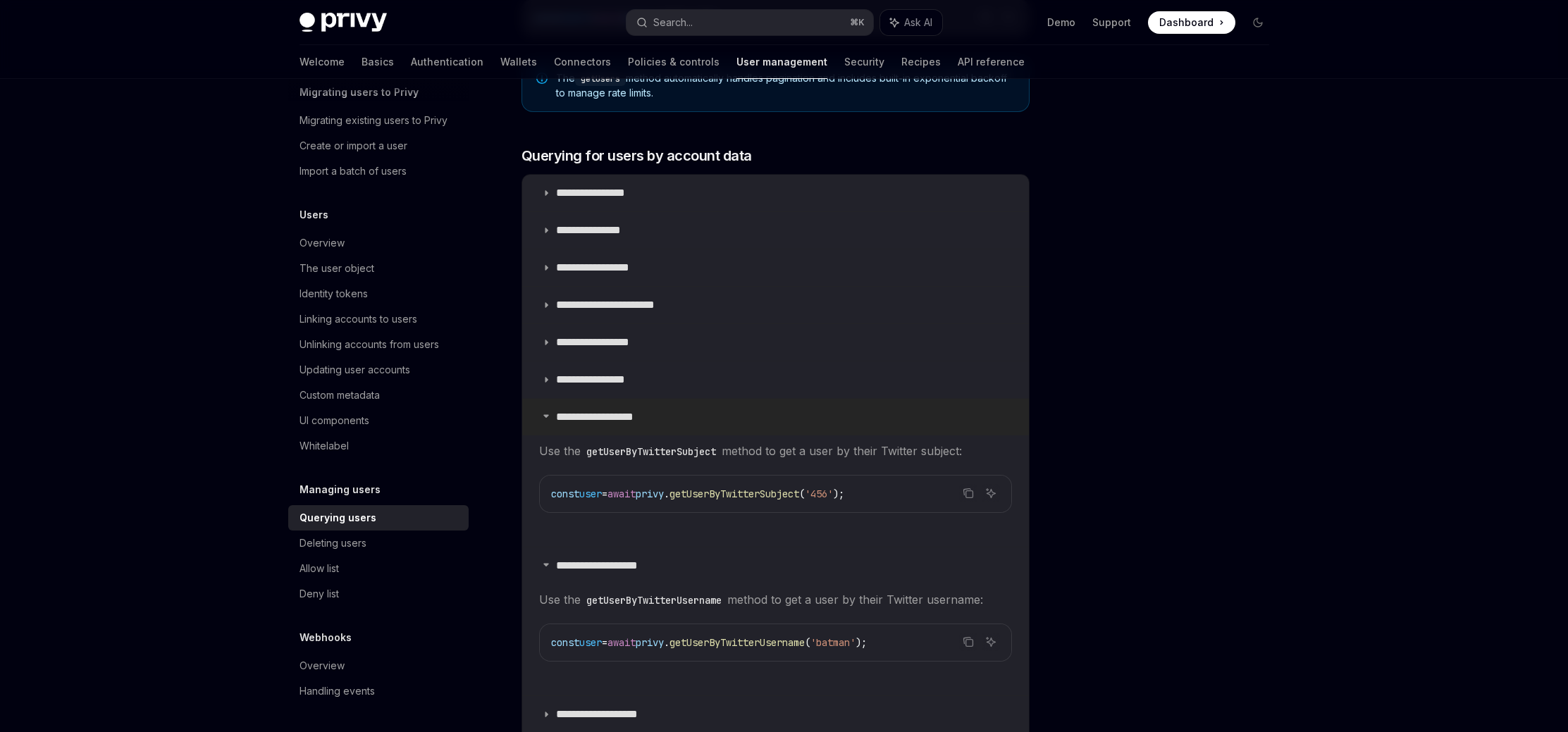
click at [659, 409] on summary "**********" at bounding box center [775, 417] width 507 height 36
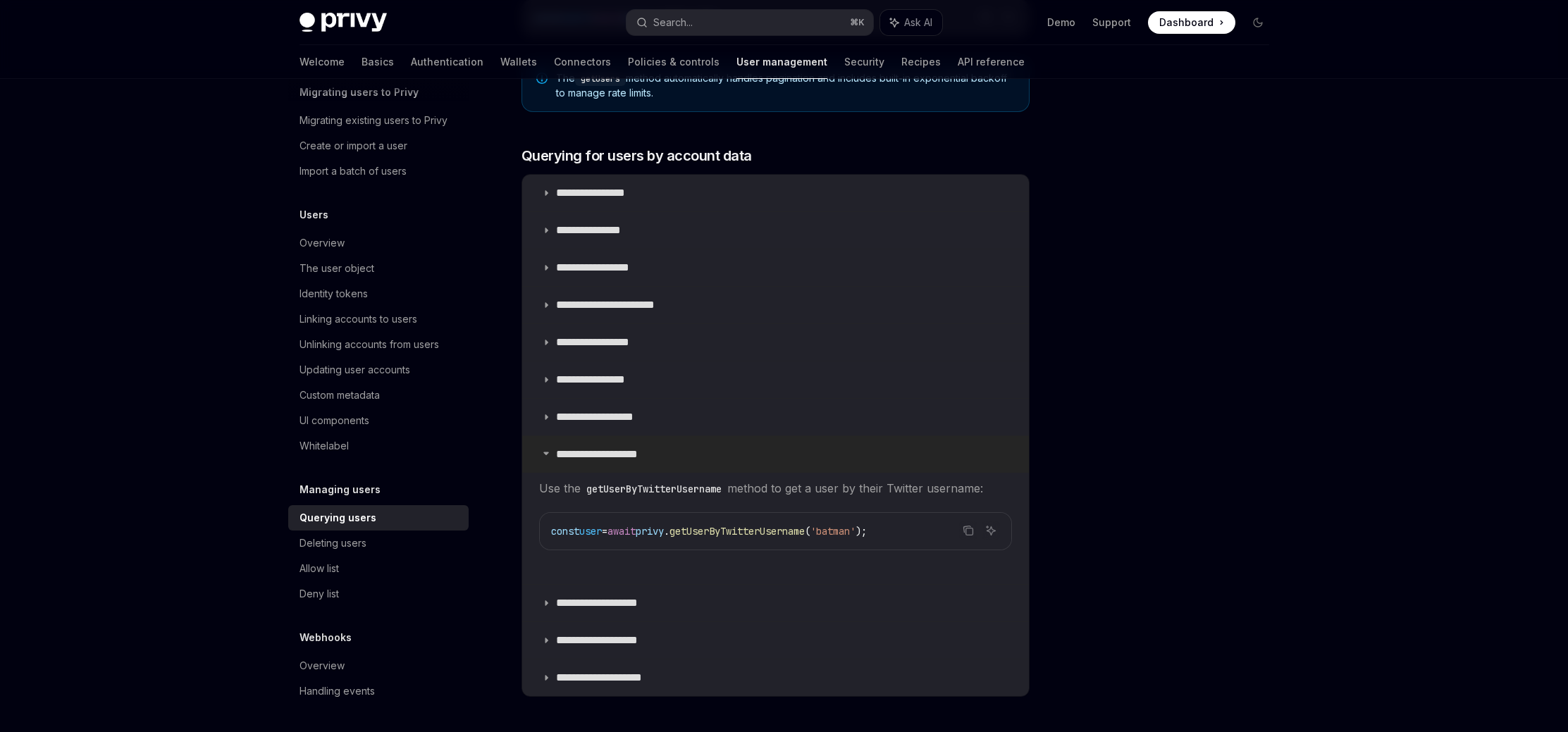
click at [663, 464] on summary "**********" at bounding box center [775, 454] width 507 height 36
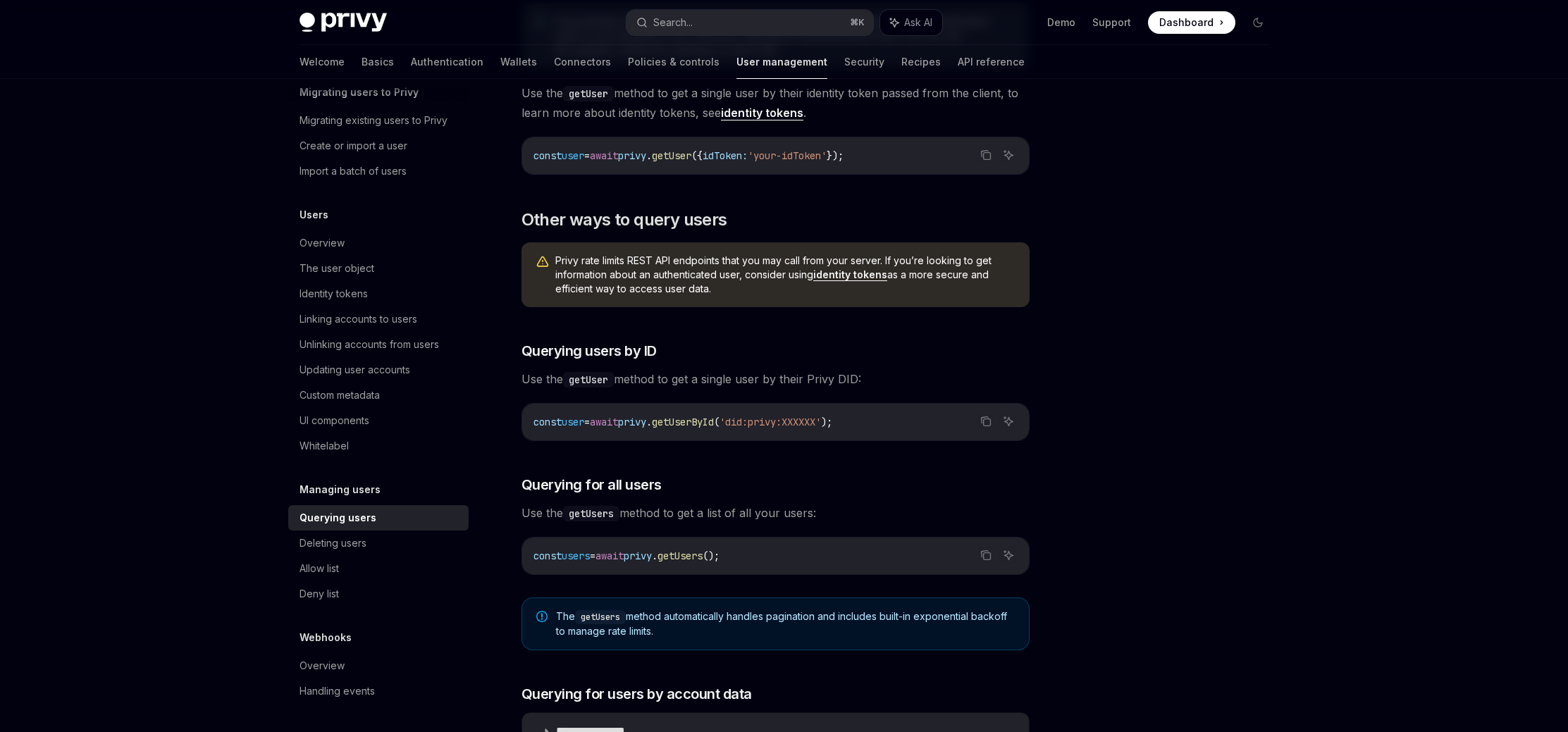
scroll to position [286, 0]
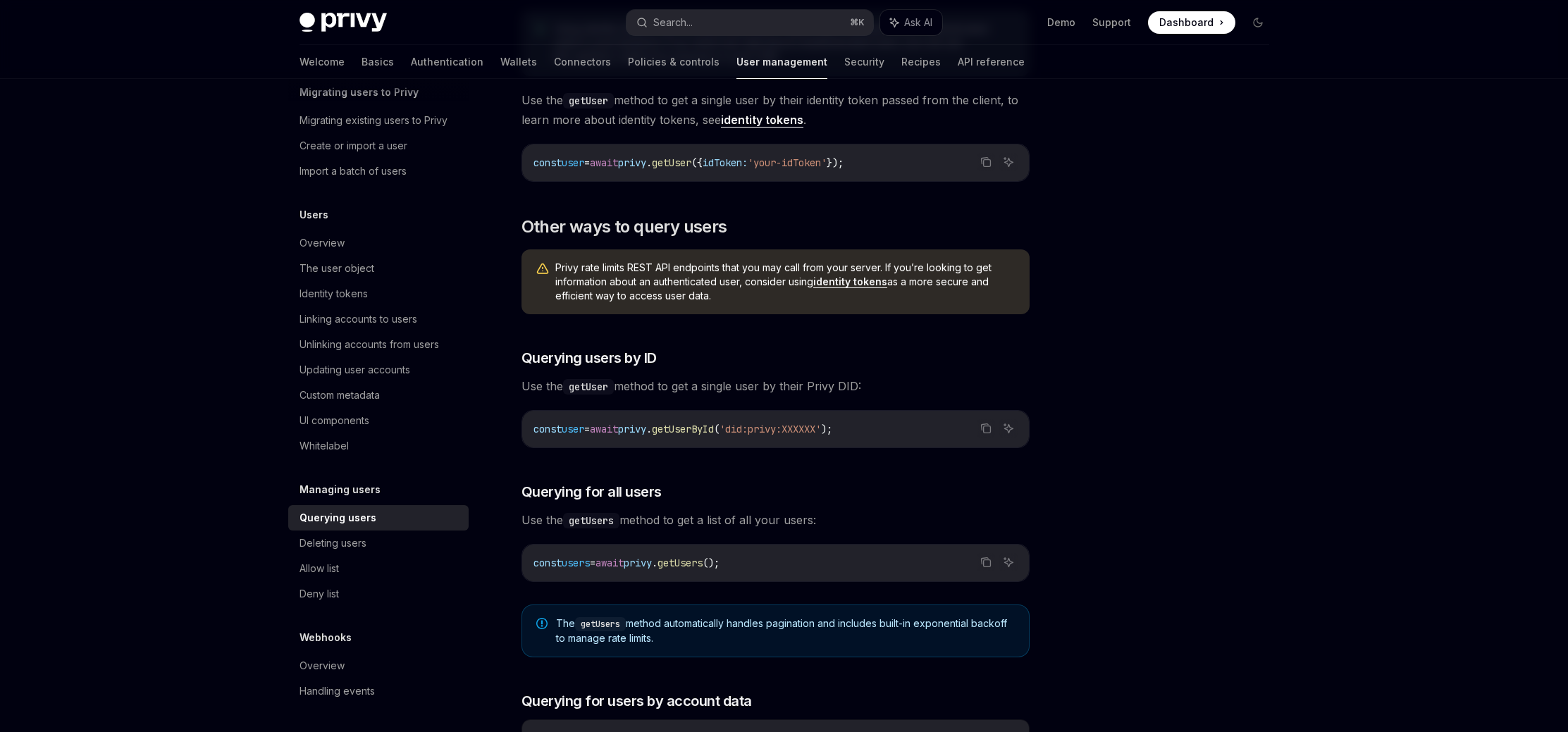
click at [1381, 392] on div "Privy Docs home page Search... ⌘ K Ask AI Demo Support Dashboard Dashboard Sear…" at bounding box center [784, 531] width 1568 height 1634
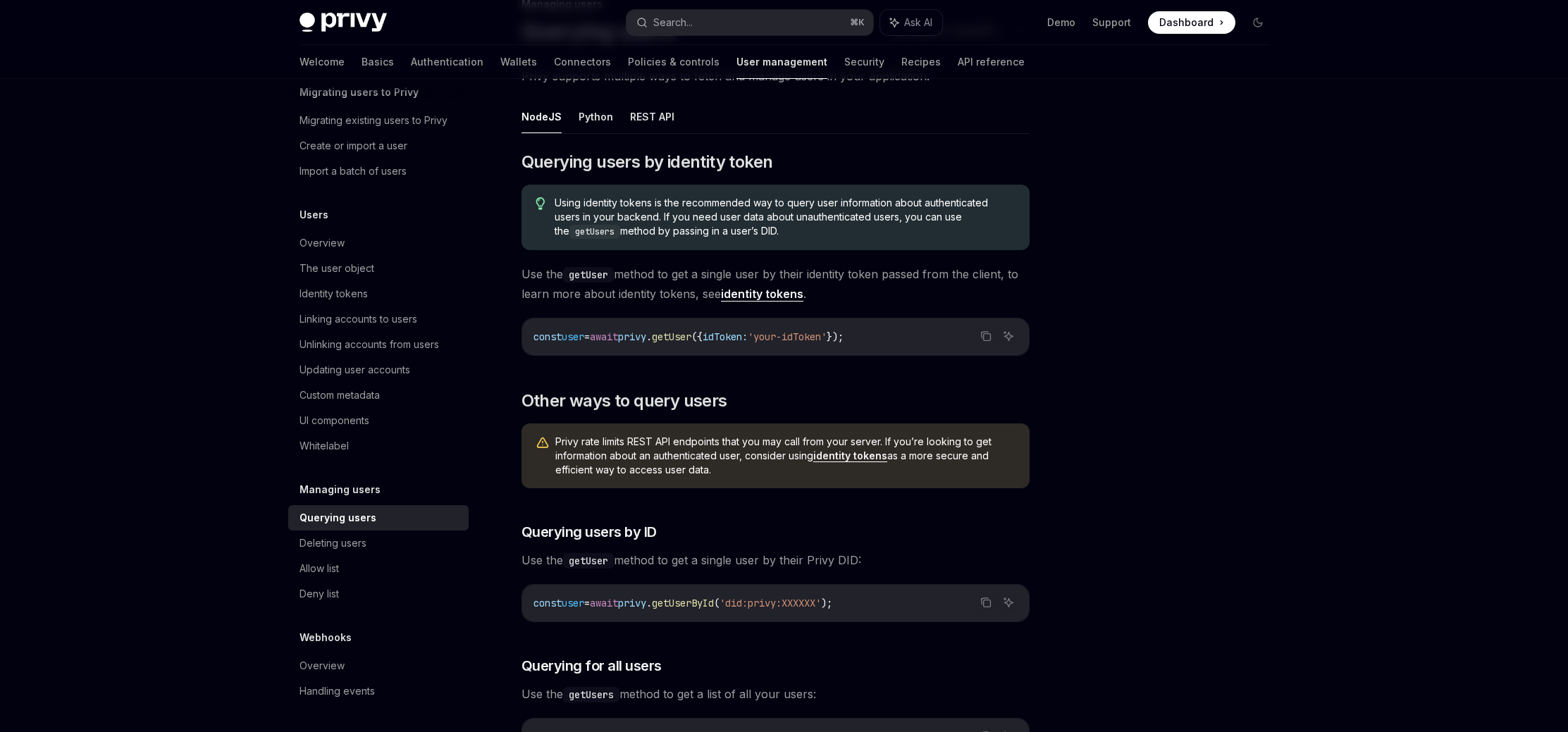
scroll to position [118, 0]
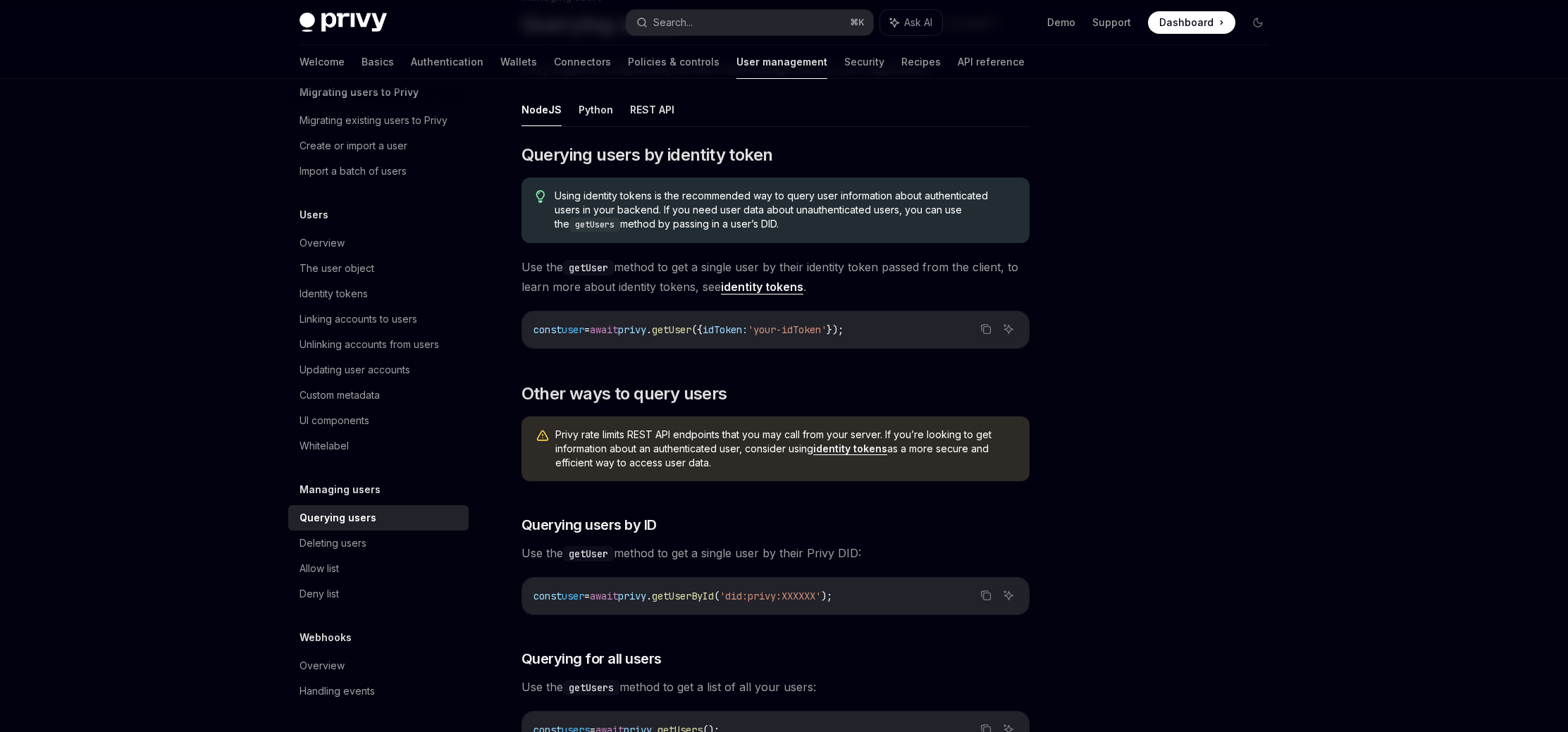
click at [1379, 393] on div "Privy Docs home page Search... ⌘ K Ask AI Demo Support Dashboard Dashboard Sear…" at bounding box center [784, 698] width 1568 height 1634
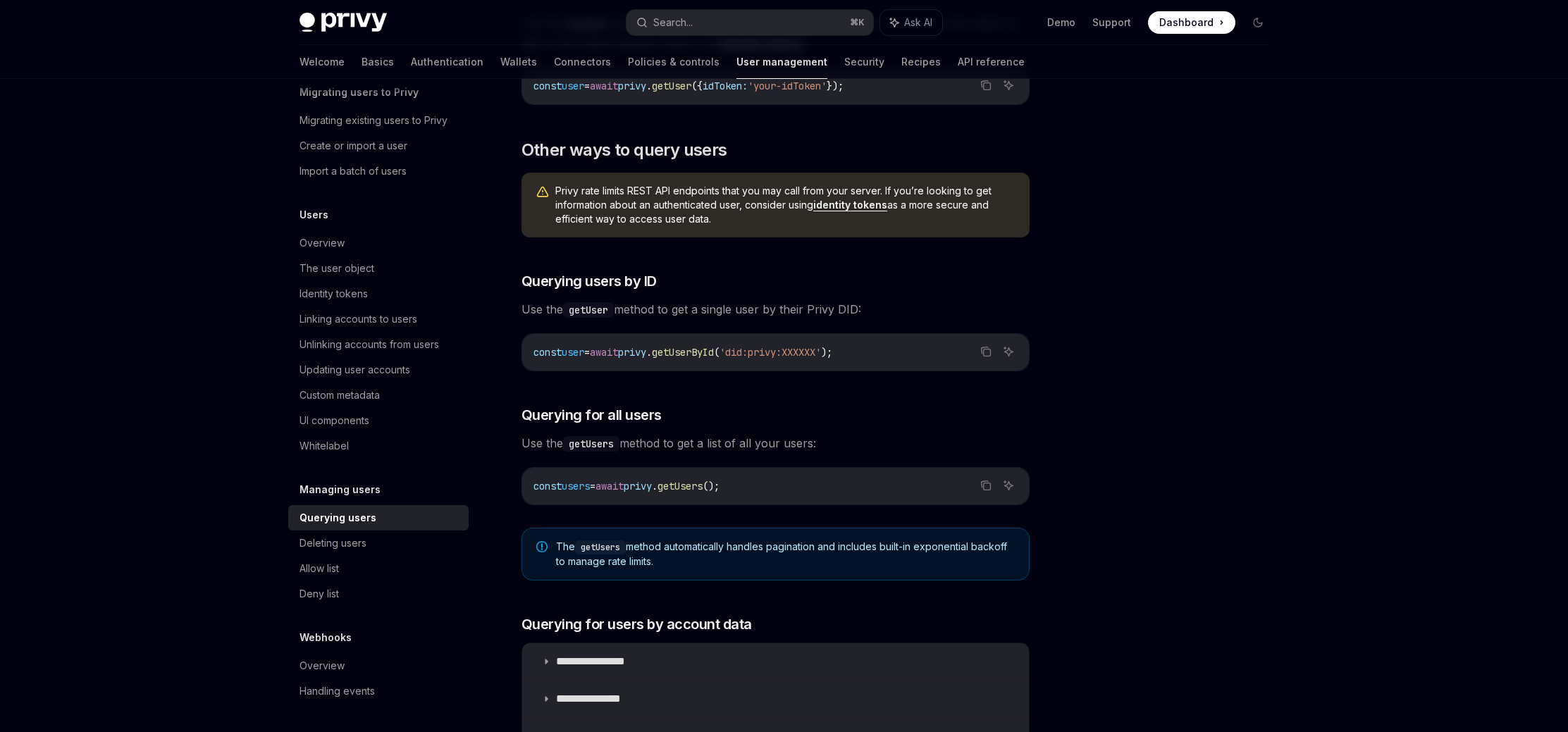
scroll to position [366, 0]
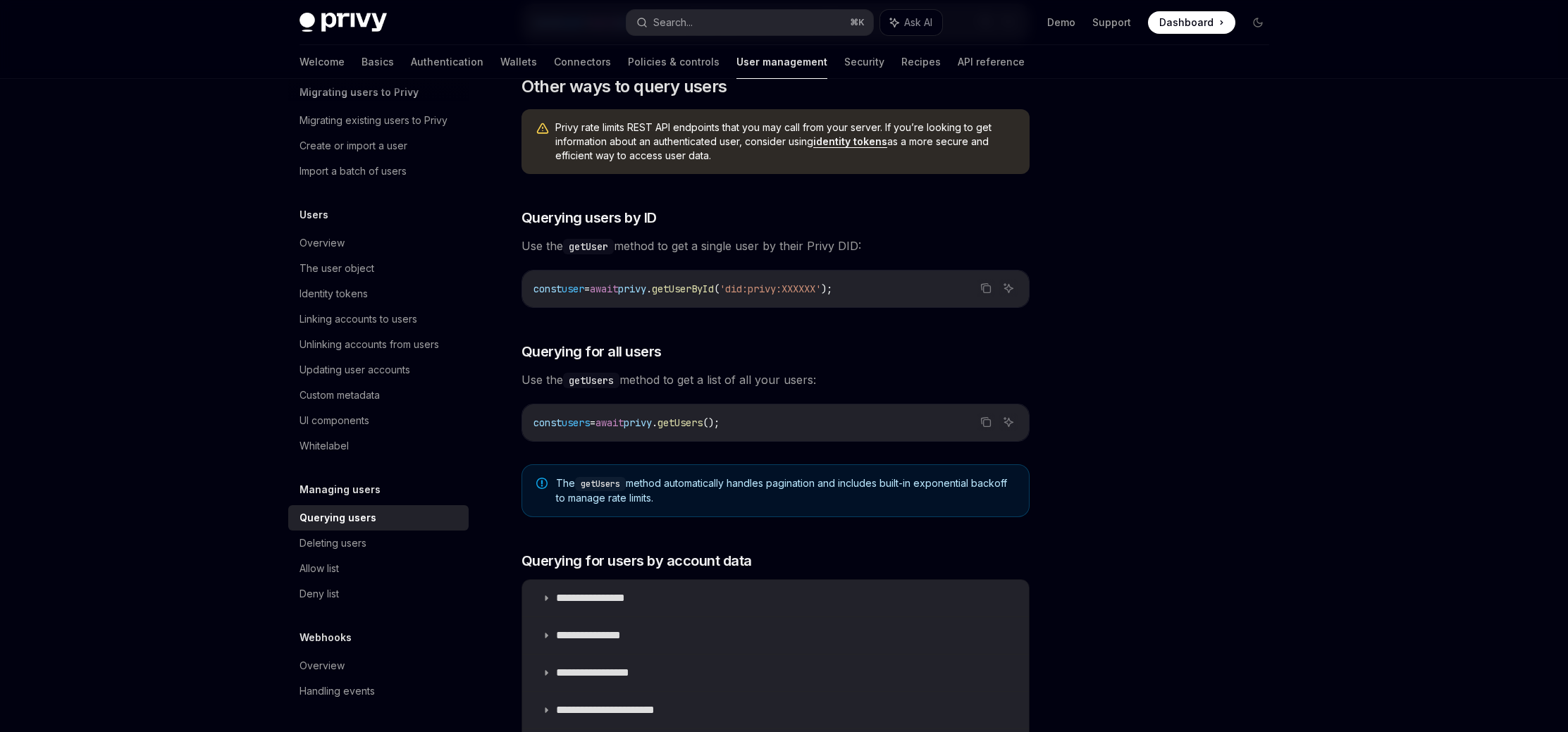
click at [1370, 402] on div "Privy Docs home page Search... ⌘ K Ask AI Demo Support Dashboard Dashboard Sear…" at bounding box center [784, 391] width 1568 height 1634
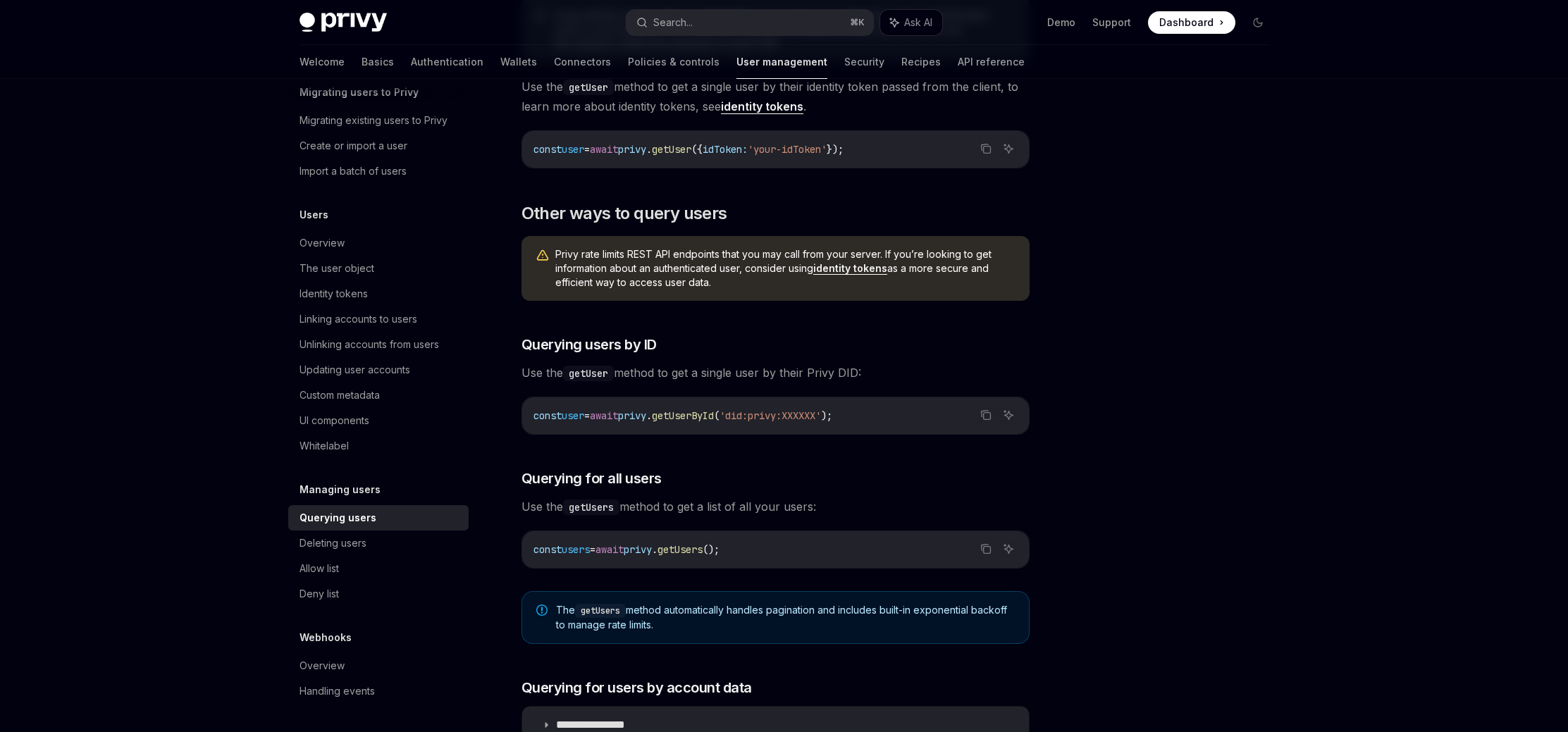
scroll to position [296, 0]
click at [1370, 402] on div "Privy Docs home page Search... ⌘ K Ask AI Demo Support Dashboard Dashboard Sear…" at bounding box center [784, 520] width 1568 height 1634
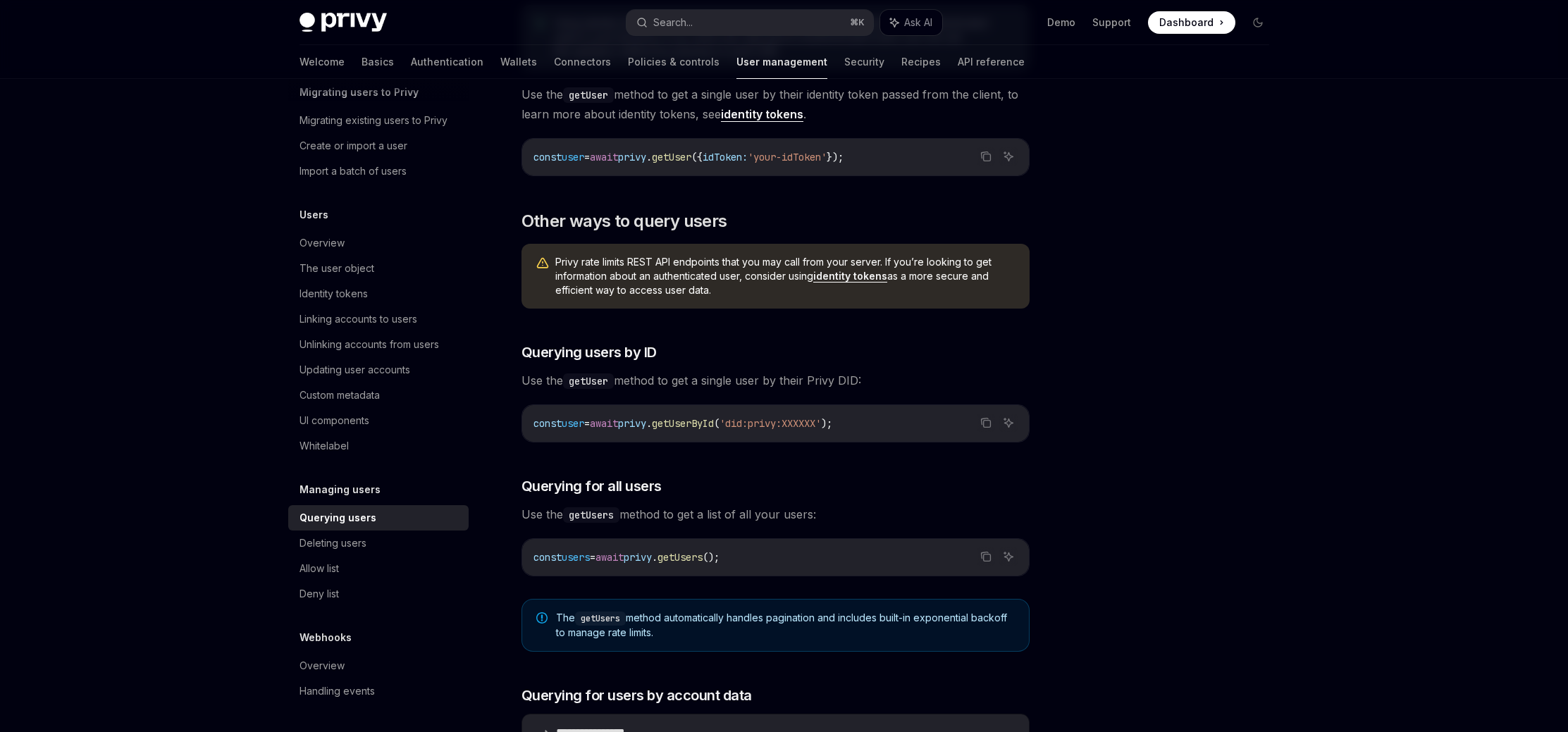
click at [1432, 433] on div "Privy Docs home page Search... ⌘ K Ask AI Demo Support Dashboard Dashboard Sear…" at bounding box center [784, 525] width 1568 height 1634
click at [1381, 426] on div "Privy Docs home page Search... ⌘ K Ask AI Demo Support Dashboard Dashboard Sear…" at bounding box center [784, 525] width 1568 height 1634
click at [1324, 419] on div "Privy Docs home page Search... ⌘ K Ask AI Demo Support Dashboard Dashboard Sear…" at bounding box center [784, 525] width 1568 height 1634
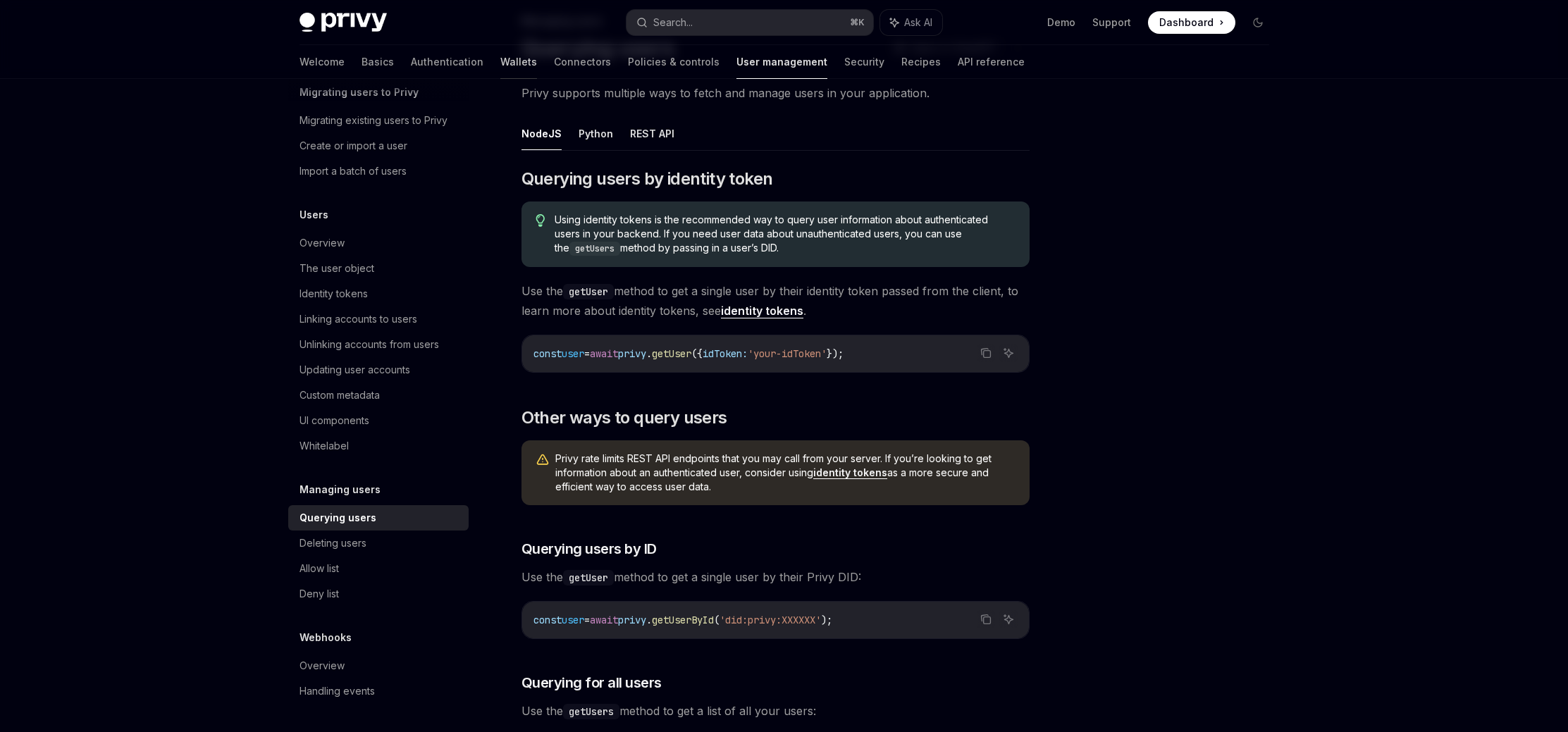
scroll to position [83, 0]
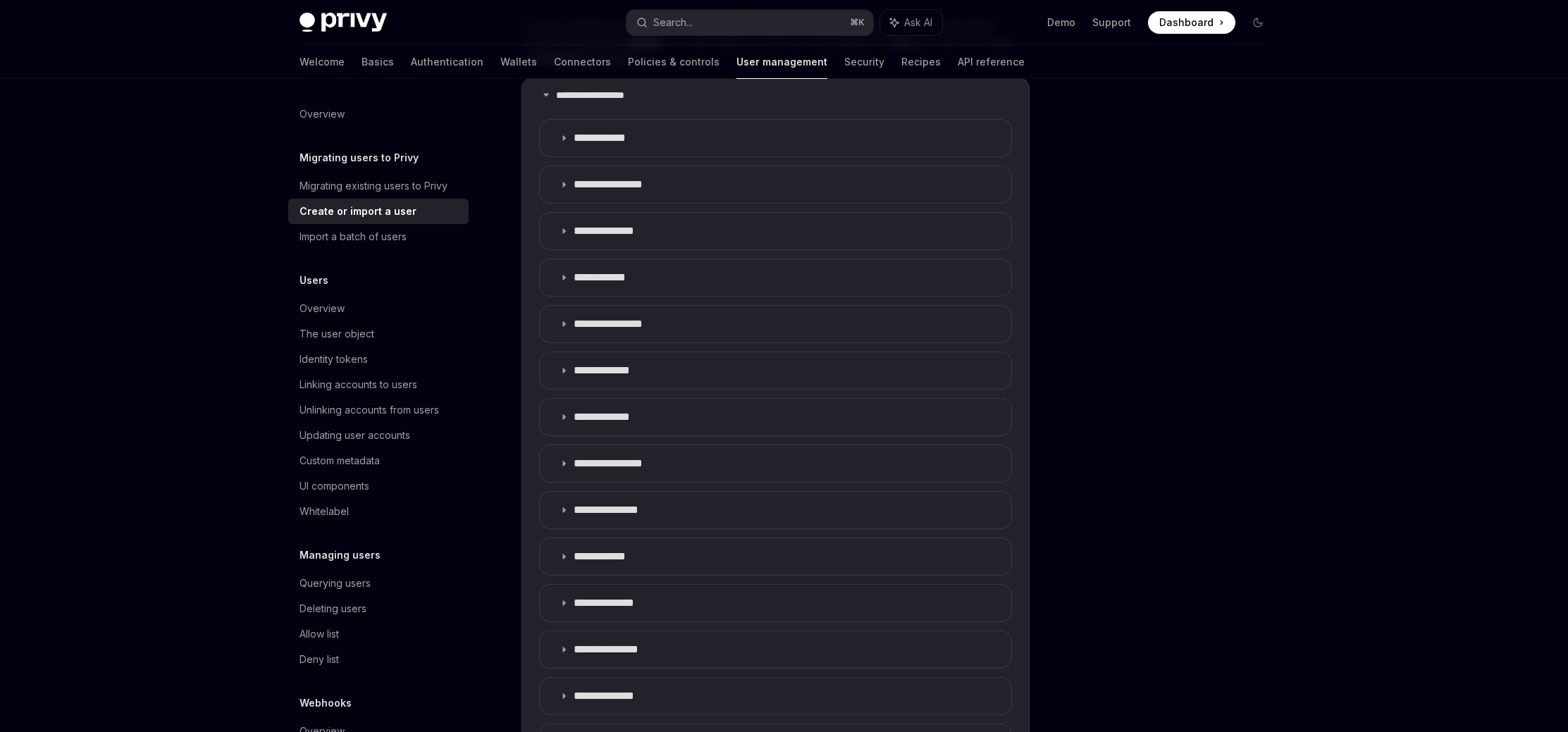
scroll to position [702, 0]
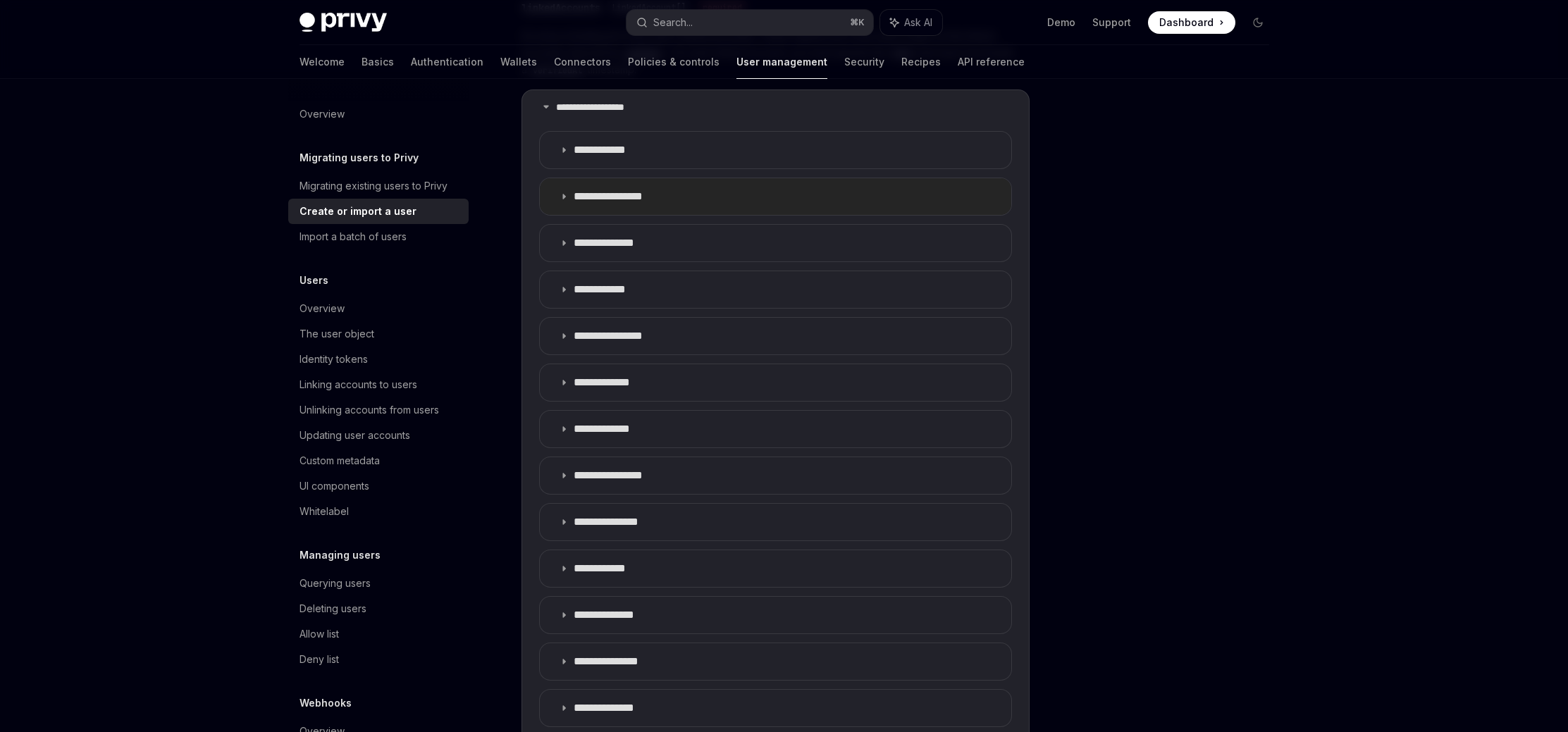
click at [586, 204] on summary "**********" at bounding box center [775, 196] width 472 height 36
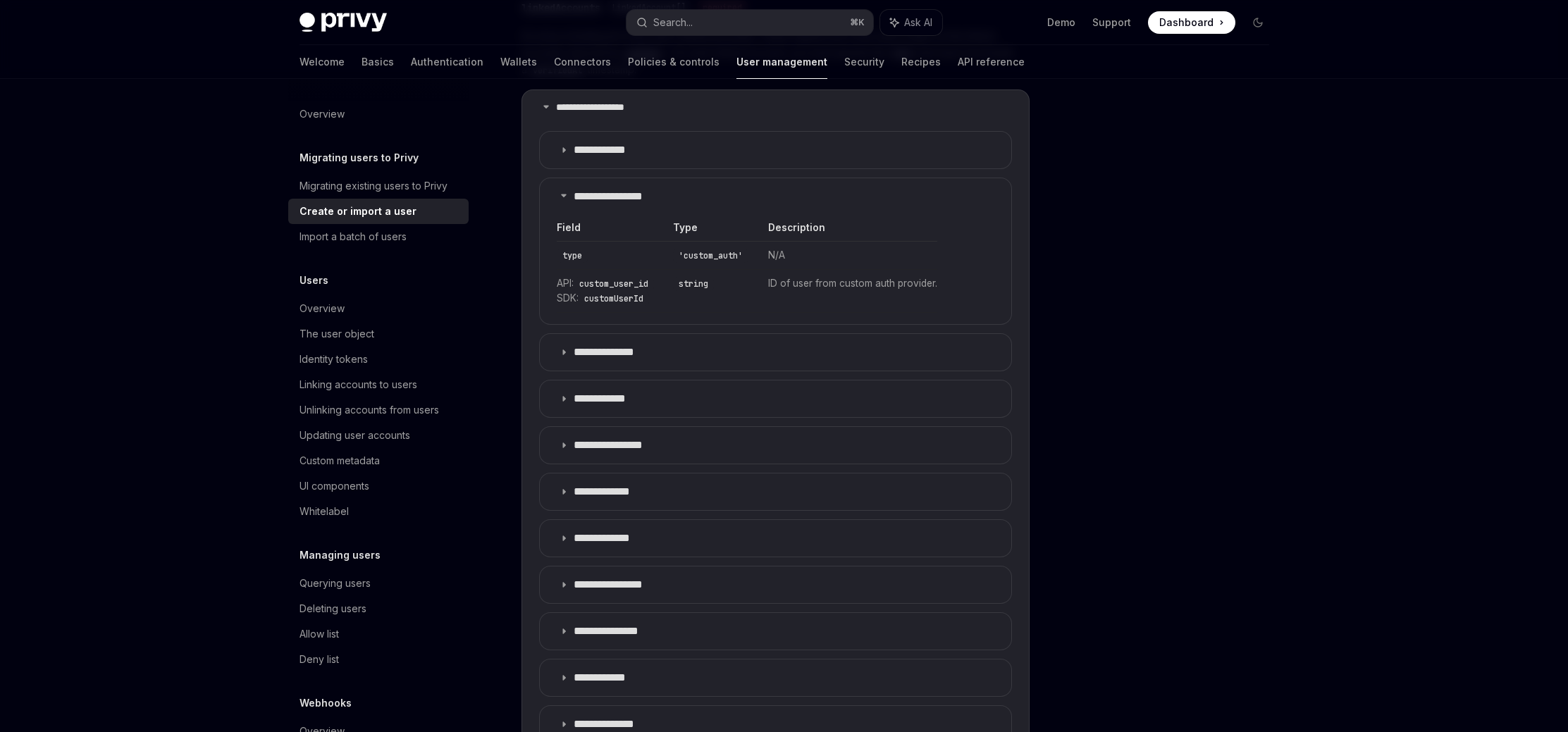
click at [1150, 256] on div at bounding box center [1172, 420] width 214 height 625
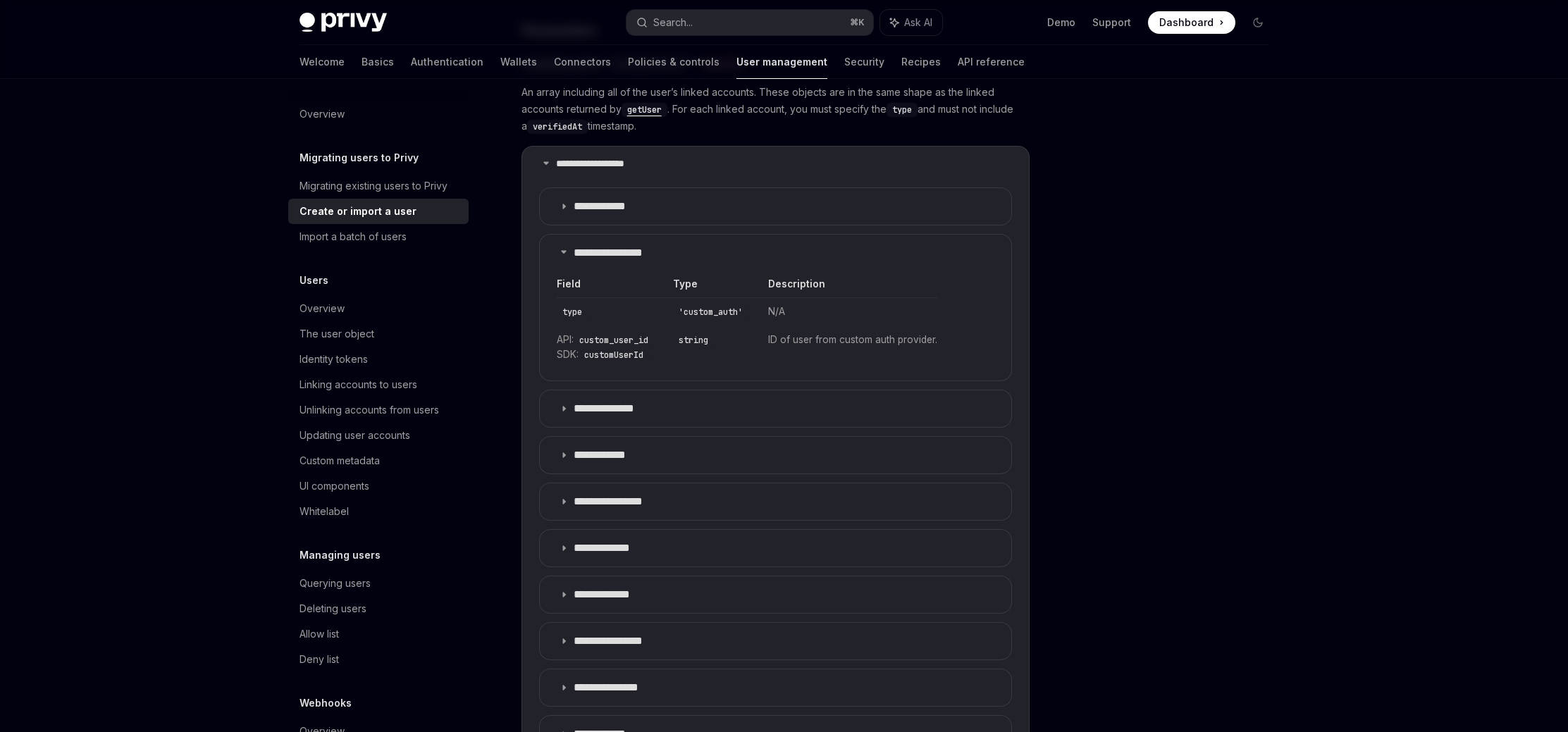
scroll to position [643, 0]
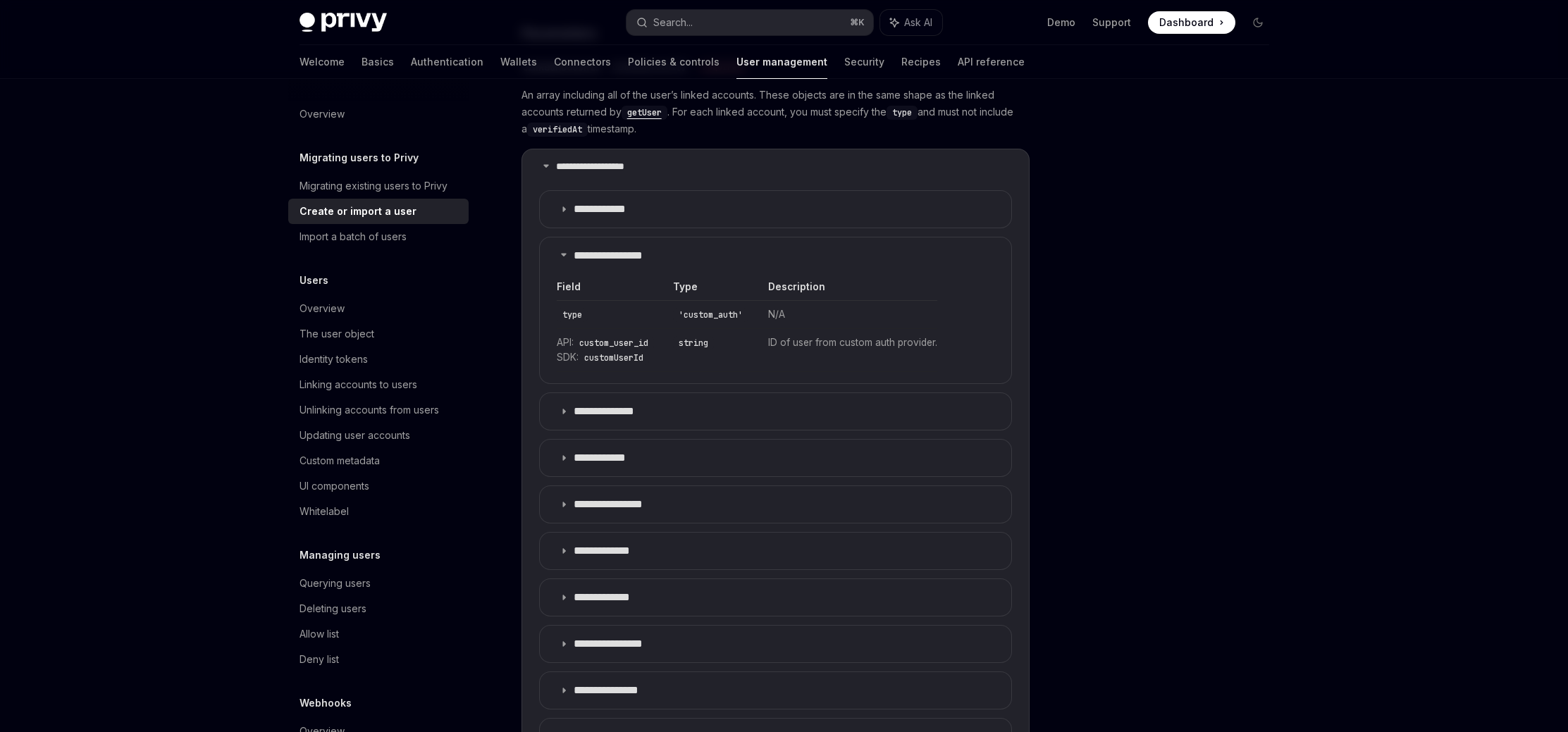
click at [1267, 362] on div at bounding box center [1172, 420] width 214 height 625
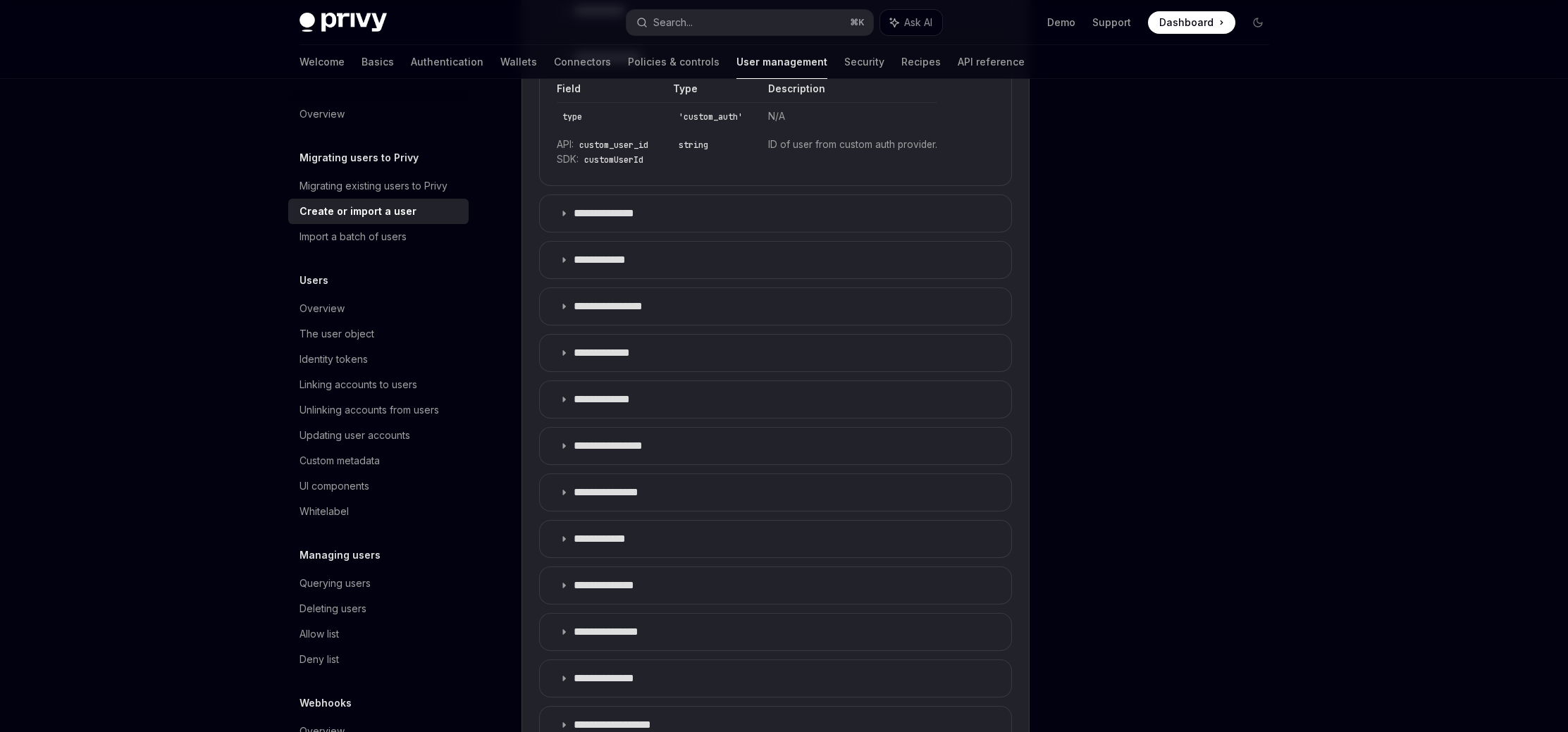
scroll to position [845, 0]
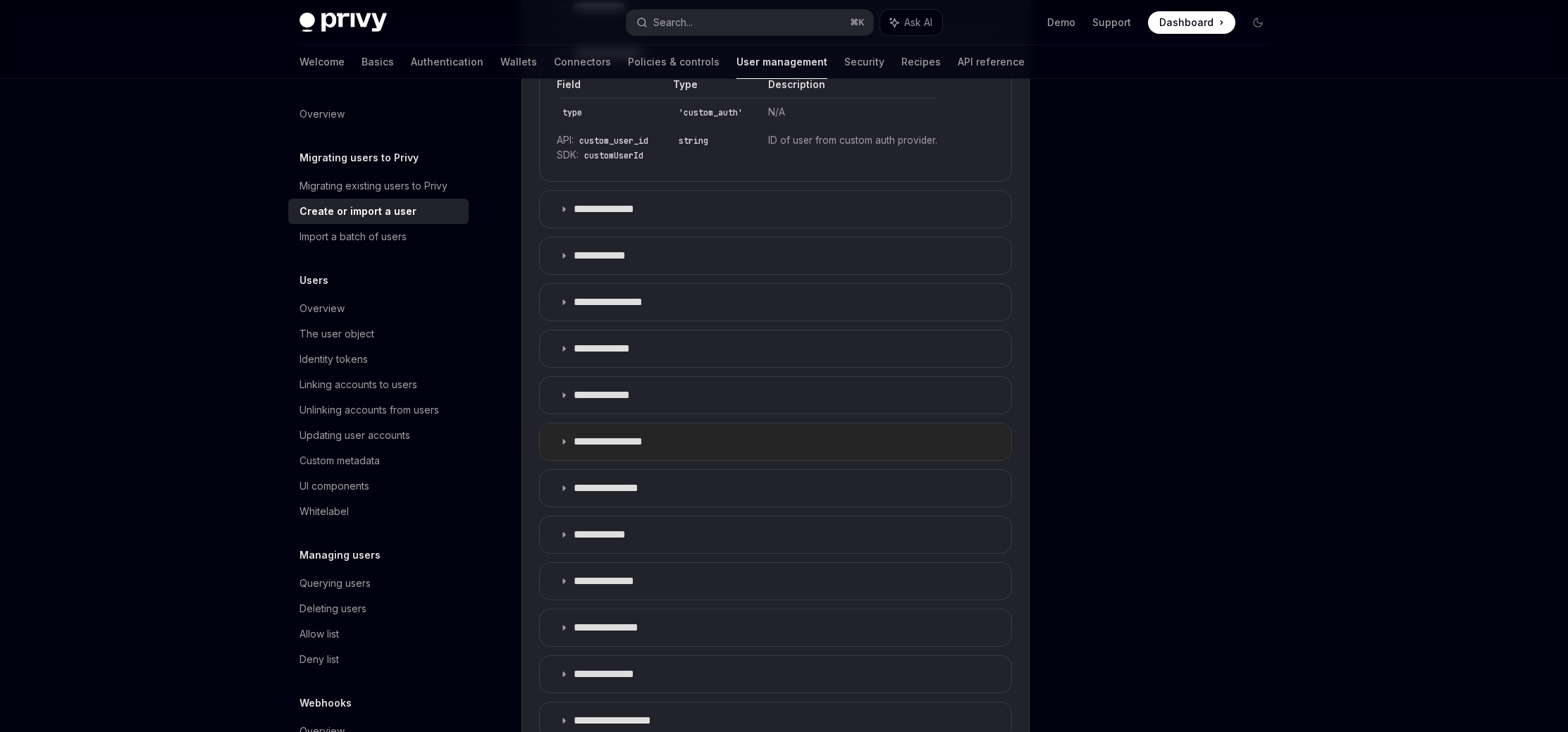
click at [656, 453] on summary "**********" at bounding box center [775, 442] width 472 height 36
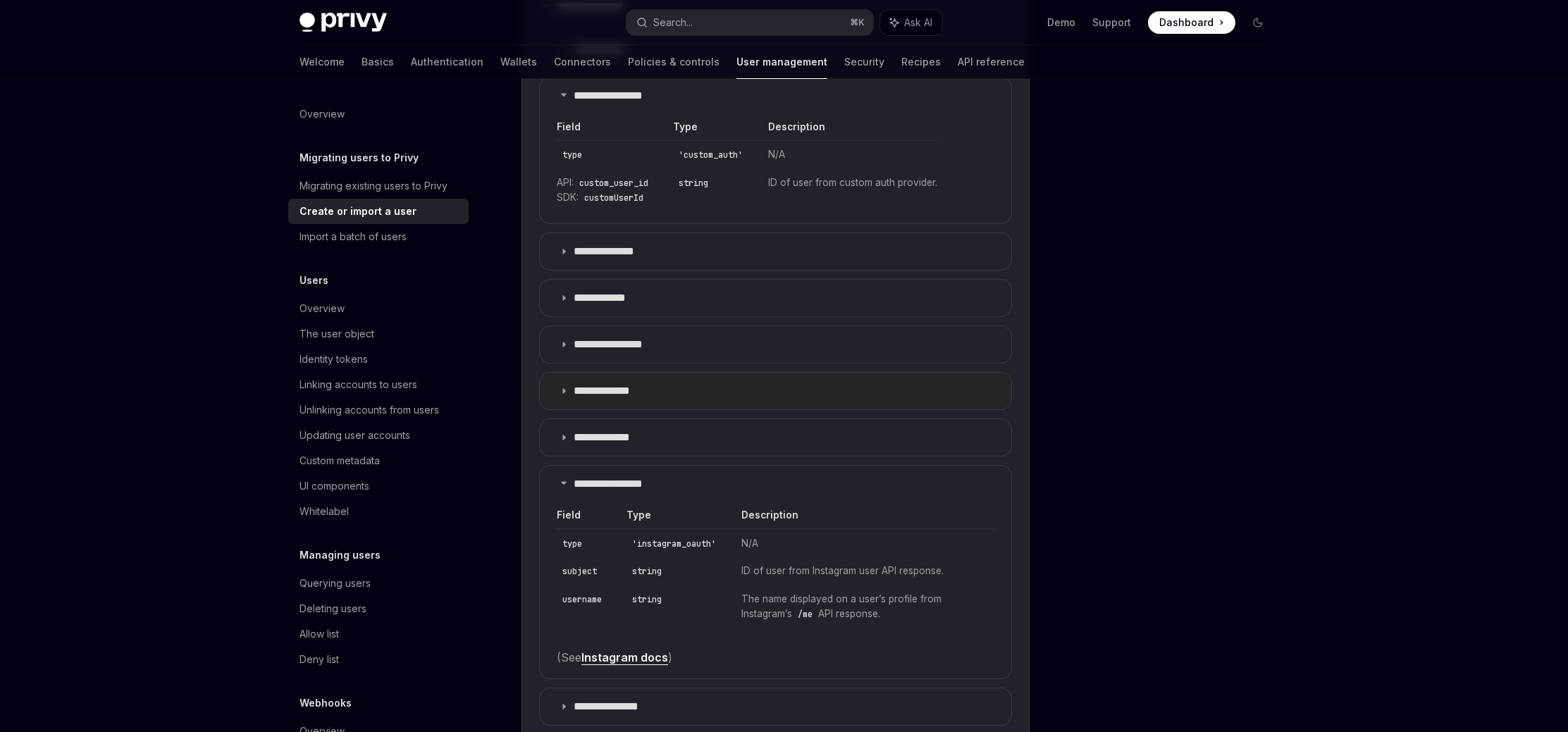
scroll to position [821, 0]
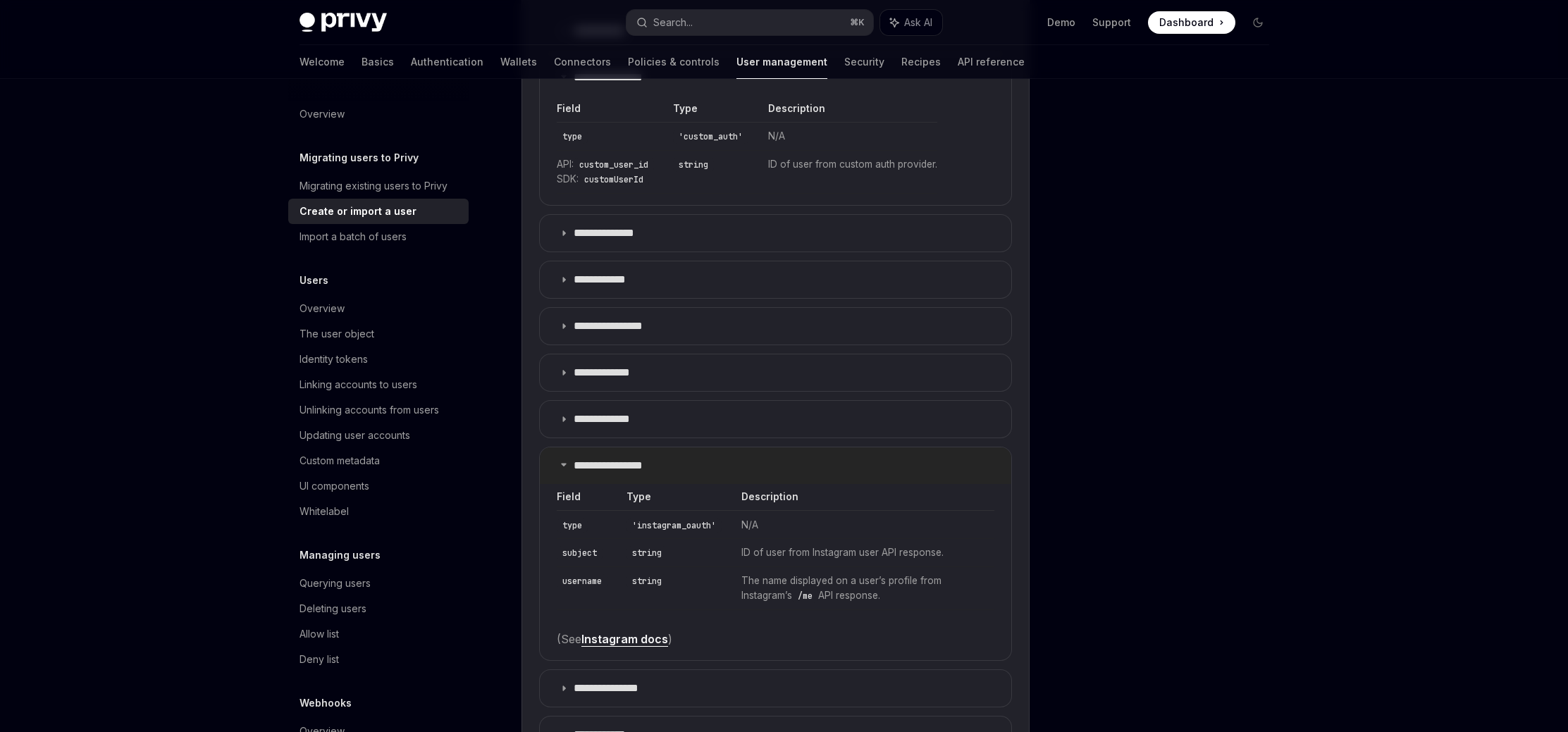
click at [642, 465] on p "**********" at bounding box center [623, 466] width 100 height 14
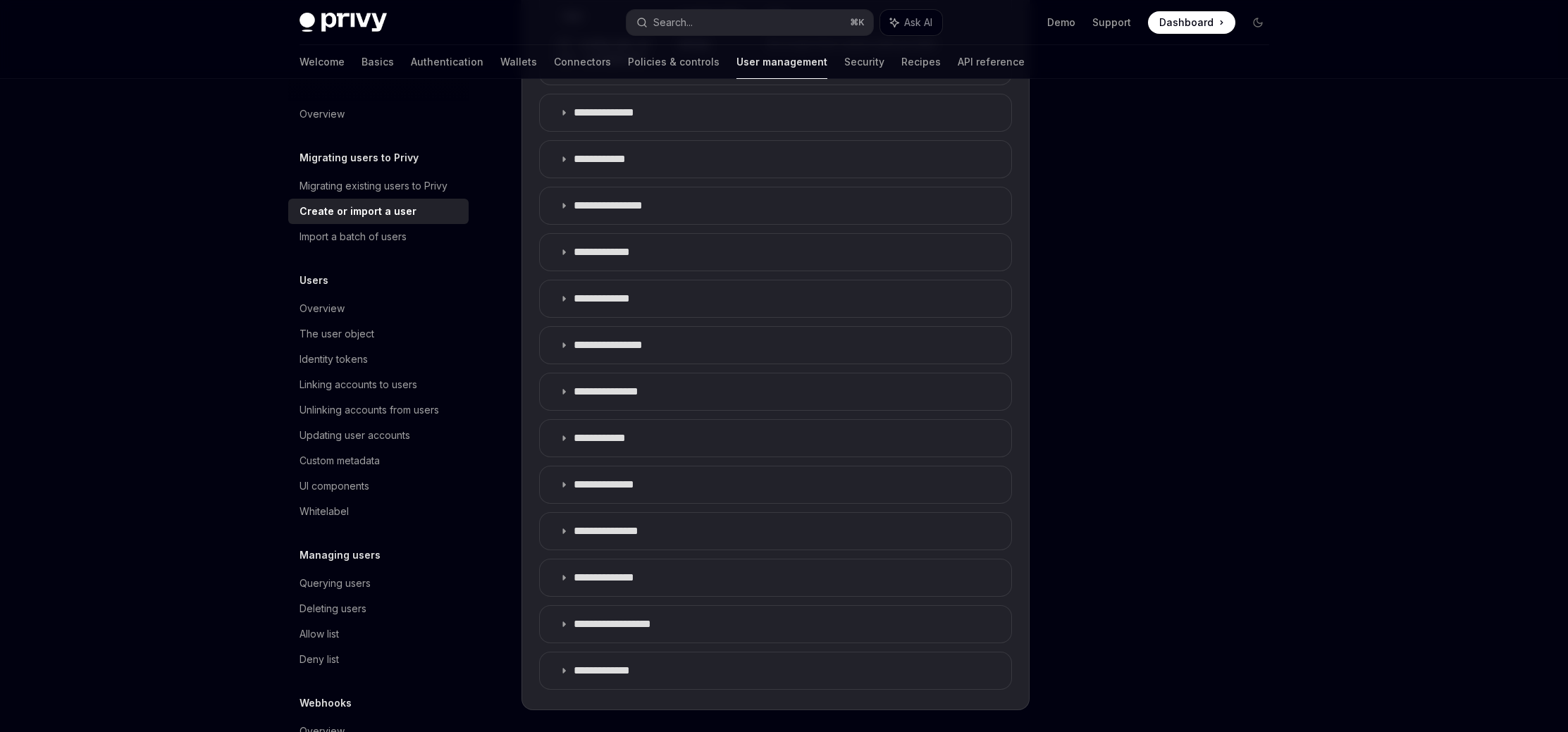
scroll to position [950, 0]
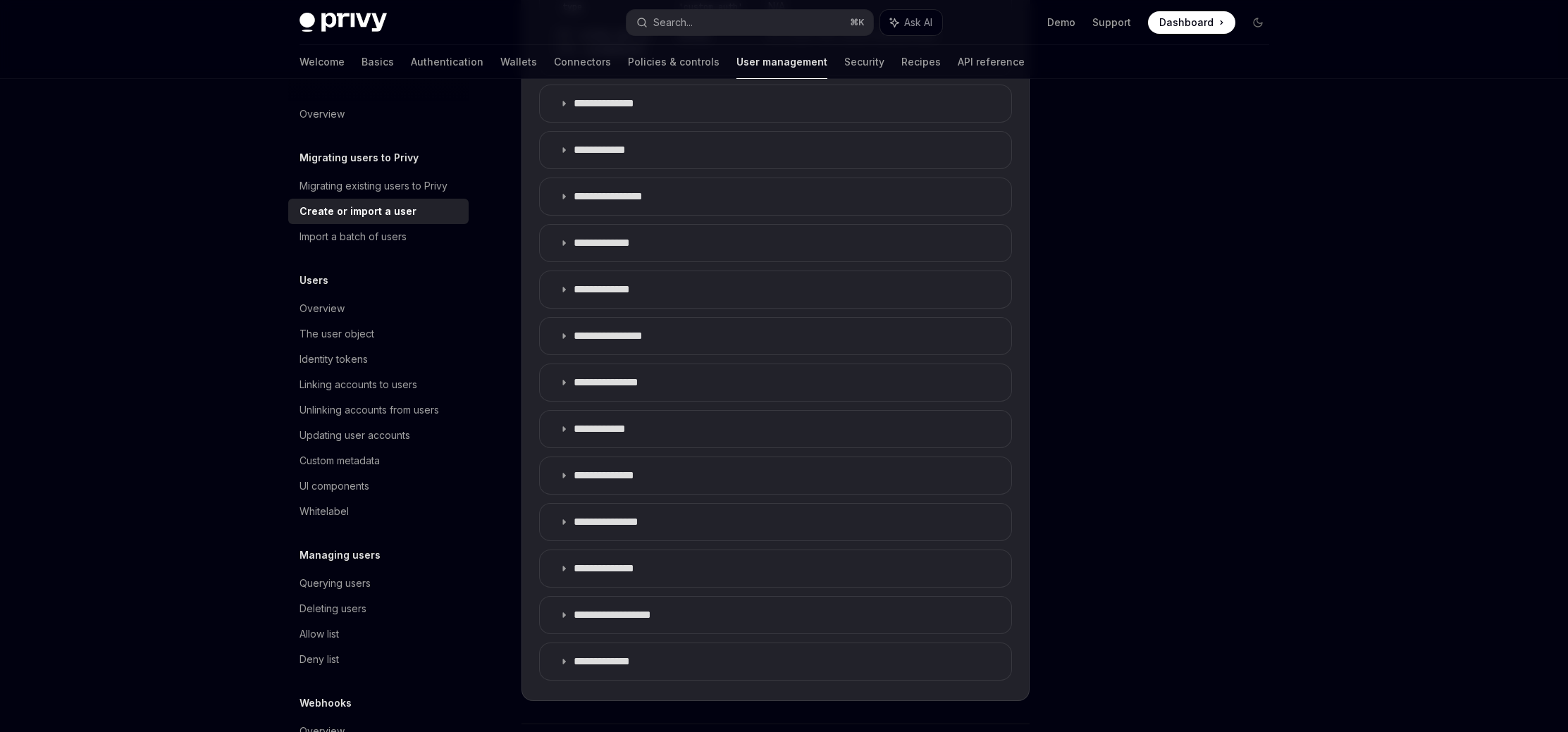
click at [1376, 339] on div "Privy Docs home page Search... ⌘ K Ask AI Demo Support Dashboard Dashboard Sear…" at bounding box center [784, 373] width 1568 height 2646
click at [847, 652] on summary "**********" at bounding box center [775, 661] width 472 height 36
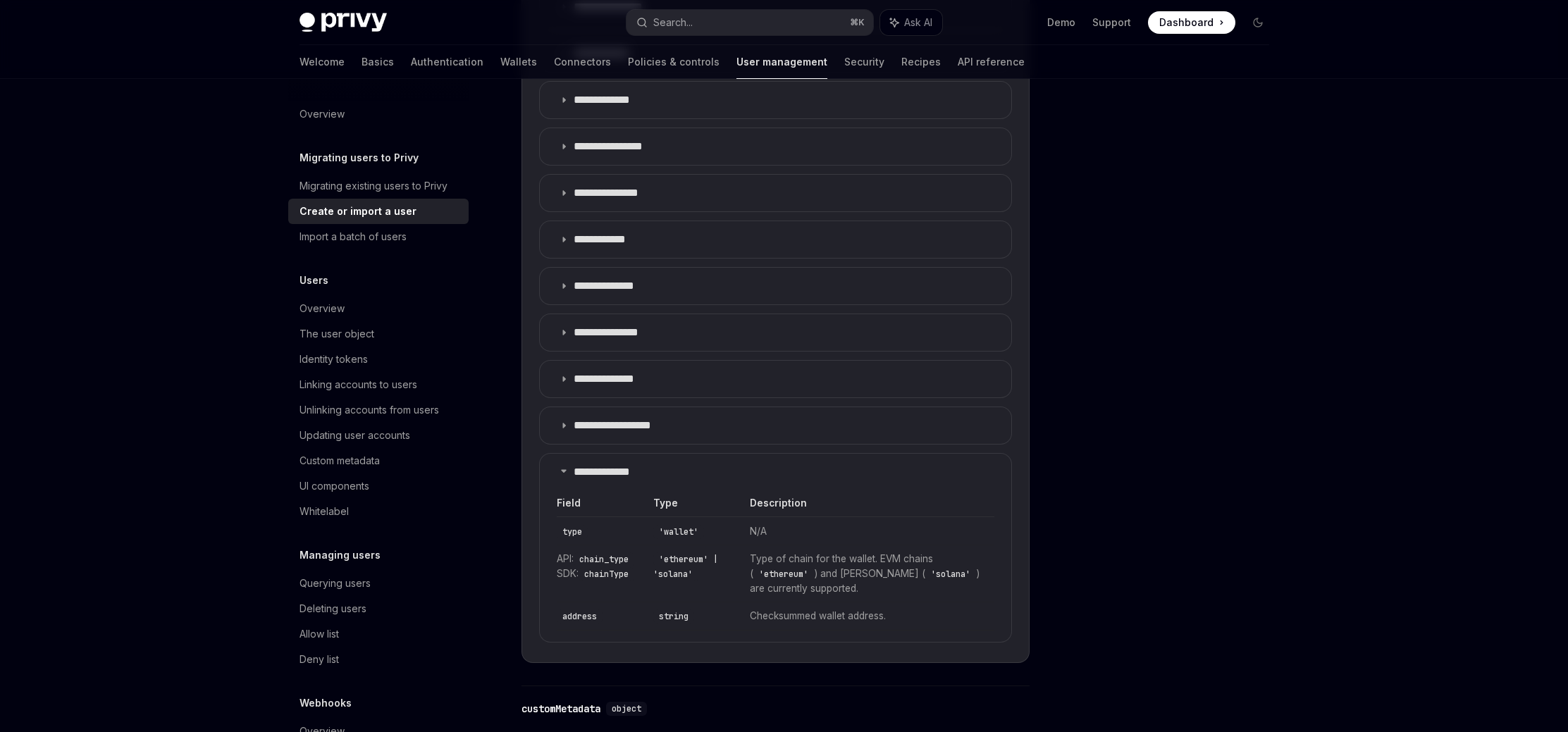
scroll to position [1152, 0]
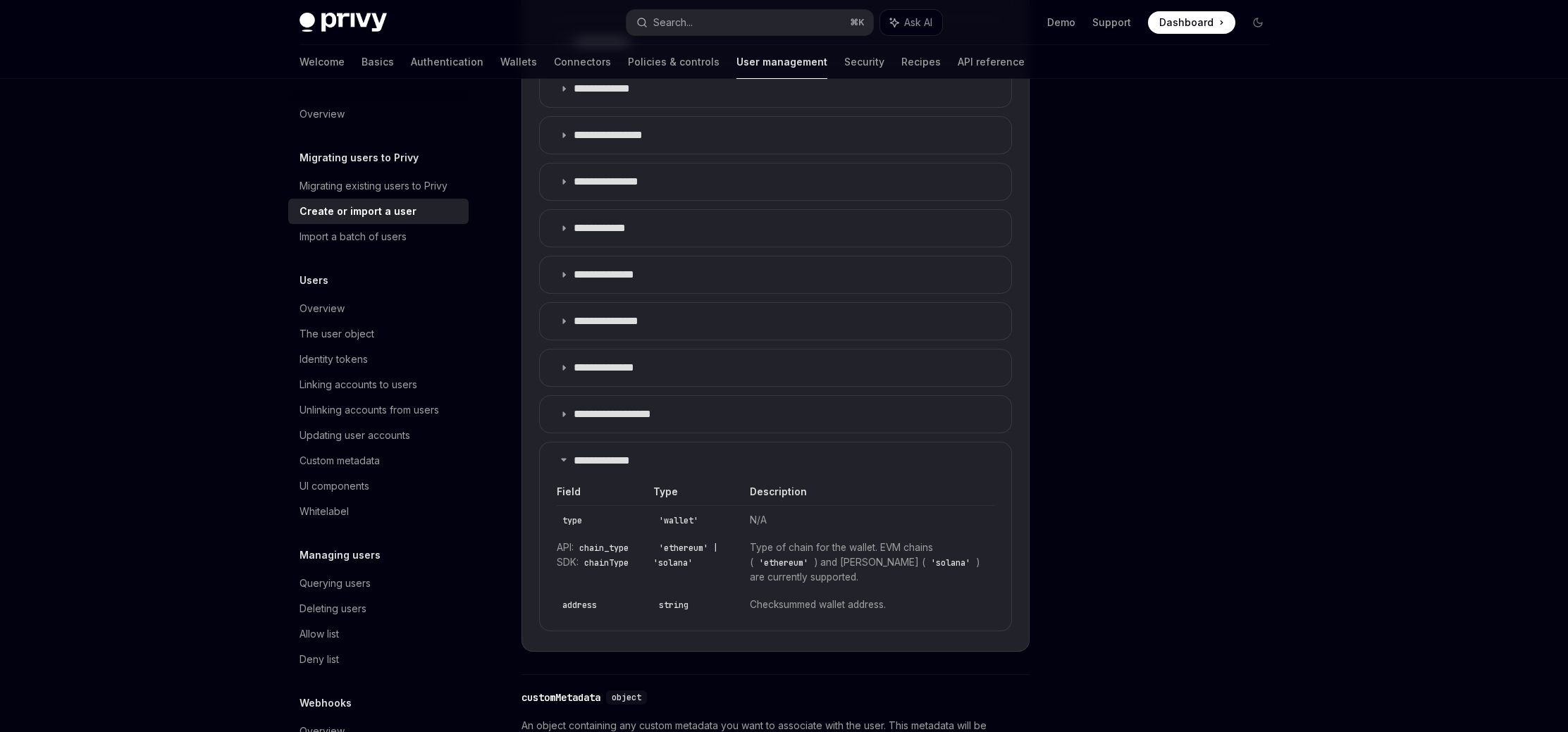
click at [1162, 579] on div at bounding box center [1172, 420] width 214 height 625
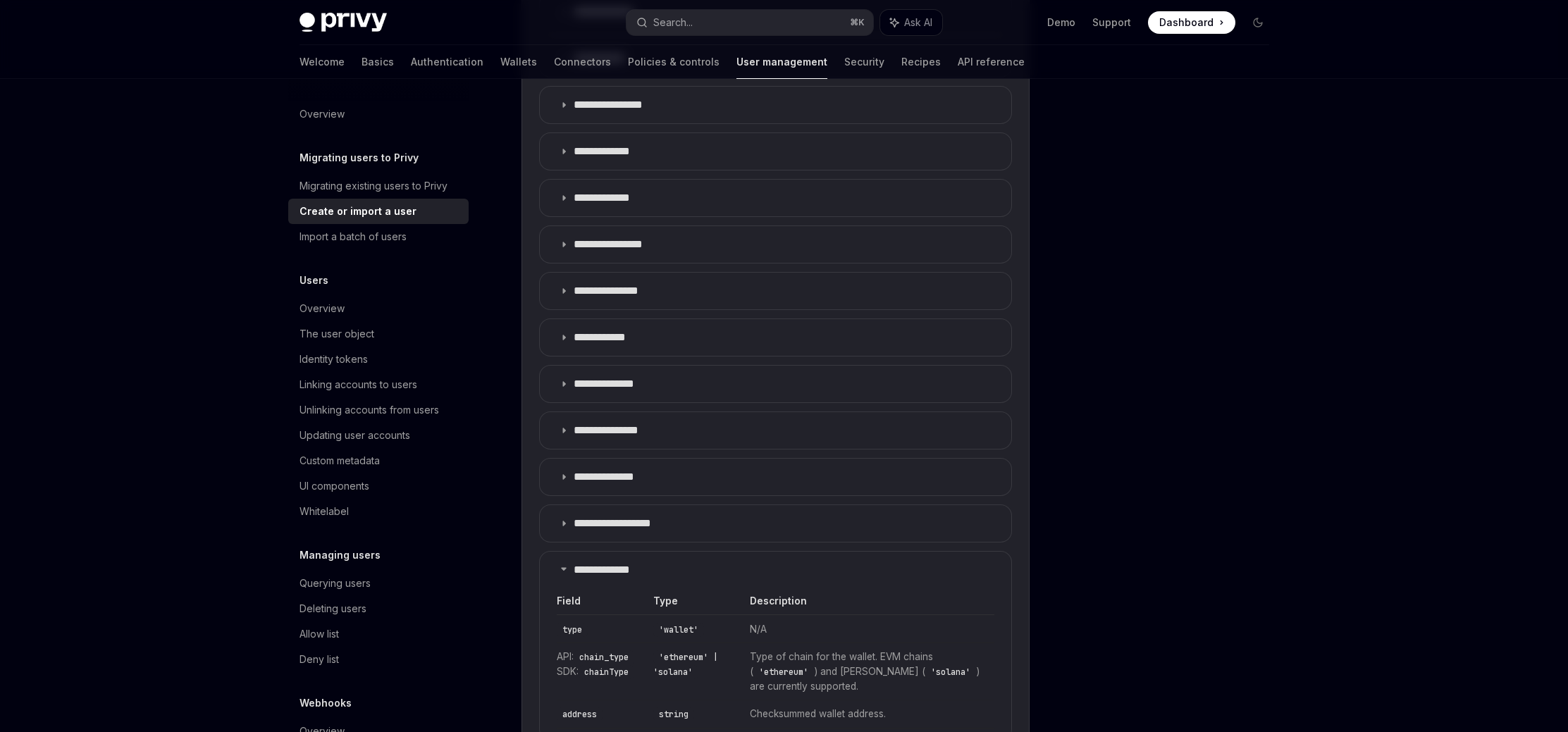
scroll to position [1033, 0]
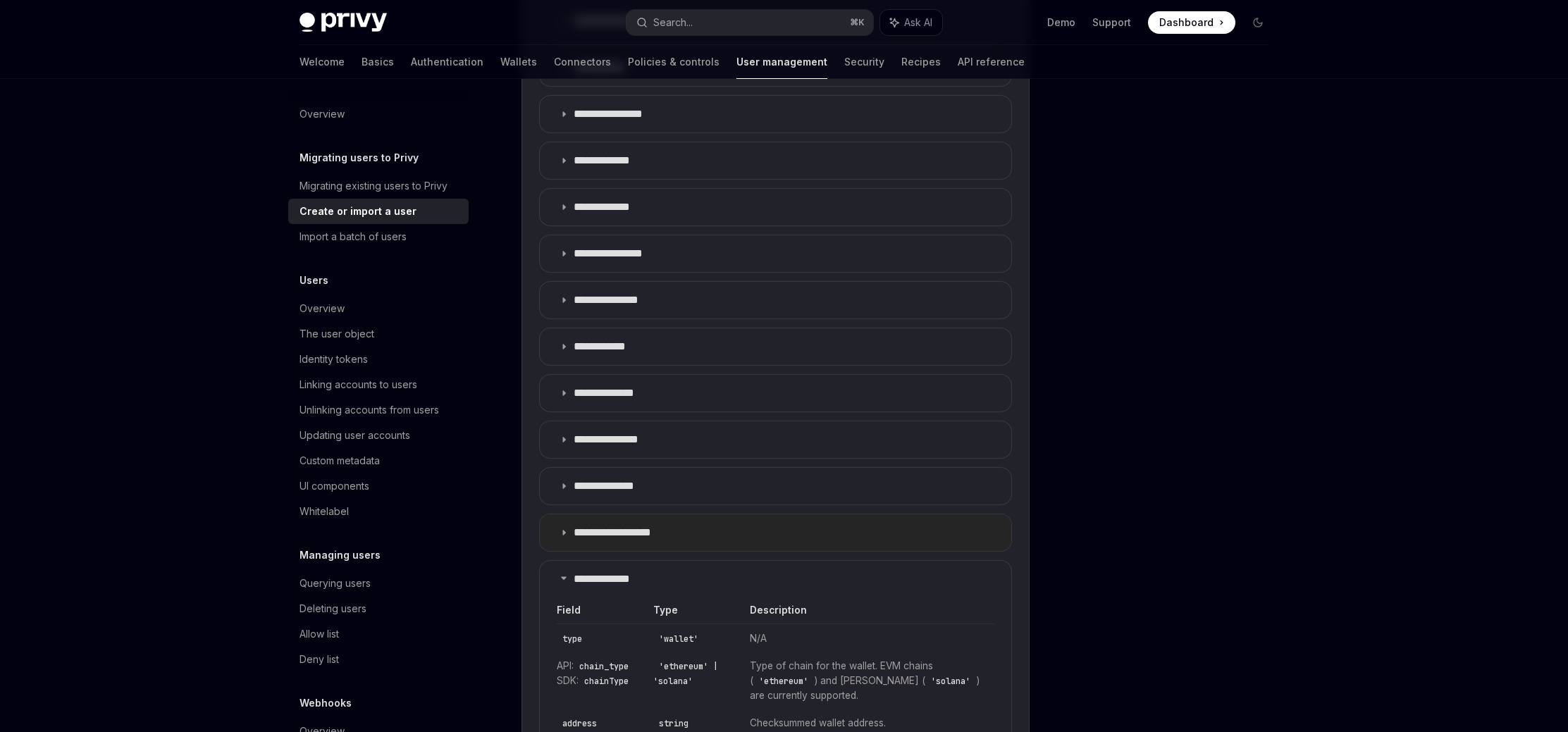
click at [685, 543] on summary "**********" at bounding box center [775, 533] width 472 height 36
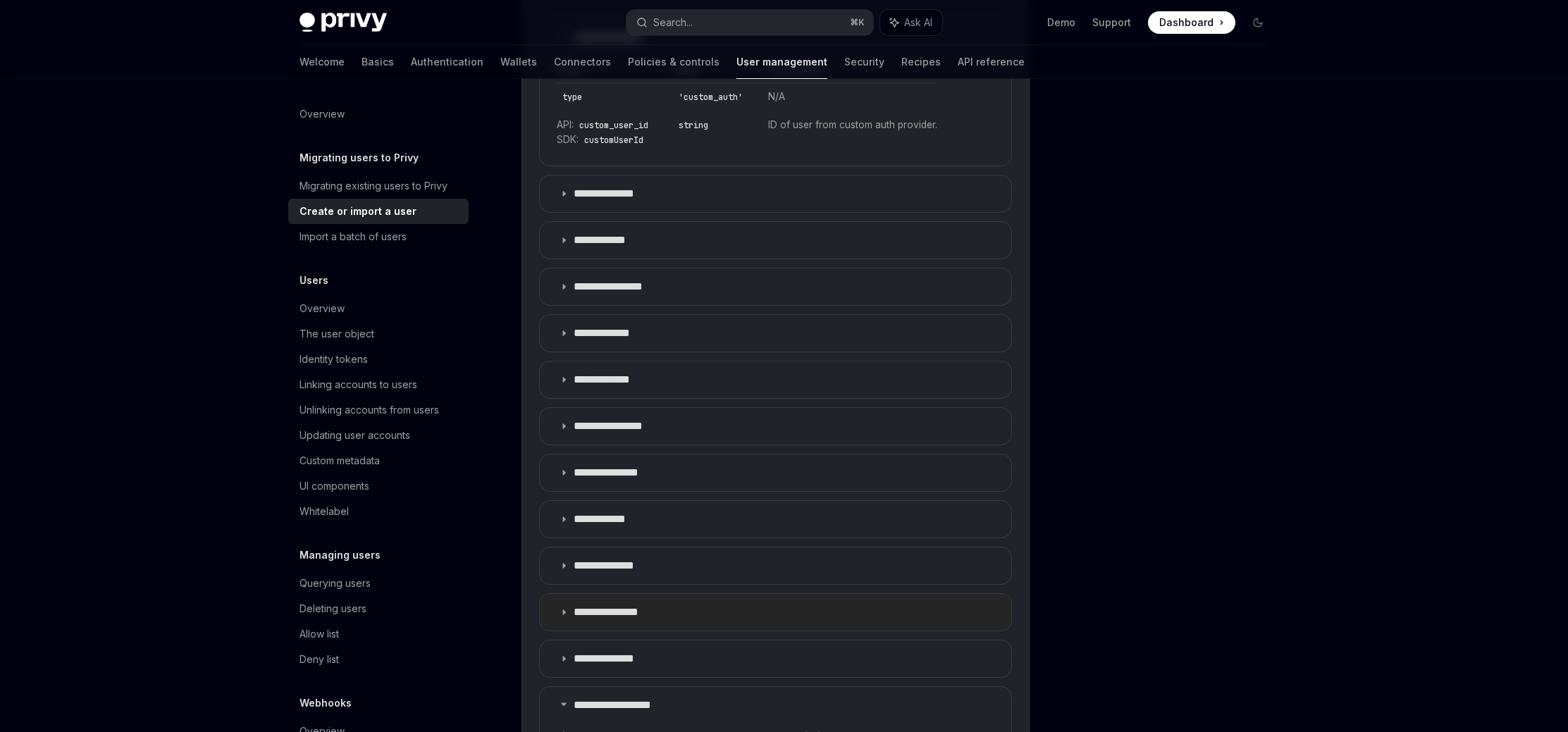
scroll to position [856, 0]
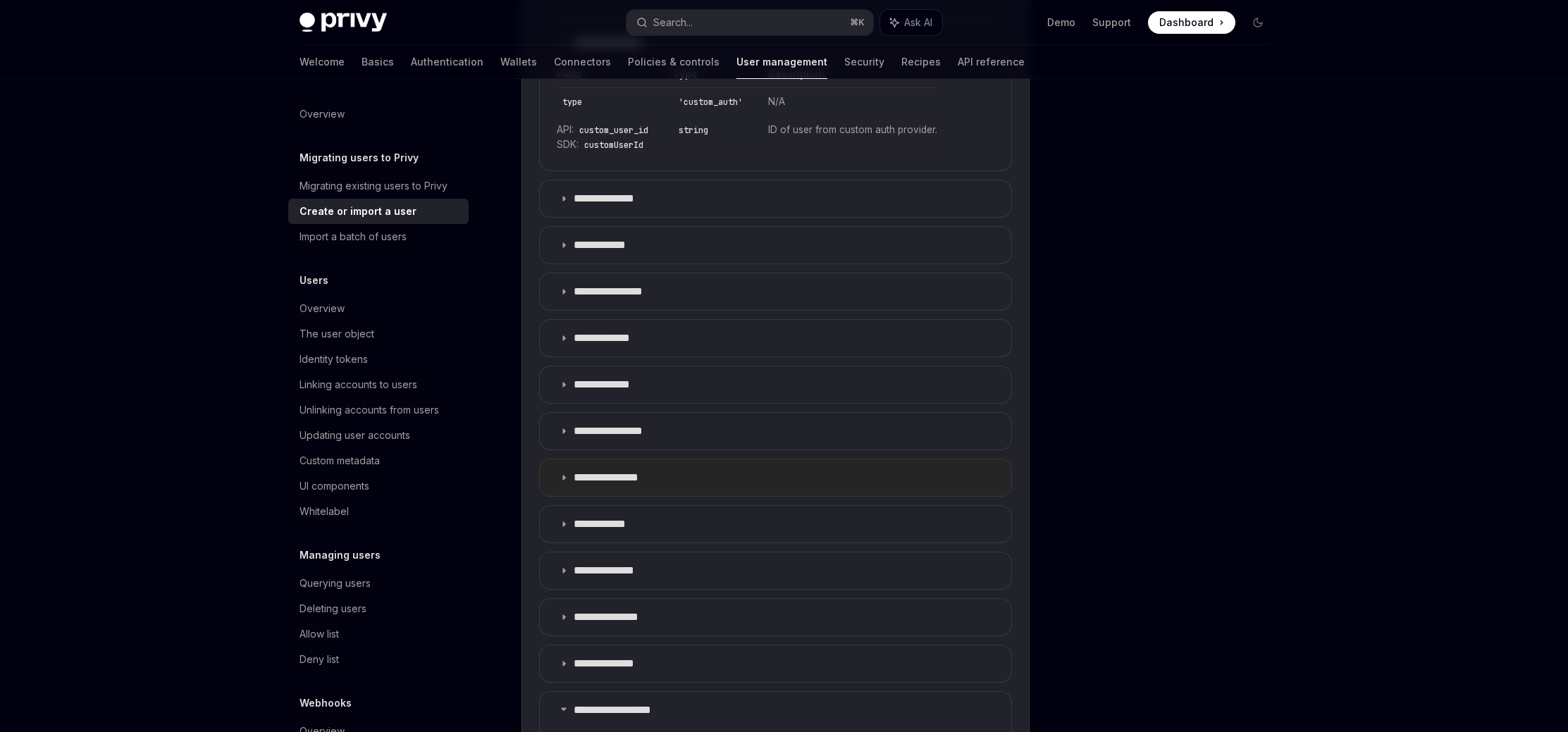
click at [671, 478] on summary "**********" at bounding box center [775, 477] width 472 height 36
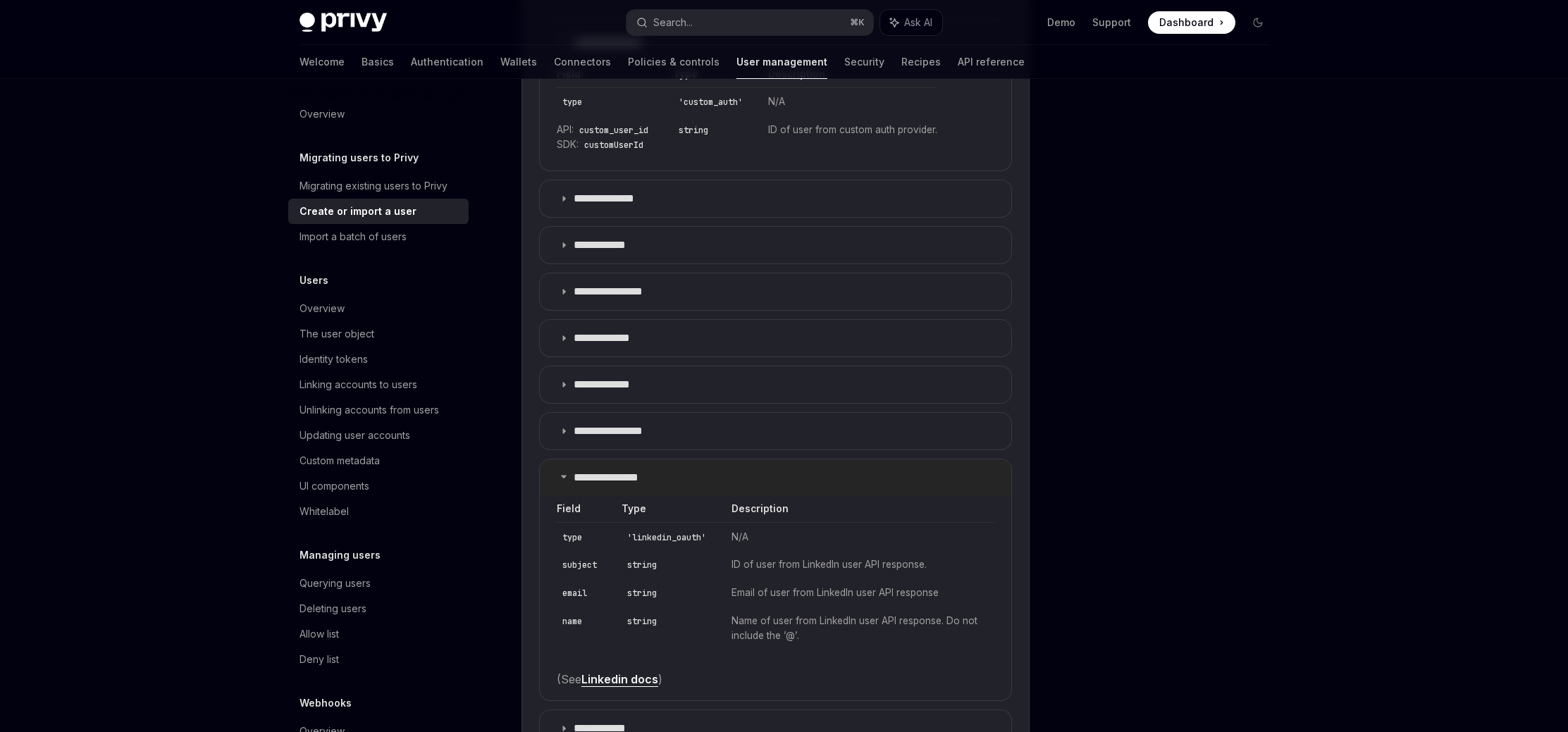
click at [671, 478] on summary "**********" at bounding box center [775, 477] width 472 height 36
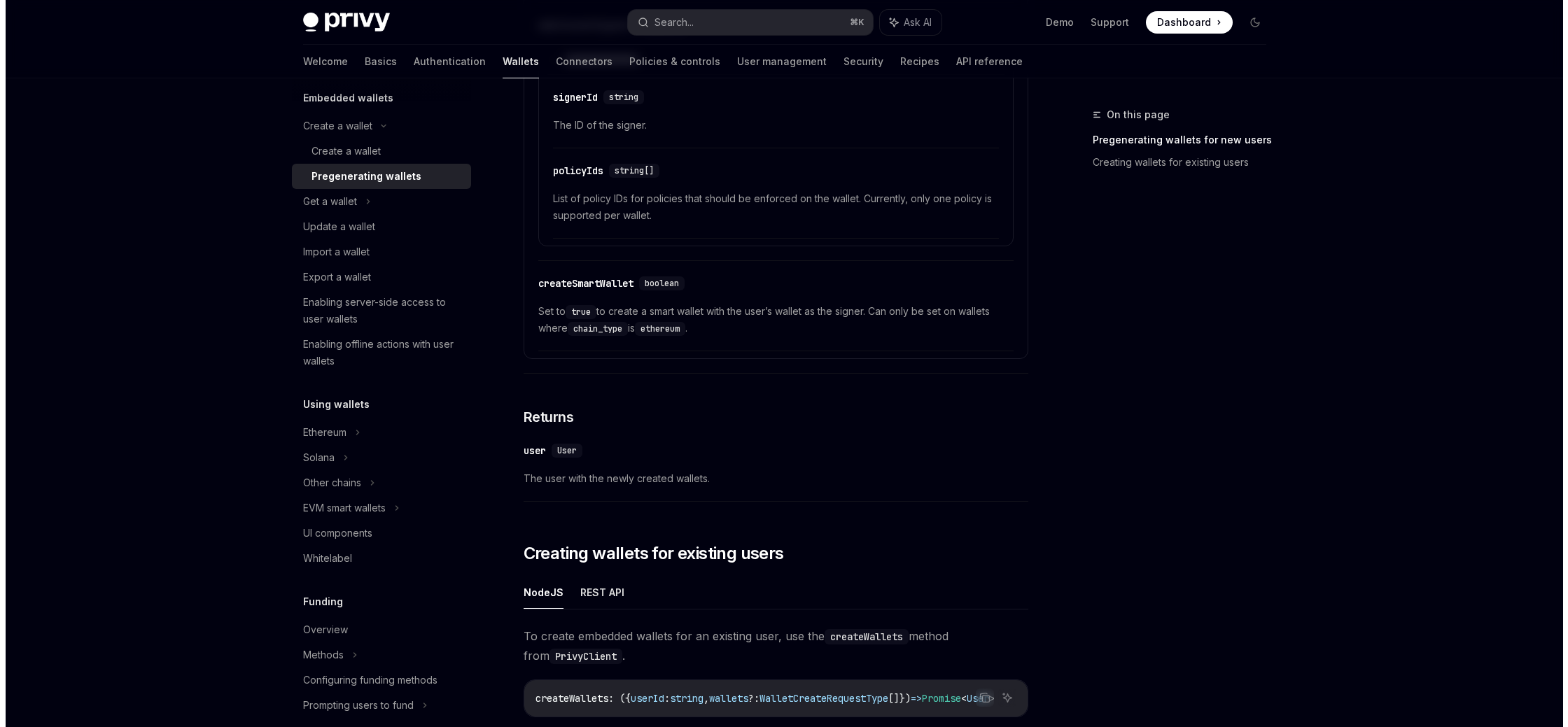
scroll to position [353, 0]
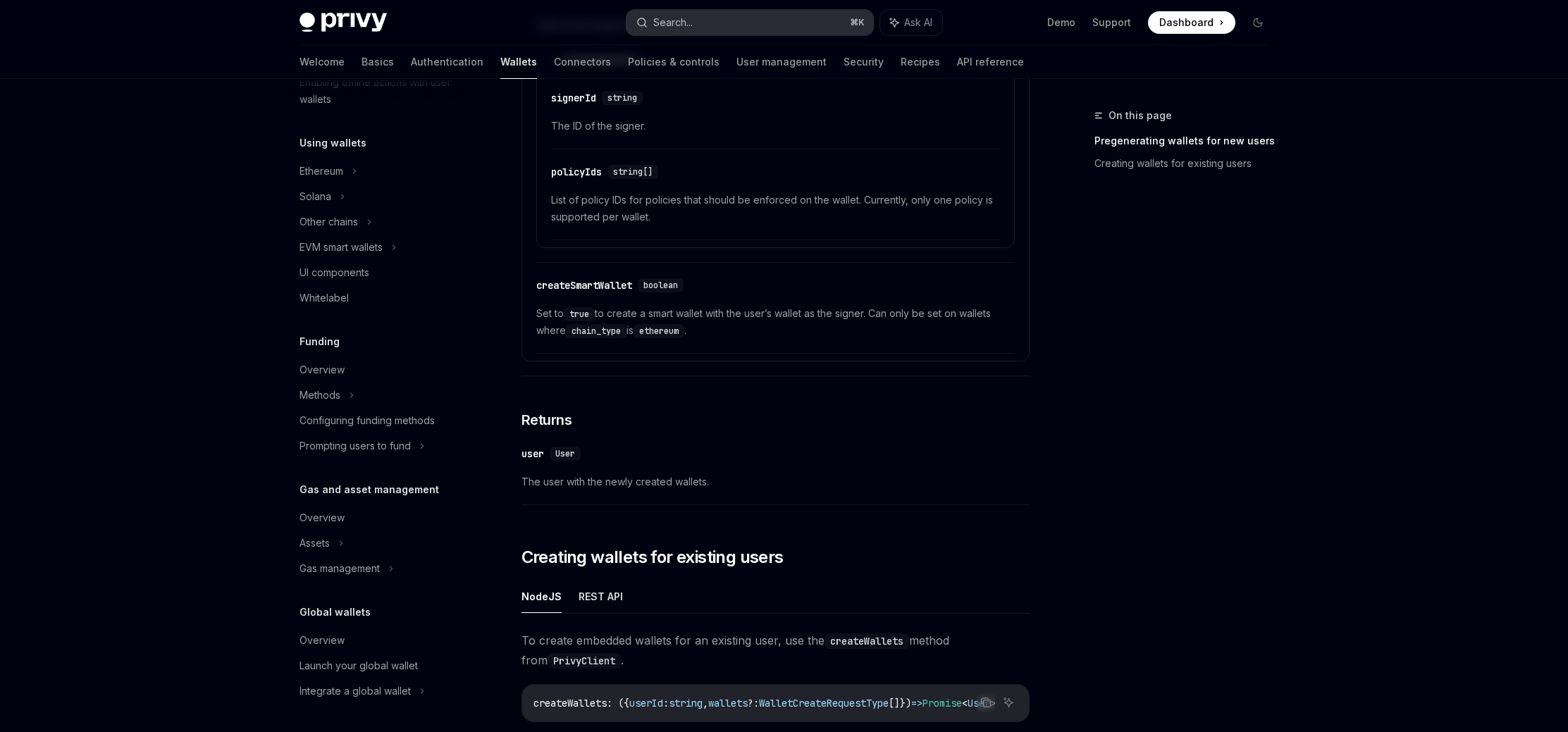
click at [733, 28] on button "Search... ⌘ K" at bounding box center [749, 22] width 246 height 25
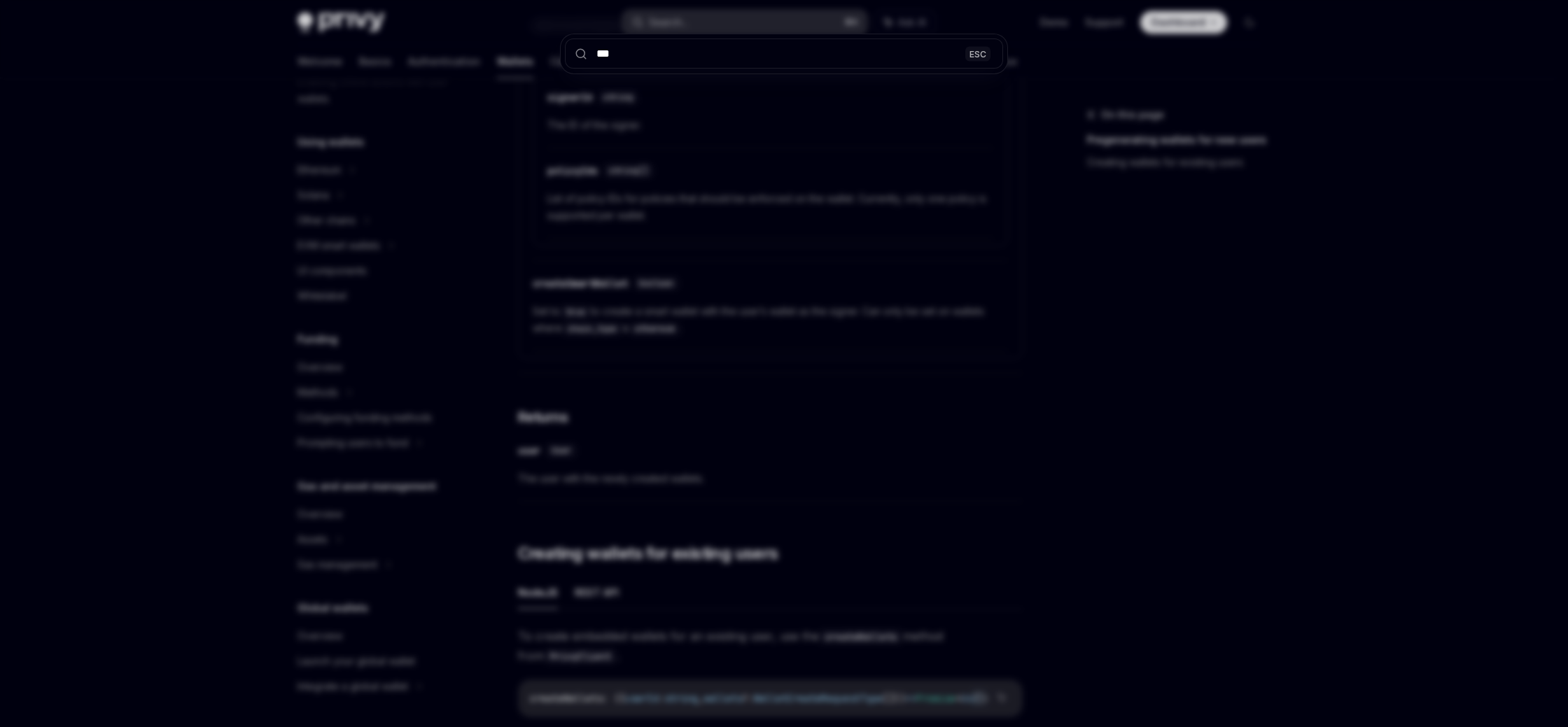
type input "****"
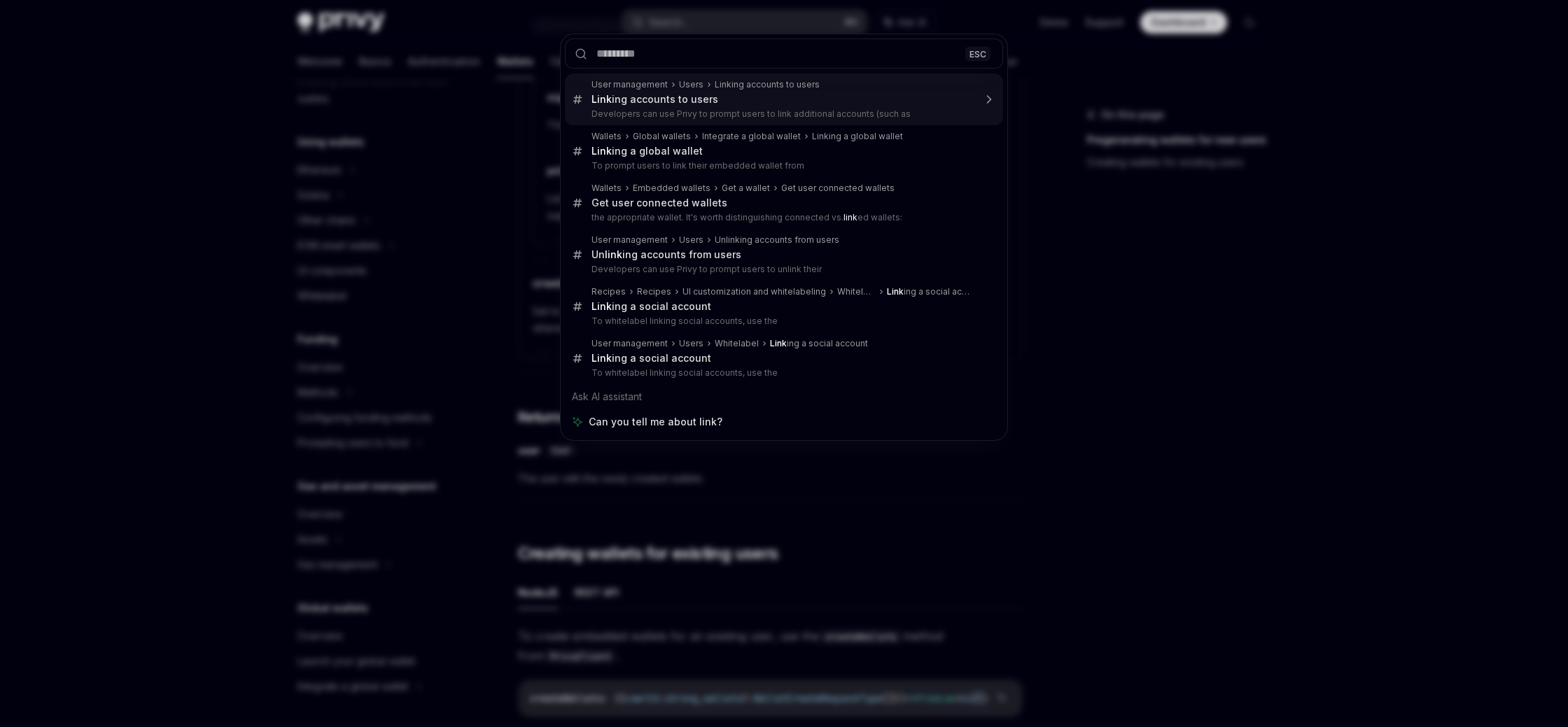
type textarea "*"
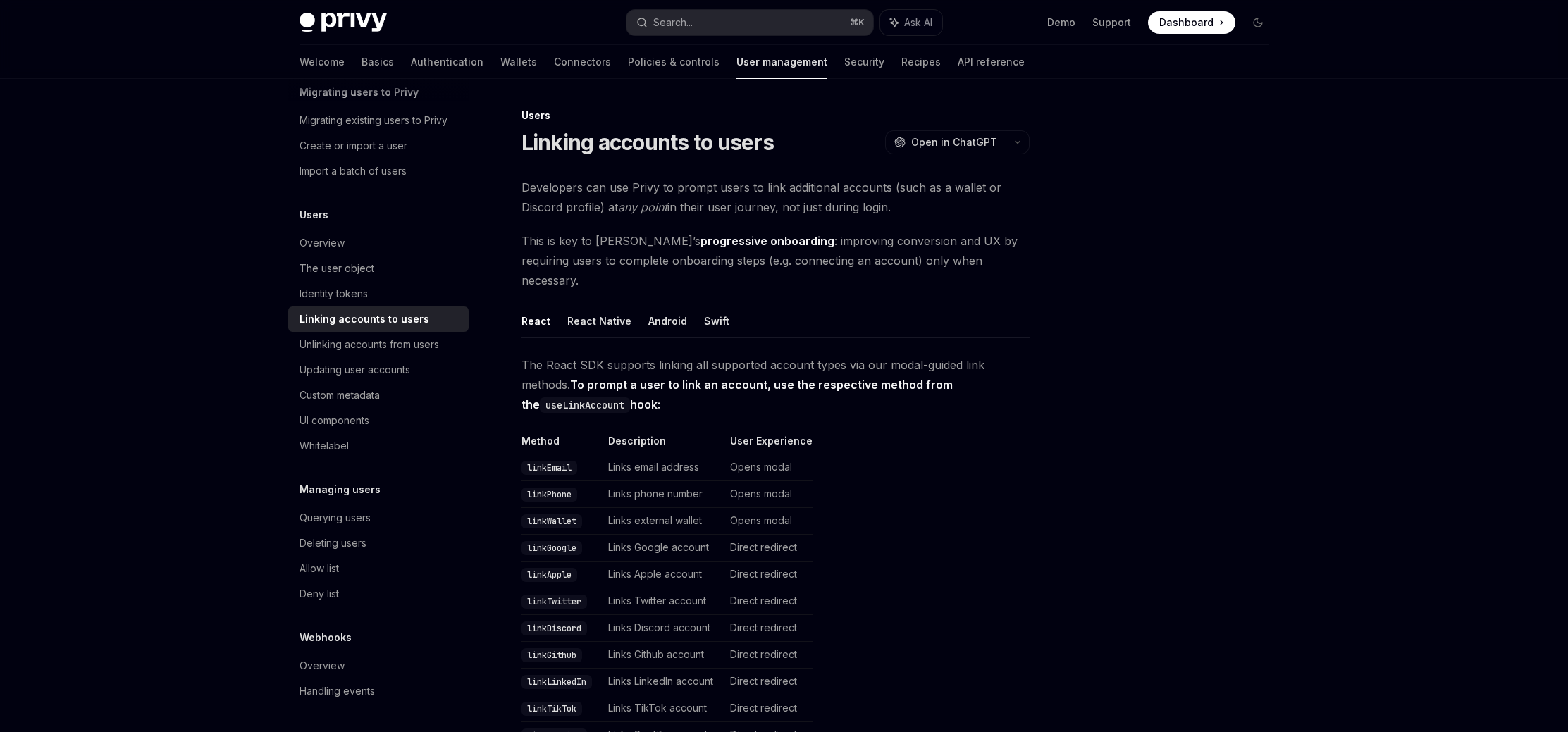
click at [1198, 263] on div at bounding box center [1172, 420] width 214 height 625
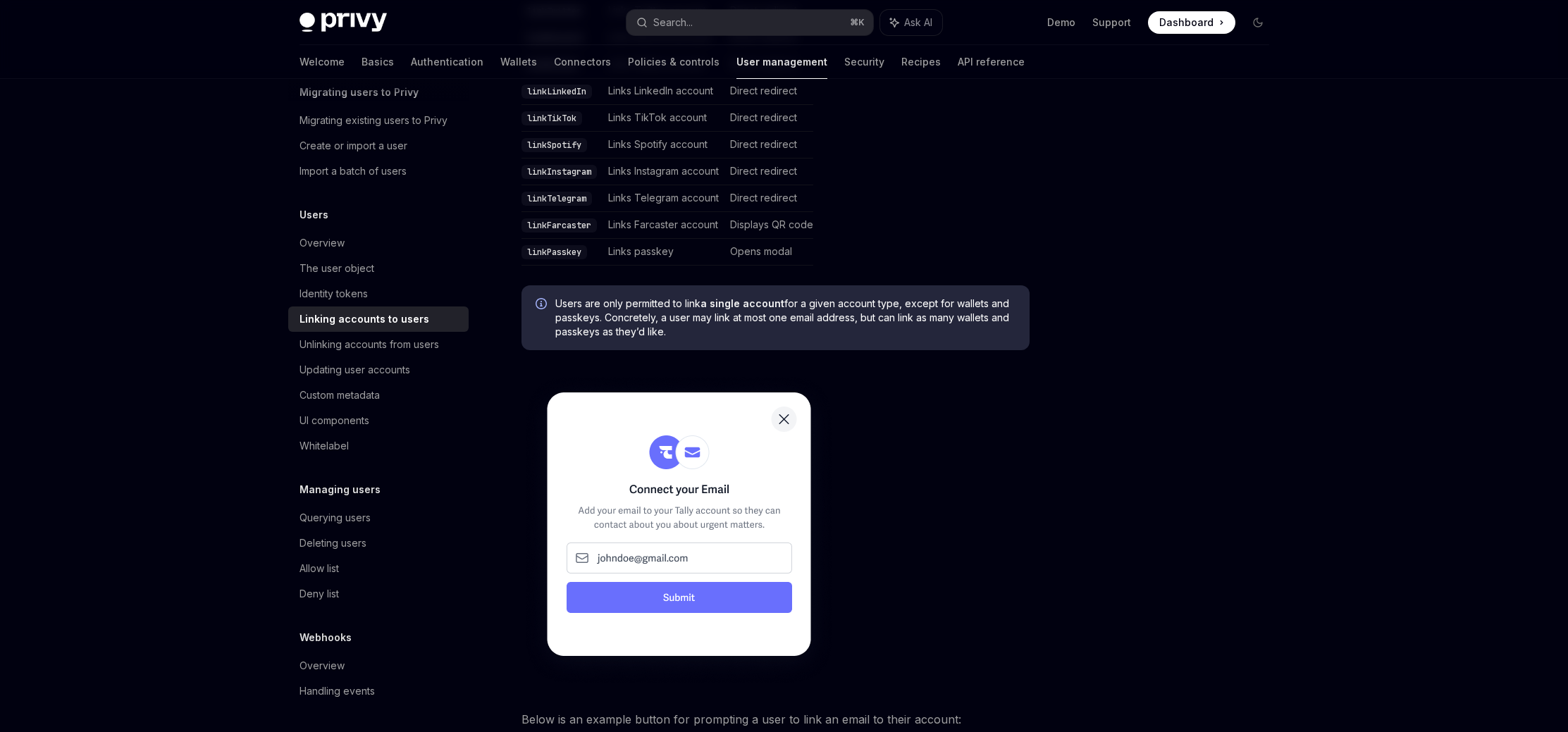
scroll to position [594, 0]
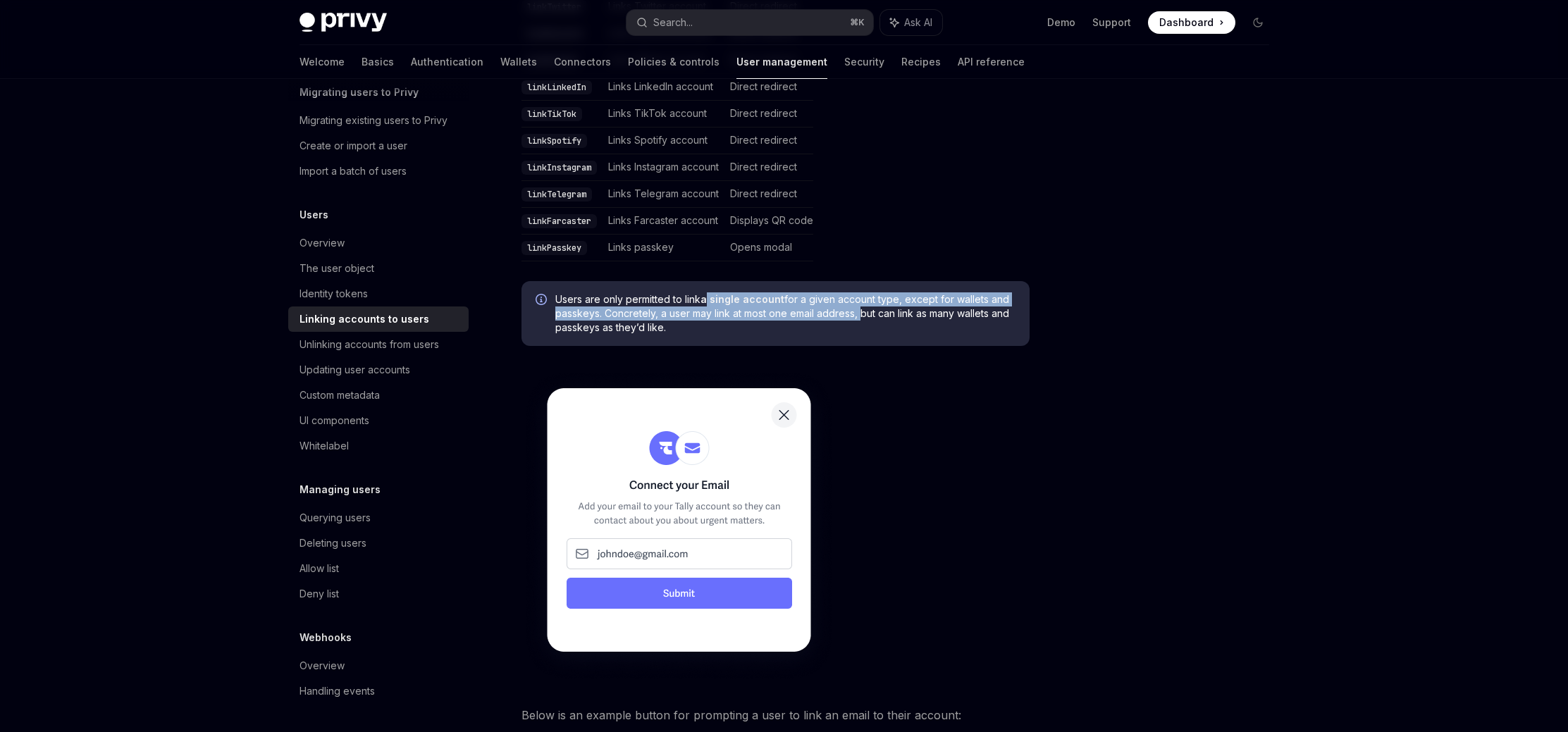
drag, startPoint x: 707, startPoint y: 276, endPoint x: 865, endPoint y: 288, distance: 158.5
click at [860, 292] on span "Users are only permitted to link a single account for a given account type, exc…" at bounding box center [785, 313] width 460 height 42
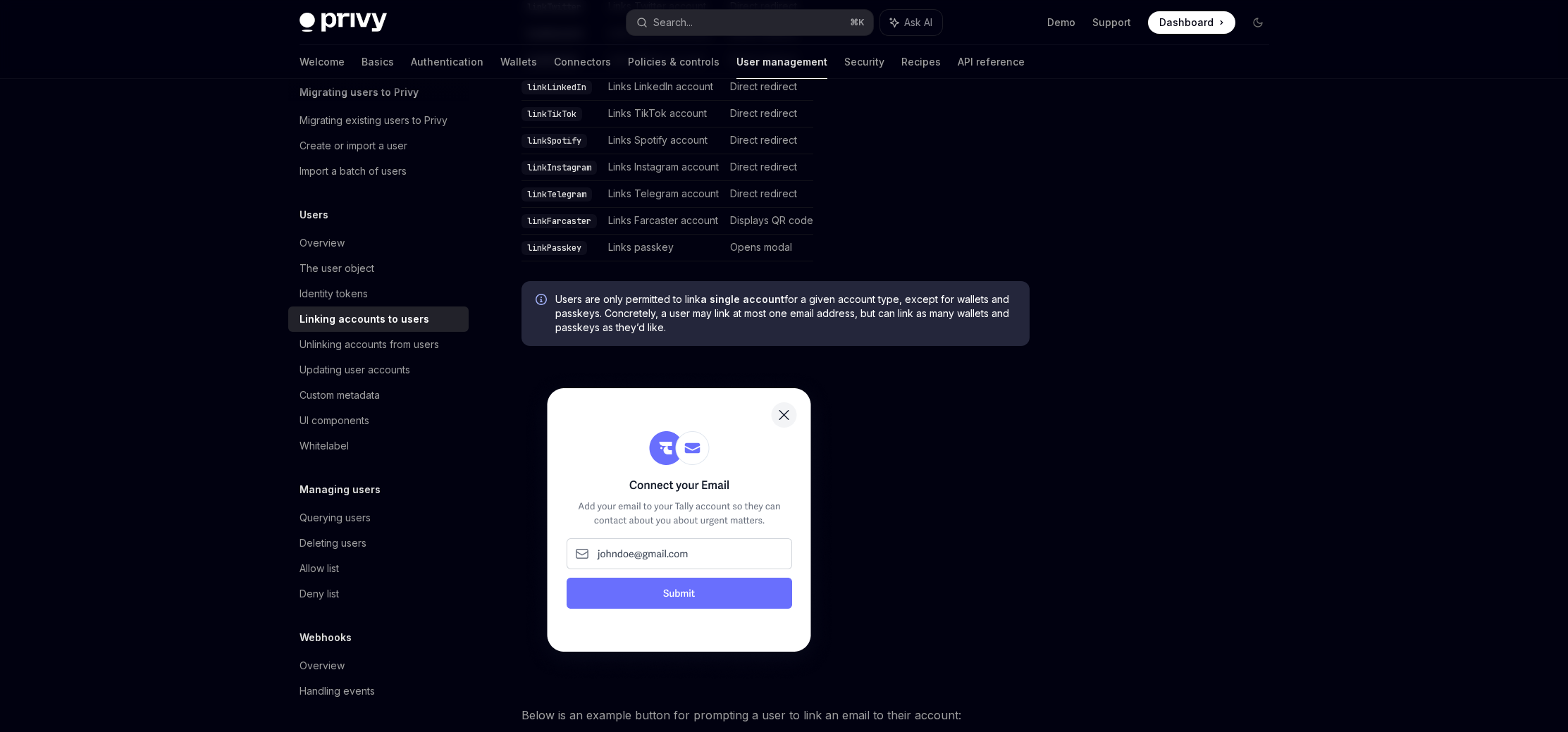
click at [883, 297] on span "Users are only permitted to link a single account for a given account type, exc…" at bounding box center [785, 313] width 460 height 42
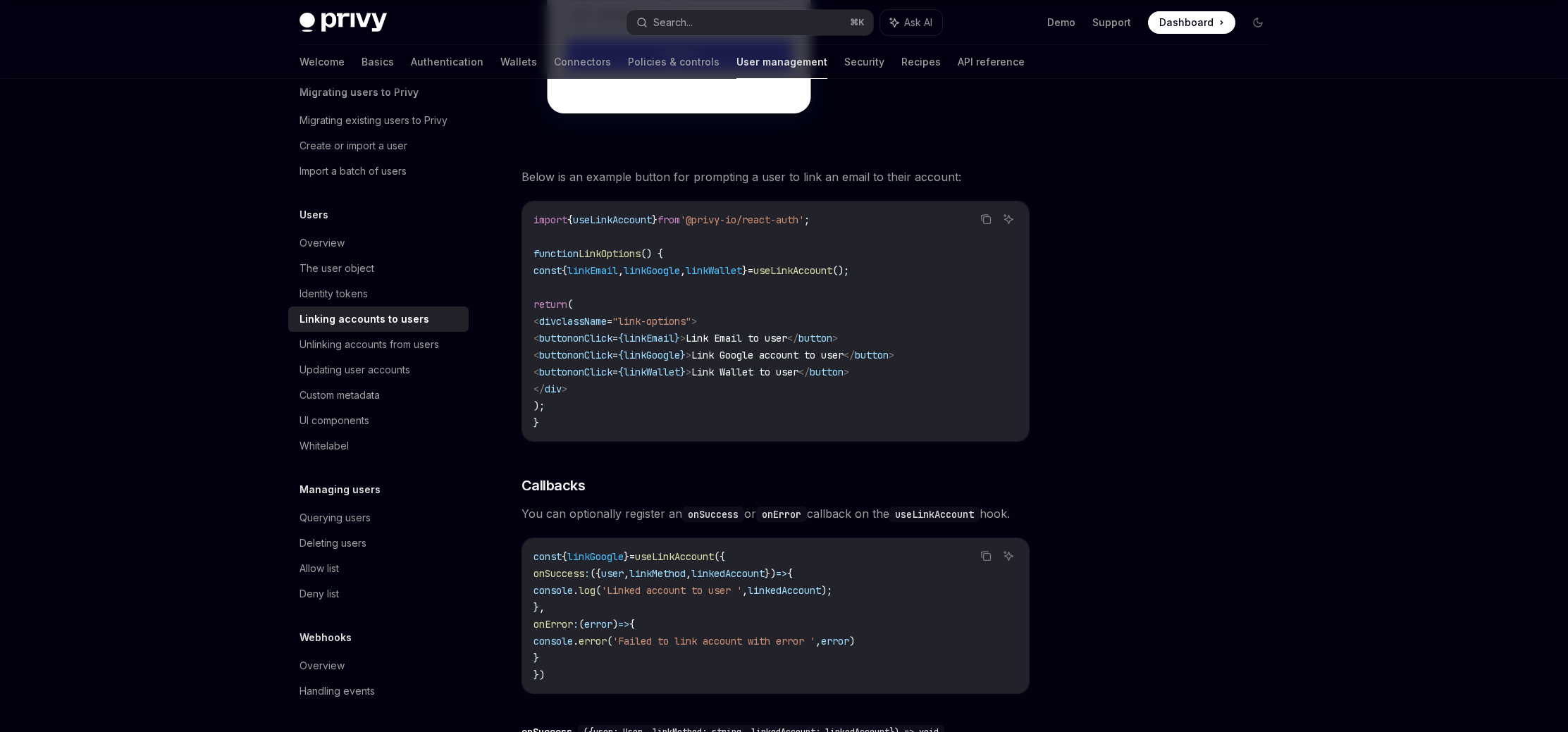
scroll to position [1137, 0]
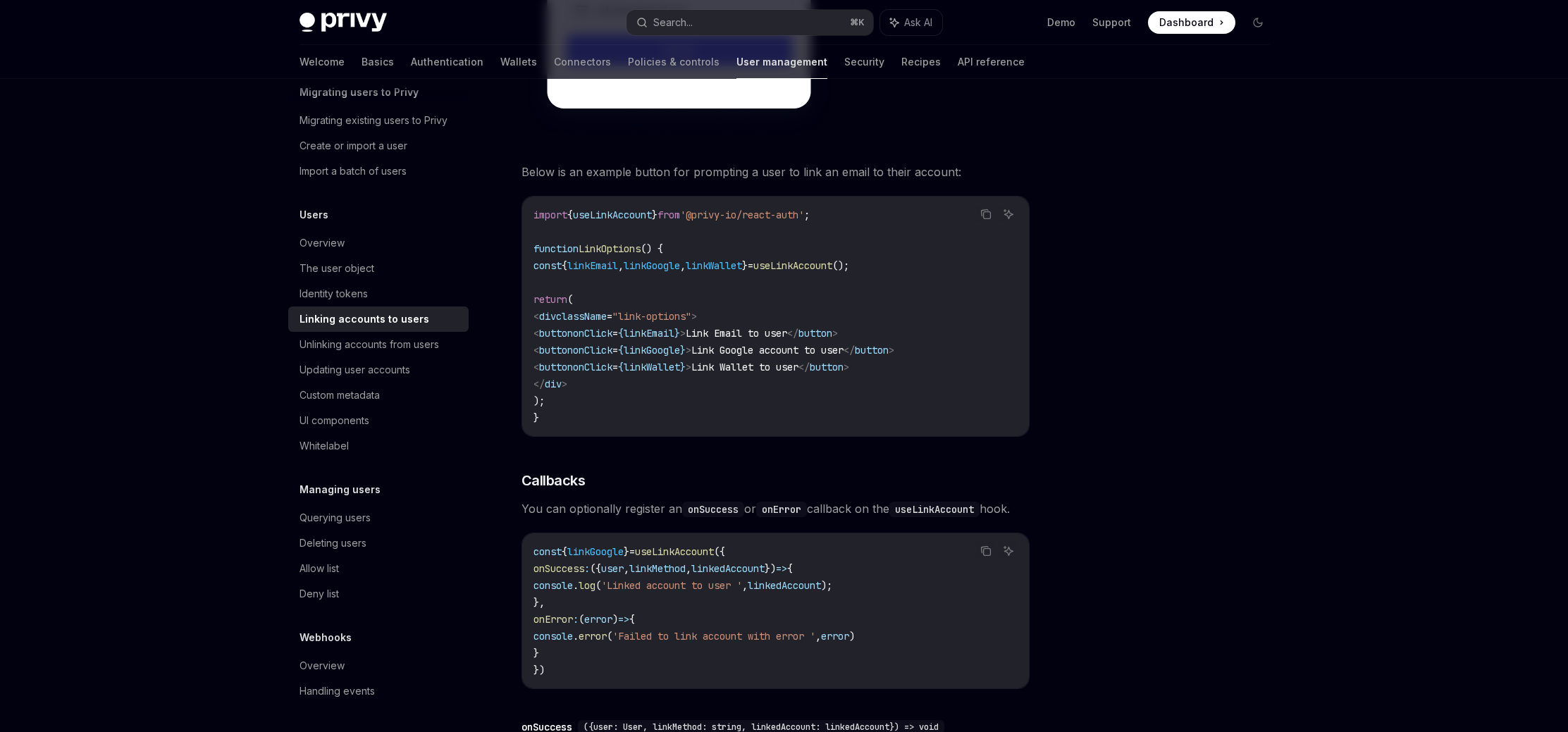
click at [1243, 343] on div at bounding box center [1172, 420] width 214 height 625
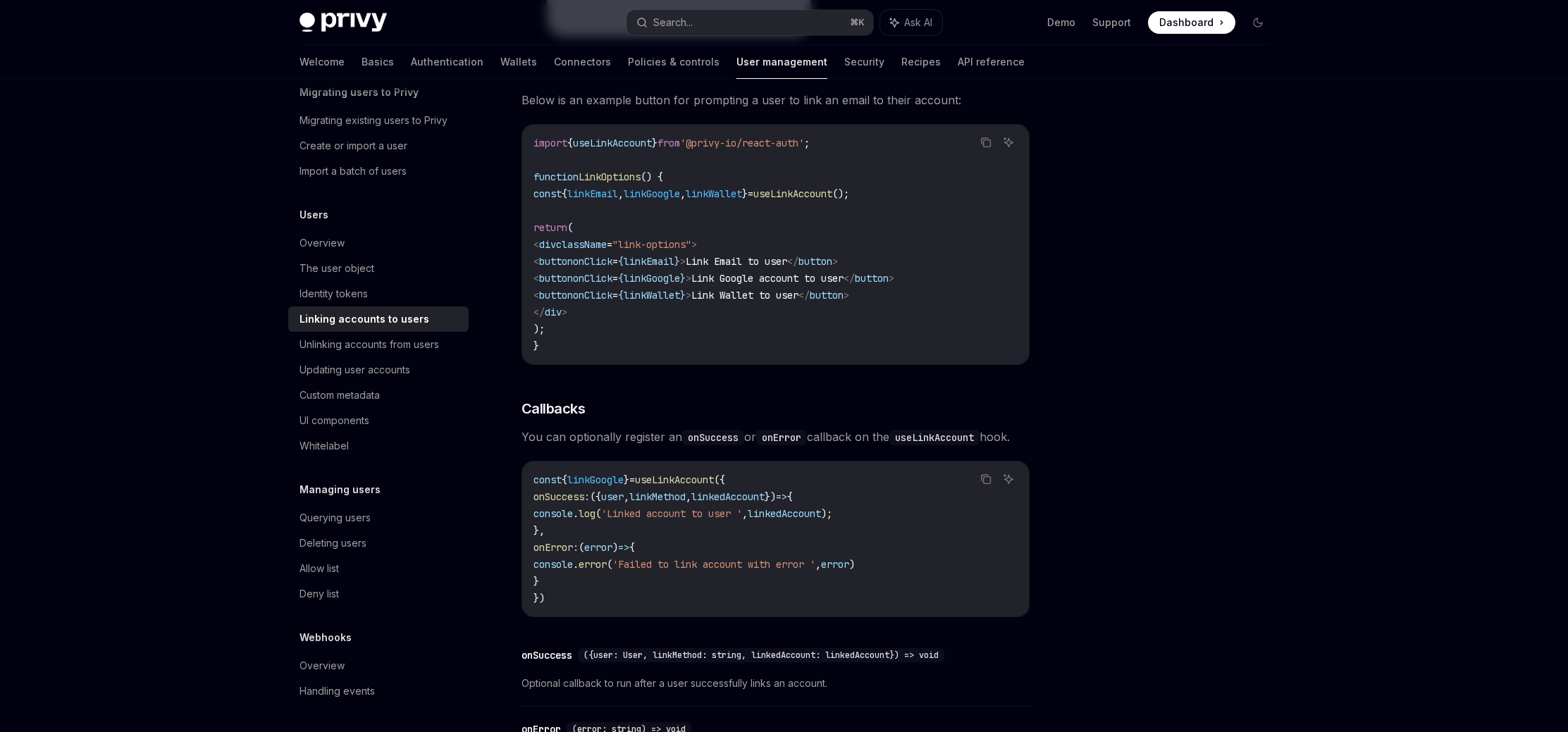
scroll to position [1205, 0]
